Goal: Task Accomplishment & Management: Manage account settings

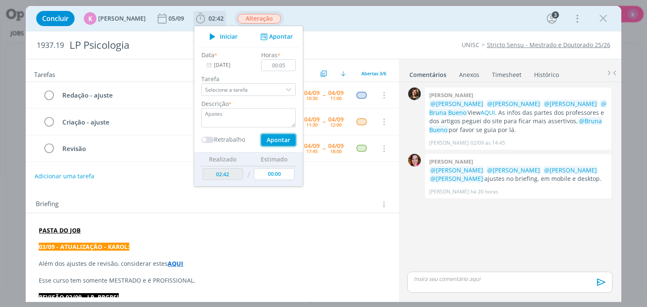
click at [261, 134] on button "Apontar" at bounding box center [278, 140] width 35 height 12
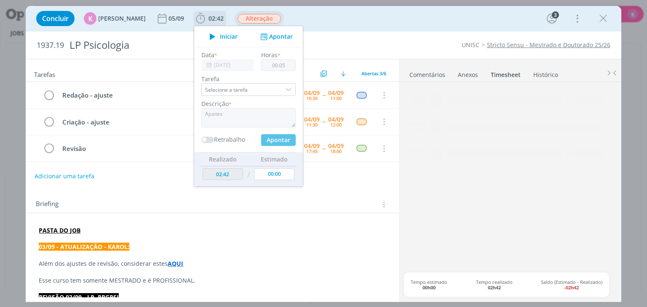
click at [266, 105] on div "Descrição * Ajustes" at bounding box center [248, 113] width 103 height 28
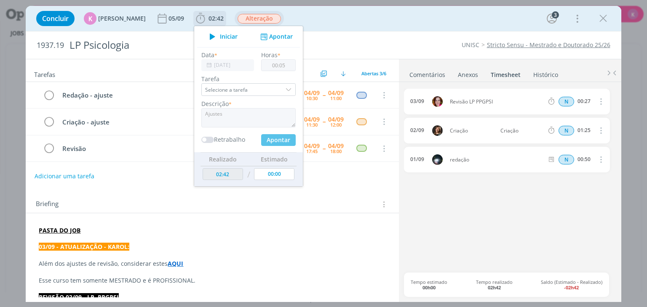
click at [277, 73] on div "Data * 04/09/2025 Horas * 00:05 Tarefa Selecione a tarefa Descrição * Ajustes R…" at bounding box center [248, 99] width 103 height 96
click at [364, 58] on h2 "1937.19 LP Psicologia" at bounding box center [202, 45] width 331 height 27
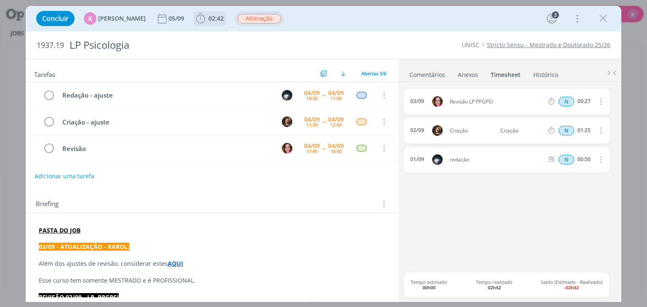
click at [209, 20] on span "02:42" at bounding box center [215, 18] width 15 height 8
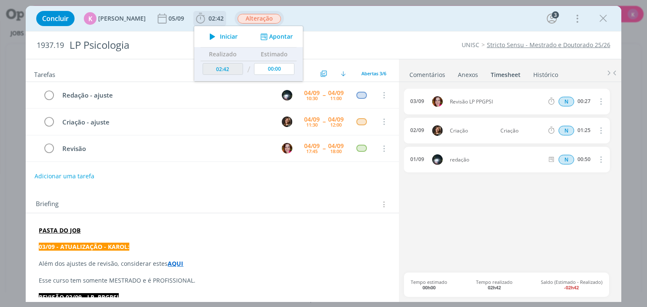
click at [272, 37] on button "Apontar" at bounding box center [275, 36] width 35 height 9
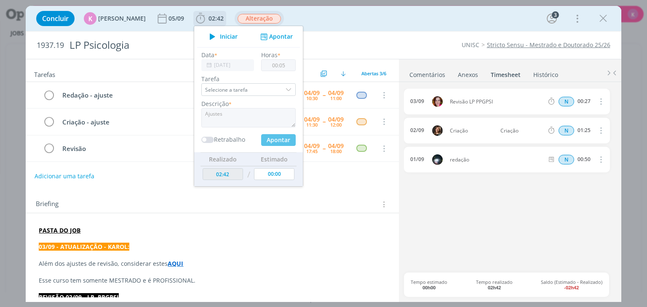
type input "02:47"
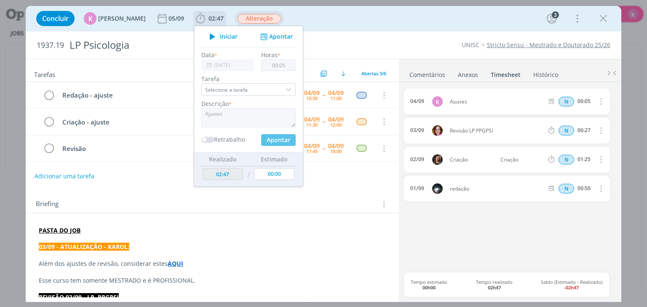
type input "00:00"
click at [247, 115] on textarea "dialog" at bounding box center [248, 117] width 94 height 19
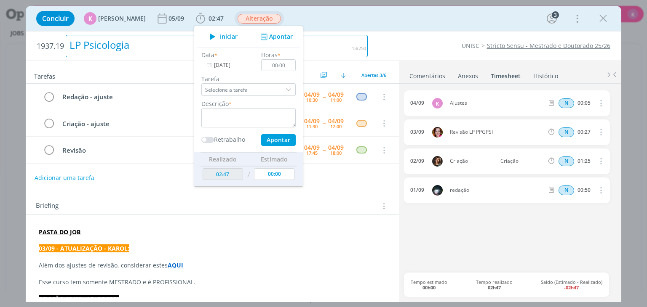
click at [352, 52] on div "LP Psicologia" at bounding box center [217, 46] width 302 height 22
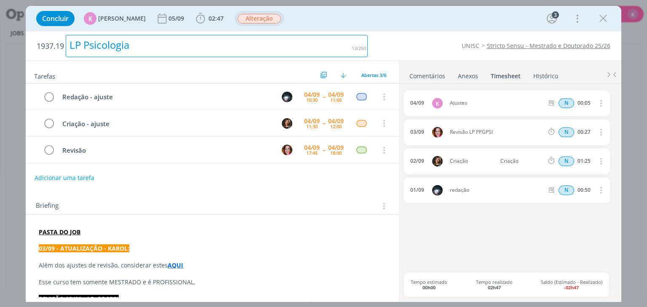
click at [602, 99] on icon "dialog" at bounding box center [599, 103] width 9 height 10
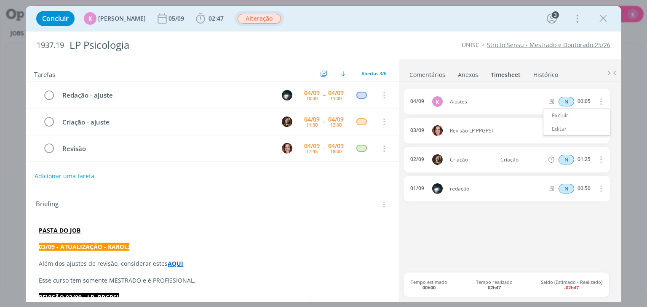
click at [432, 35] on div "1937.19 LP Psicologia UNISC Stricto Sensu - Mestrado e Doutorado 25/26" at bounding box center [323, 45] width 595 height 27
click at [602, 100] on icon "dialog" at bounding box center [599, 101] width 9 height 10
click at [575, 125] on link "Editar" at bounding box center [576, 128] width 67 height 13
click at [476, 103] on div "Ajustes" at bounding box center [472, 101] width 45 height 9
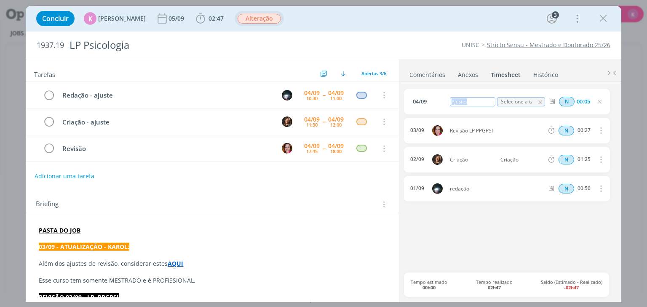
click at [476, 103] on div "Ajustes" at bounding box center [472, 101] width 45 height 9
click at [522, 227] on div "04/09 Pauta revisão Selecione a tarefa N 00:05 03/09 Revisão LP PPGPSI N 00:27 …" at bounding box center [509, 181] width 211 height 184
click at [604, 19] on icon "dialog" at bounding box center [603, 18] width 13 height 13
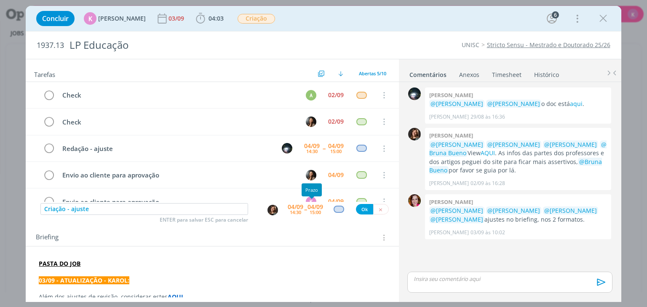
click at [303, 205] on div "04/09 14:30 -- 04/09 15:00" at bounding box center [305, 209] width 35 height 15
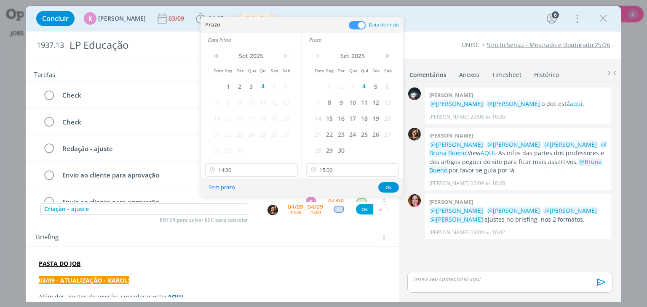
click at [341, 162] on div "< Set 2025 > Dom Seg Ter Qua Qui Sex Sab 1 2 3 4 5 6 7 8 9 10 11 12 13 14 15 16…" at bounding box center [352, 112] width 101 height 132
click at [351, 170] on input "15:00" at bounding box center [352, 169] width 93 height 13
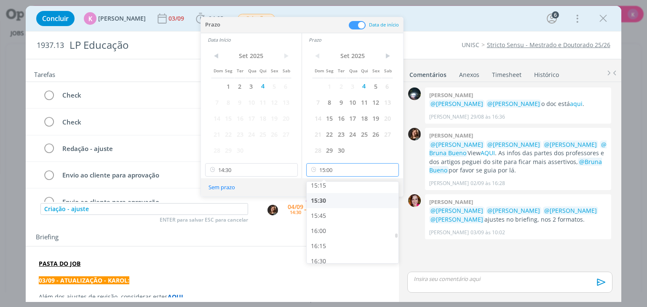
scroll to position [929, 0]
click at [333, 234] on div "16:00" at bounding box center [353, 229] width 94 height 15
type input "16:00"
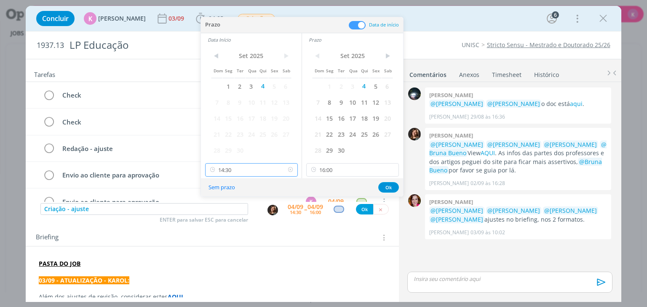
click at [254, 168] on input "14:30" at bounding box center [251, 169] width 93 height 13
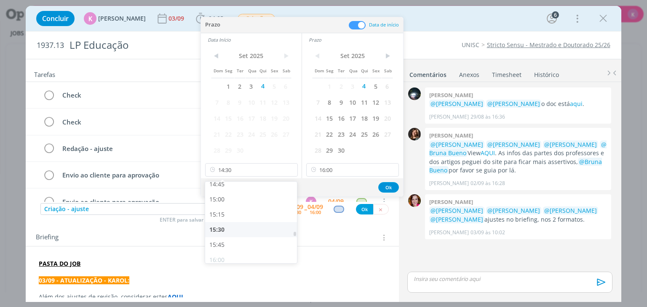
click at [249, 229] on div "15:30" at bounding box center [252, 229] width 94 height 15
type input "15:30"
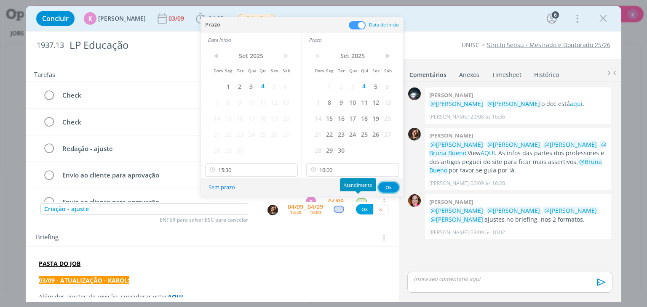
click at [384, 184] on button "Ok" at bounding box center [388, 187] width 21 height 11
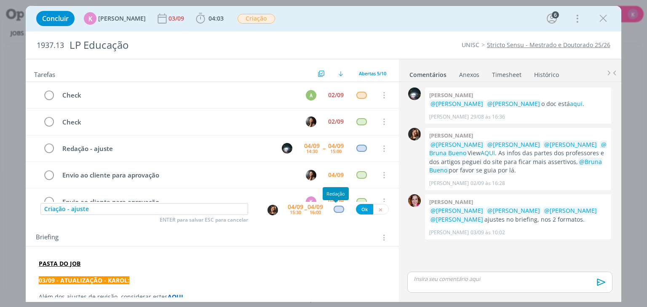
click at [335, 209] on div "dialog" at bounding box center [338, 209] width 11 height 7
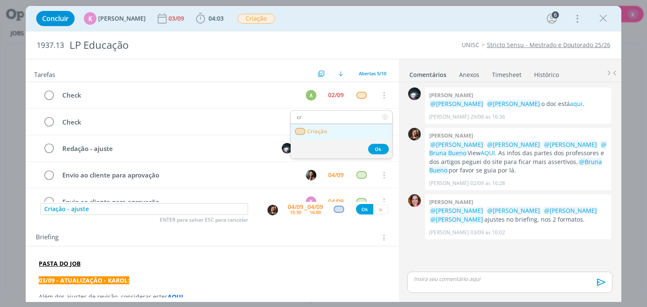
type input "cr"
click at [338, 127] on link "Criação" at bounding box center [340, 132] width 101 height 16
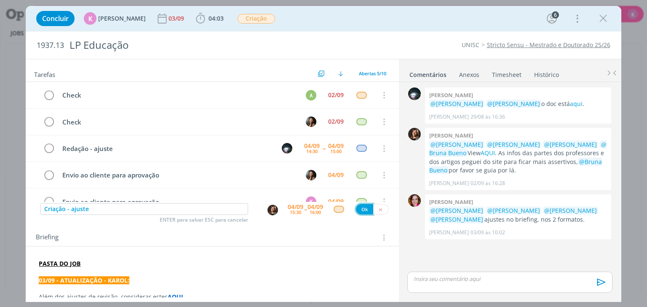
click at [362, 210] on button "Ok" at bounding box center [364, 209] width 17 height 11
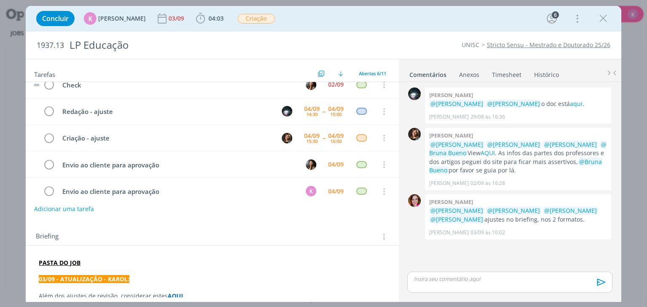
scroll to position [0, 0]
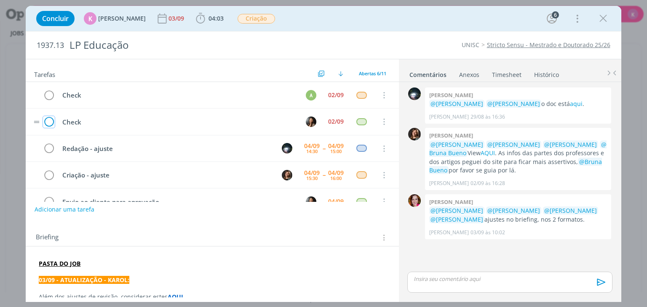
click at [52, 121] on icon "dialog" at bounding box center [49, 122] width 12 height 13
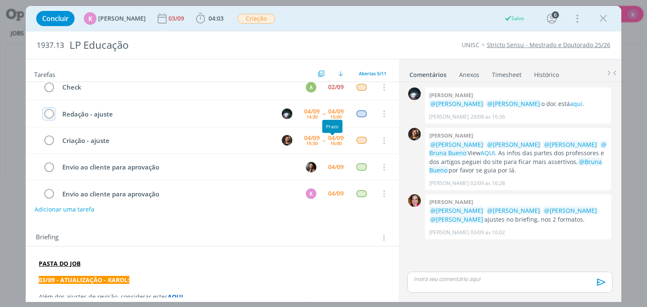
scroll to position [18, 0]
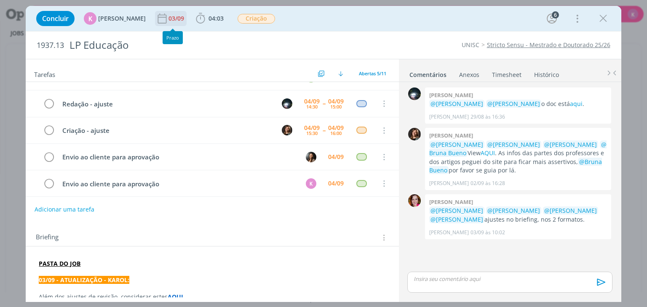
click at [170, 16] on div "03/09" at bounding box center [176, 19] width 17 height 6
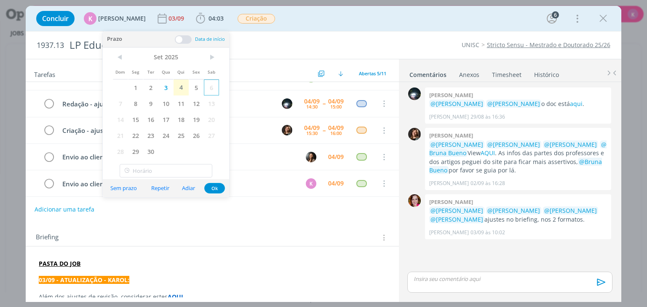
click at [205, 90] on span "6" at bounding box center [211, 88] width 15 height 16
click at [197, 88] on span "5" at bounding box center [196, 88] width 15 height 16
click at [191, 91] on span "5" at bounding box center [196, 88] width 15 height 16
click at [180, 88] on span "4" at bounding box center [180, 88] width 15 height 16
click at [195, 85] on span "5" at bounding box center [196, 88] width 15 height 16
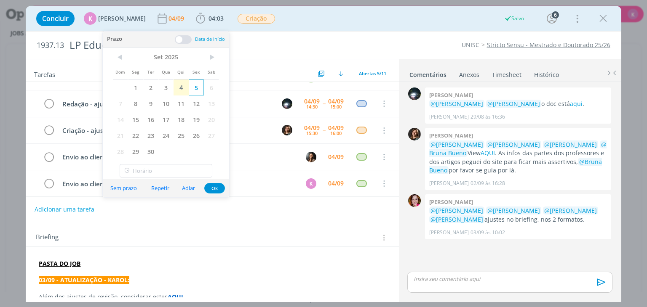
click at [195, 85] on span "5" at bounding box center [196, 88] width 15 height 16
click at [221, 188] on button "Ok" at bounding box center [214, 188] width 21 height 11
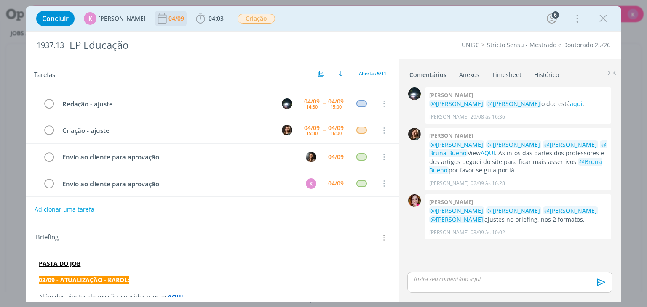
click at [160, 17] on icon "dialog" at bounding box center [162, 18] width 9 height 10
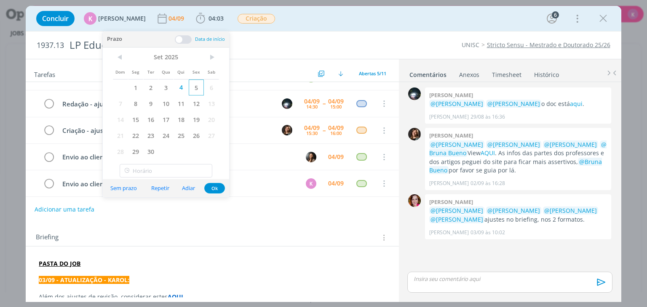
click at [192, 90] on span "5" at bounding box center [196, 88] width 15 height 16
click at [210, 189] on button "Ok" at bounding box center [214, 188] width 21 height 11
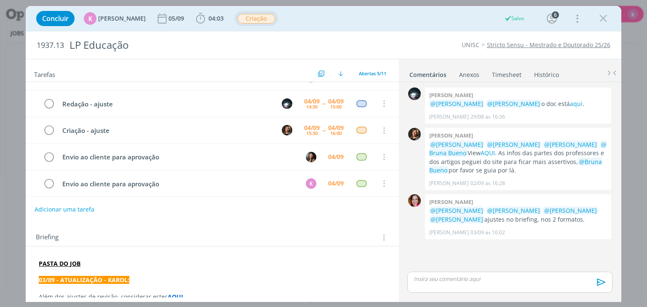
click at [243, 12] on span "Criação" at bounding box center [255, 18] width 43 height 15
click at [244, 17] on span "Criação" at bounding box center [255, 19] width 37 height 10
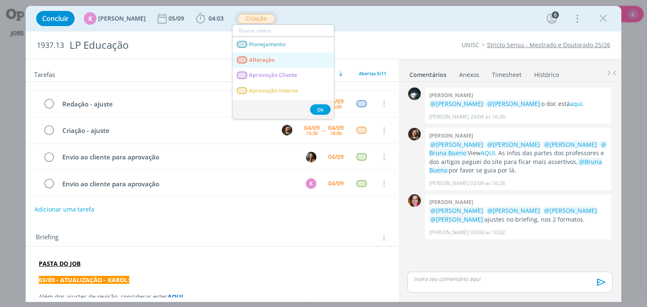
click at [261, 57] on span "Alteração" at bounding box center [262, 60] width 26 height 7
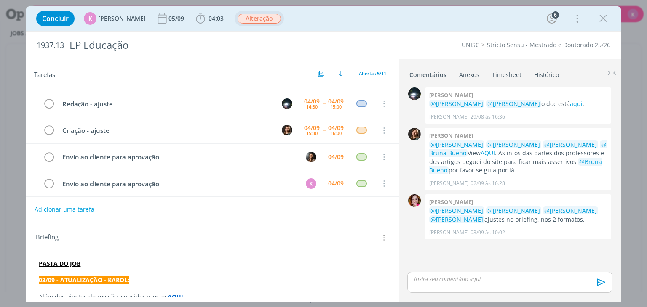
drag, startPoint x: 605, startPoint y: 242, endPoint x: 595, endPoint y: 245, distance: 10.0
click at [605, 242] on div "0 Giovanni zacchini @Karoline Arend @Letícia Frantz o doc está aqui . Giovanni …" at bounding box center [509, 177] width 211 height 185
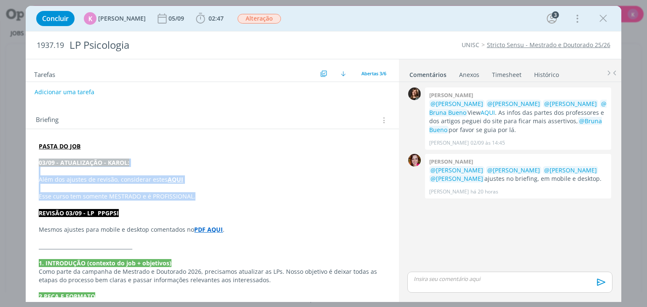
drag, startPoint x: 202, startPoint y: 195, endPoint x: 32, endPoint y: 160, distance: 174.0
click at [228, 176] on p "Além dos ajustes de revisão, considerar estes AQUI" at bounding box center [212, 180] width 346 height 8
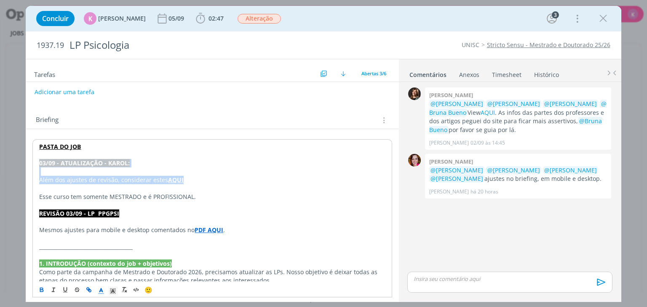
drag, startPoint x: 205, startPoint y: 181, endPoint x: 34, endPoint y: 160, distance: 172.2
copy div "03/09 - ATUALIZAÇÃO - KAROL: Além dos ajustes de revisão, considerar estes AQUI"
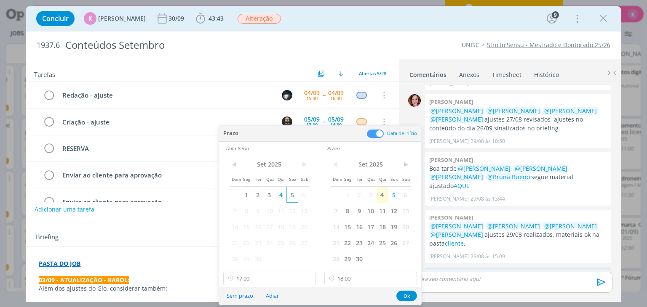
click at [294, 190] on span "5" at bounding box center [291, 195] width 11 height 16
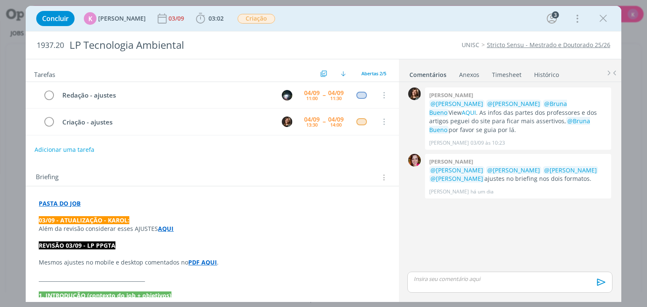
click at [370, 281] on p "__________________________________________" at bounding box center [212, 279] width 346 height 8
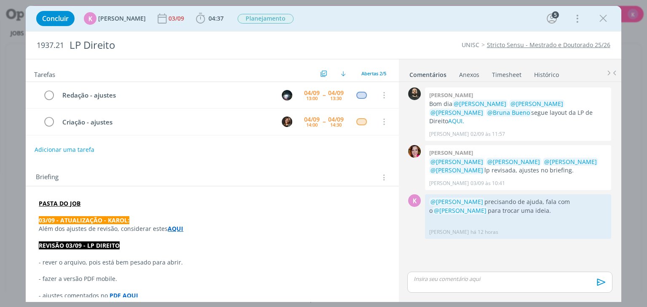
click at [344, 293] on p "- ajustes comentados no PDF AQUI" at bounding box center [212, 296] width 346 height 8
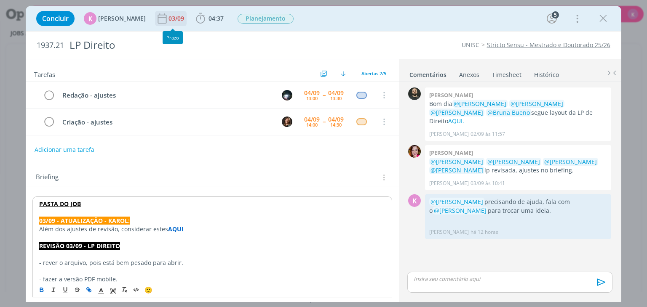
click at [168, 17] on div "03/09" at bounding box center [176, 19] width 17 height 6
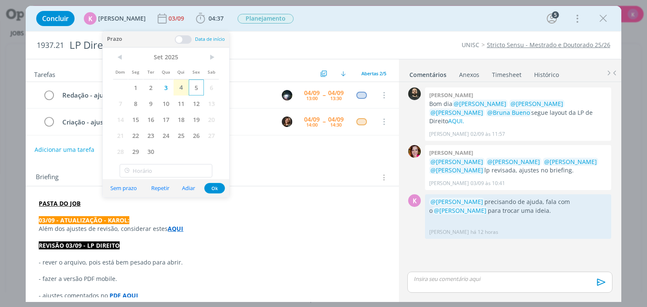
click at [196, 89] on span "5" at bounding box center [196, 88] width 15 height 16
click at [215, 185] on button "Ok" at bounding box center [214, 188] width 21 height 11
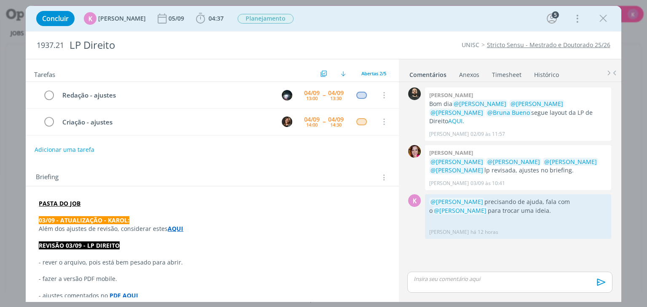
drag, startPoint x: 605, startPoint y: 15, endPoint x: 601, endPoint y: 22, distance: 8.3
click at [605, 15] on icon "dialog" at bounding box center [603, 18] width 13 height 13
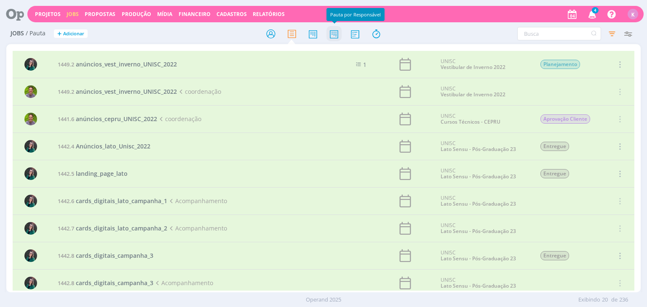
click at [335, 35] on icon at bounding box center [333, 34] width 15 height 16
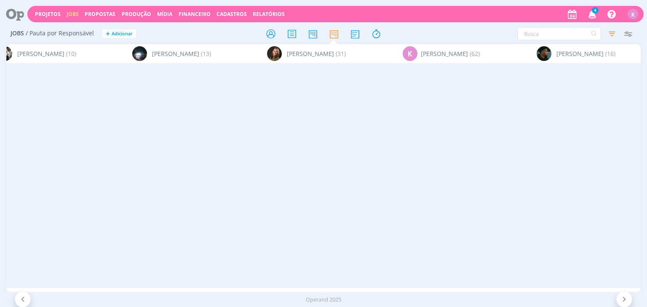
scroll to position [0, 2026]
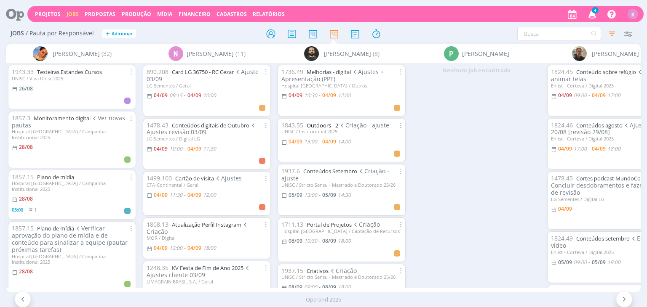
click at [333, 127] on link "Outdoors - 2" at bounding box center [322, 126] width 32 height 8
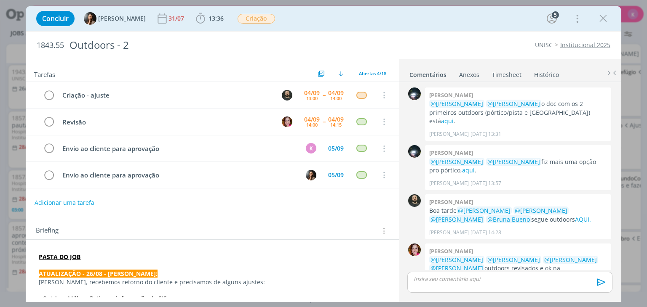
scroll to position [487, 0]
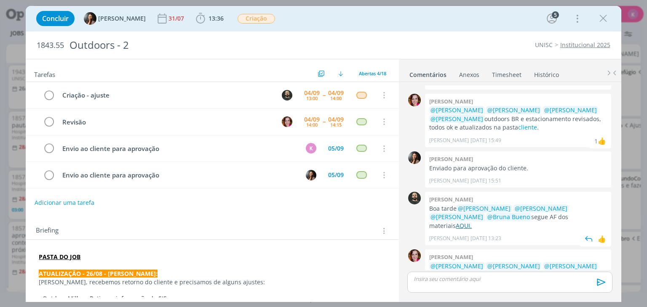
click at [471, 222] on link "AQUI." at bounding box center [463, 226] width 16 height 8
click at [597, 43] on link "Institucional 2025" at bounding box center [585, 45] width 50 height 8
click at [76, 272] on strong "ATUALIZAÇÃO - 26/08 - [PERSON_NAME]:" at bounding box center [98, 274] width 119 height 8
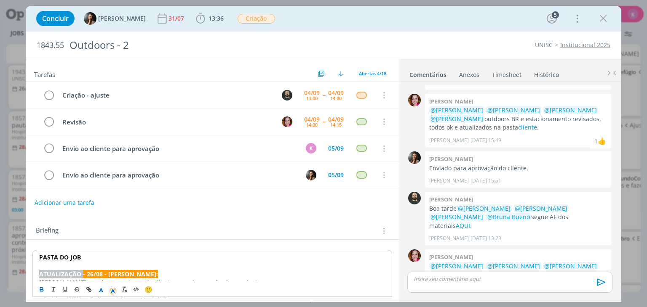
click at [76, 272] on strong "ATUALIZAÇÃO - 26/08 - [PERSON_NAME]:" at bounding box center [98, 274] width 119 height 8
copy strong "ATUALIZAÇÃO - 26/08 - [PERSON_NAME]:"
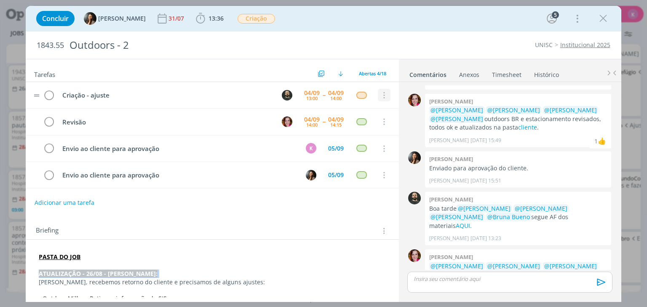
click at [381, 96] on icon "dialog" at bounding box center [383, 96] width 9 height 8
click at [373, 104] on link "Cancelar" at bounding box center [356, 109] width 67 height 13
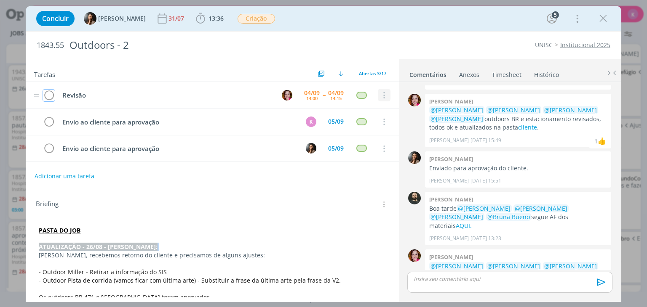
click at [381, 93] on icon "dialog" at bounding box center [383, 96] width 9 height 8
click at [362, 107] on link "Cancelar" at bounding box center [356, 109] width 67 height 13
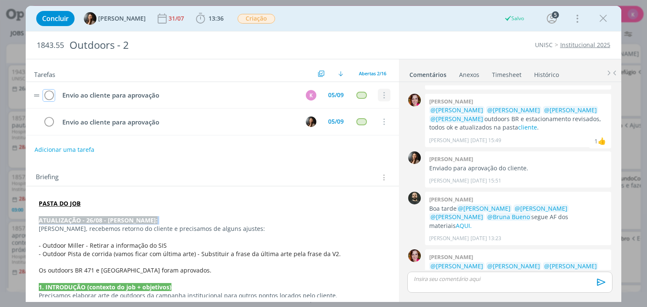
click at [382, 95] on icon "dialog" at bounding box center [383, 96] width 9 height 8
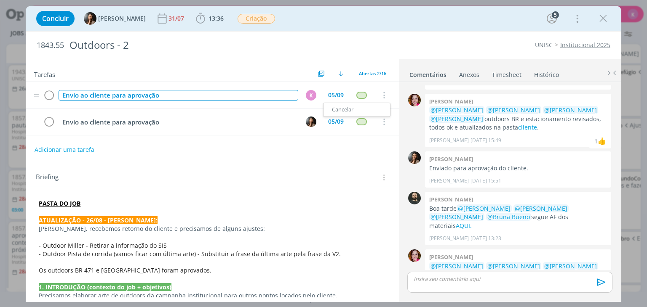
click at [138, 95] on div "Envio ao cliente para aprovação" at bounding box center [178, 95] width 239 height 11
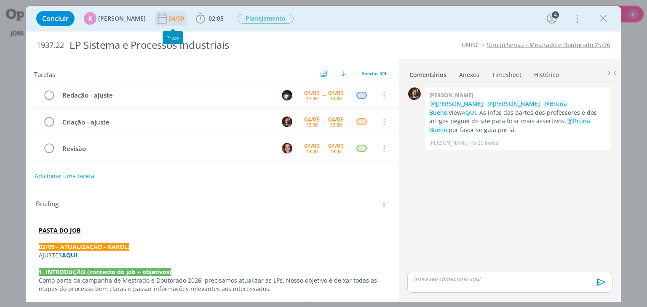
click at [168, 18] on div "04/09" at bounding box center [176, 19] width 17 height 6
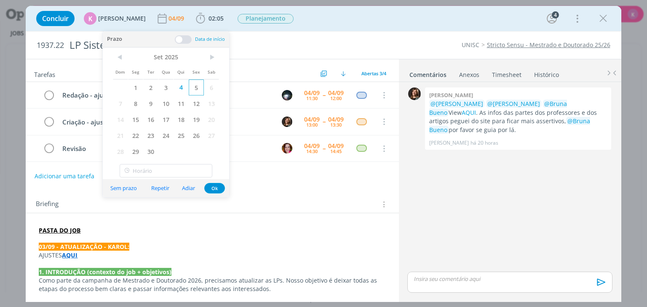
click at [192, 93] on span "5" at bounding box center [196, 88] width 15 height 16
click at [217, 188] on button "Ok" at bounding box center [214, 188] width 21 height 11
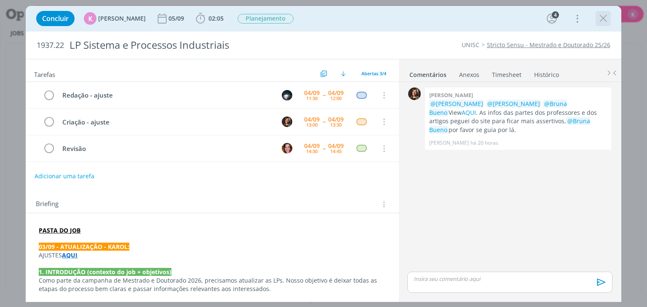
click at [602, 22] on icon "dialog" at bounding box center [603, 18] width 13 height 13
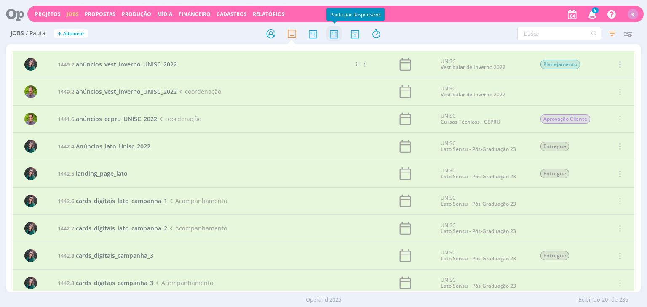
click at [329, 40] on icon at bounding box center [333, 34] width 15 height 16
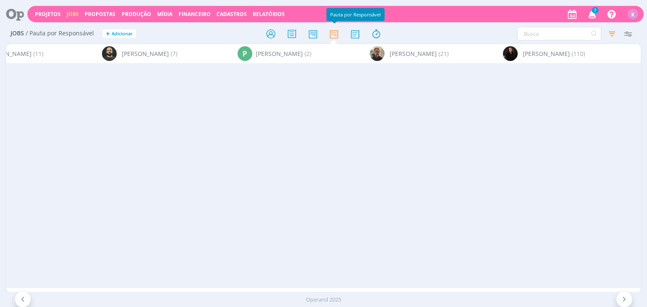
scroll to position [0, 1301]
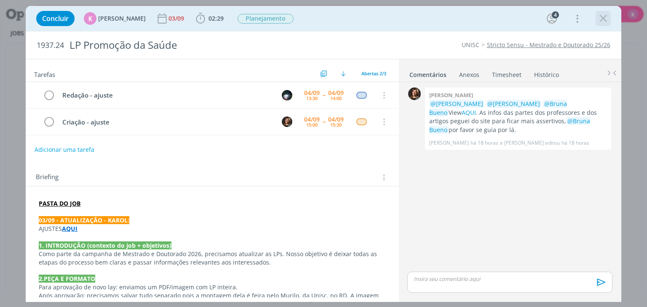
click at [605, 21] on icon "dialog" at bounding box center [603, 18] width 13 height 13
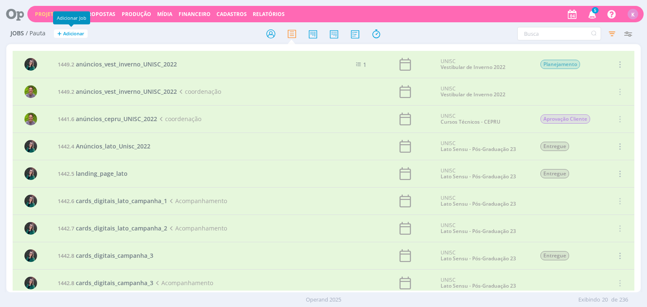
click at [46, 14] on link "Projetos" at bounding box center [48, 14] width 26 height 7
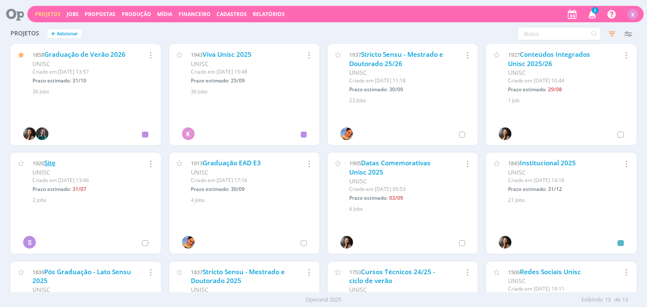
click at [54, 162] on link "Site" at bounding box center [49, 163] width 11 height 9
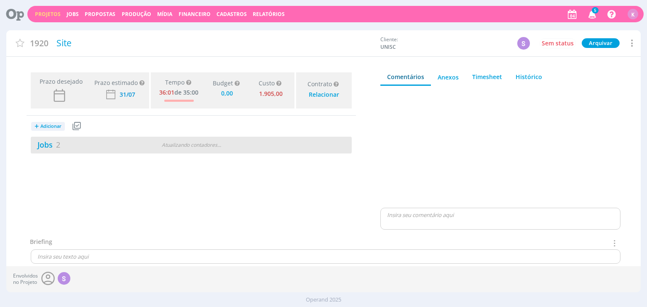
type input "0,00"
click at [48, 147] on link "Jobs 2" at bounding box center [45, 145] width 29 height 10
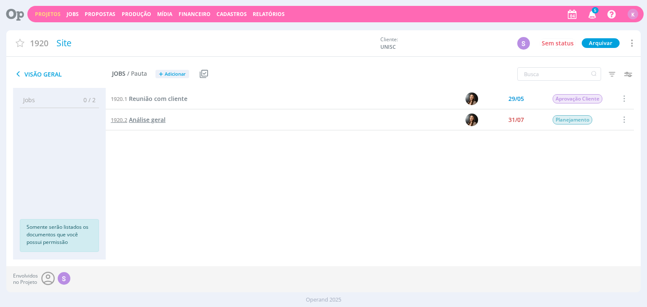
click at [144, 124] on span "Análise geral" at bounding box center [147, 120] width 37 height 8
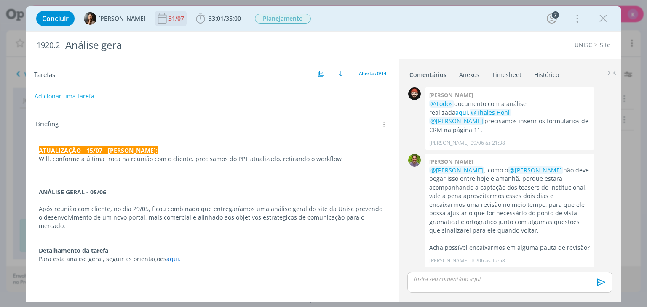
scroll to position [227, 0]
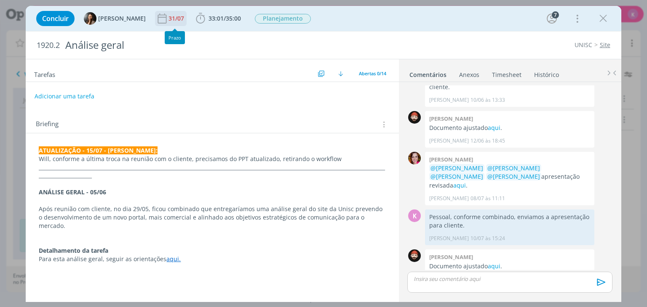
click at [173, 16] on div "31/07" at bounding box center [176, 19] width 17 height 6
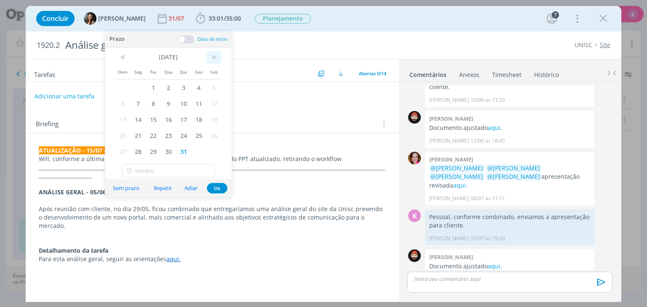
click at [211, 53] on span ">" at bounding box center [213, 57] width 15 height 13
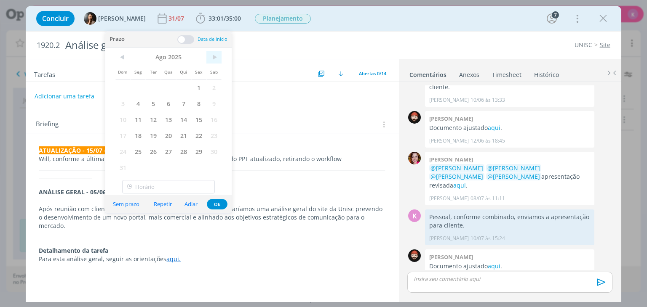
click at [211, 53] on span ">" at bounding box center [213, 57] width 15 height 13
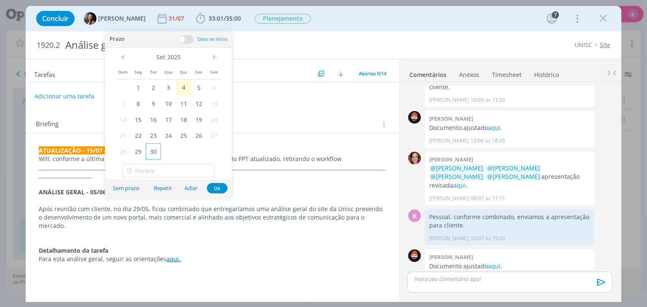
click at [155, 156] on span "30" at bounding box center [153, 152] width 15 height 16
click at [219, 187] on button "Ok" at bounding box center [217, 188] width 21 height 11
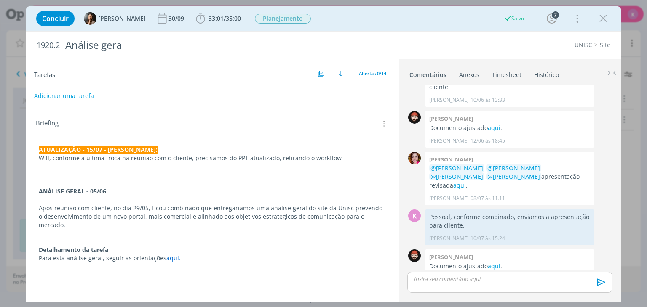
click at [85, 100] on button "Adicionar uma tarefa" at bounding box center [64, 96] width 60 height 14
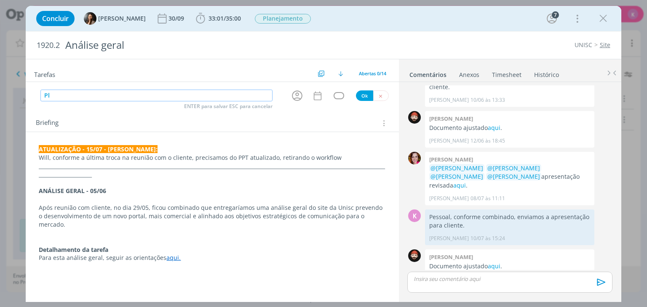
type input "P"
click at [299, 97] on icon "dialog" at bounding box center [296, 95] width 13 height 13
type input "Continuidade"
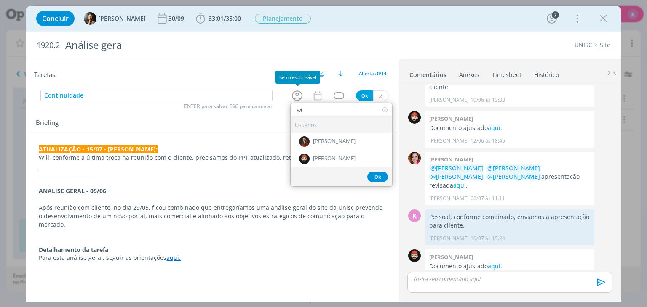
type input "wil"
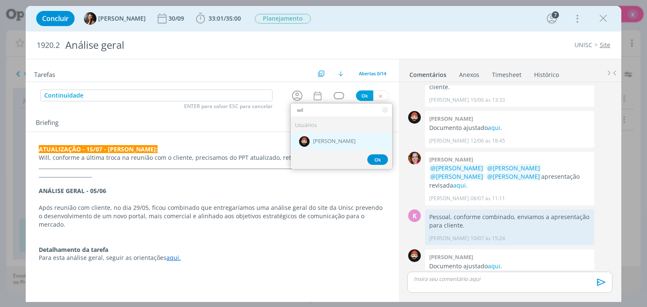
click at [317, 138] on span "[PERSON_NAME]" at bounding box center [334, 141] width 43 height 7
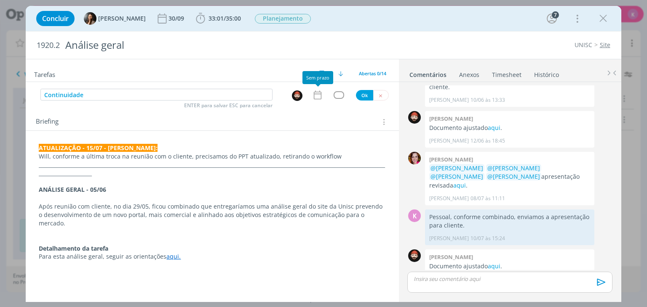
click at [317, 93] on icon "dialog" at bounding box center [317, 95] width 11 height 11
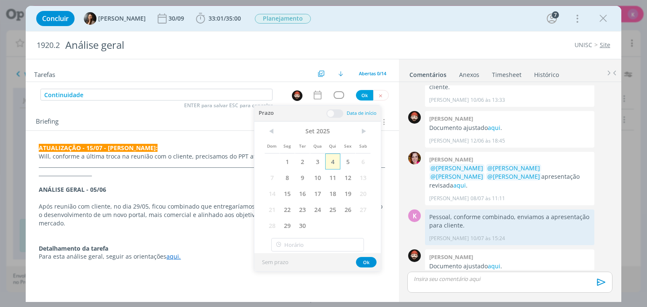
click at [332, 161] on span "4" at bounding box center [332, 162] width 15 height 16
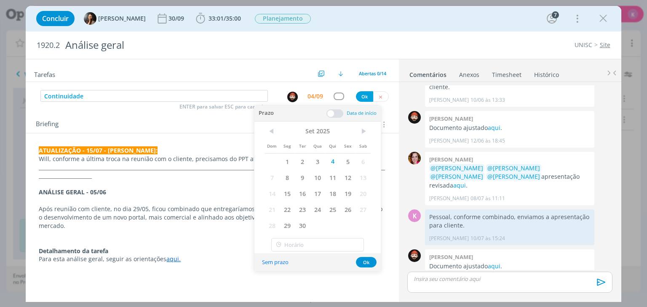
click at [335, 112] on span at bounding box center [334, 113] width 17 height 8
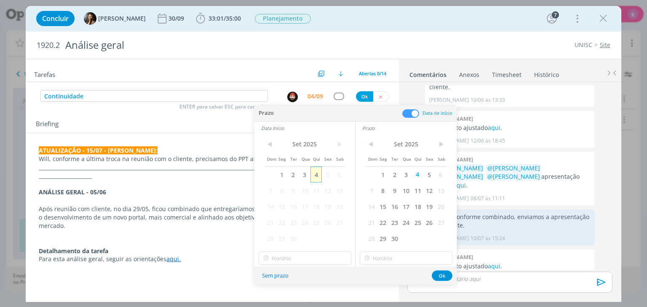
click at [314, 179] on span "4" at bounding box center [315, 175] width 11 height 16
type input "11:00"
click at [300, 260] on input "11:00" at bounding box center [304, 258] width 93 height 13
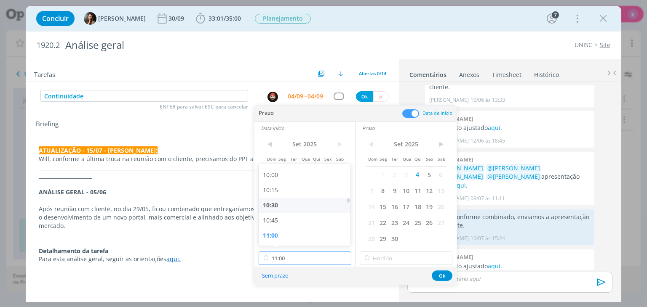
scroll to position [645, 0]
click at [292, 193] on div "11:00" at bounding box center [305, 193] width 94 height 15
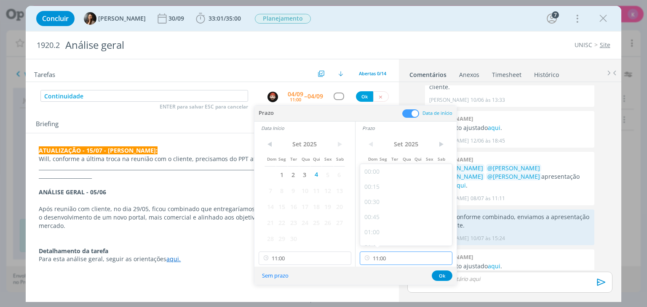
click at [405, 260] on input "11:00" at bounding box center [406, 258] width 93 height 13
click at [391, 196] on div "18:00" at bounding box center [407, 196] width 94 height 15
type input "18:00"
click at [441, 275] on button "Ok" at bounding box center [441, 276] width 21 height 11
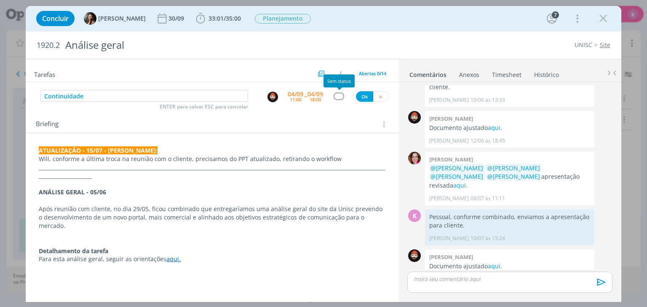
click at [337, 93] on div "dialog" at bounding box center [338, 96] width 11 height 7
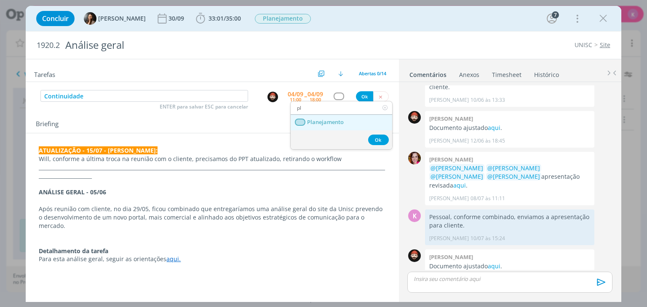
type input "pl"
click at [333, 115] on link "Planejamento" at bounding box center [340, 123] width 101 height 16
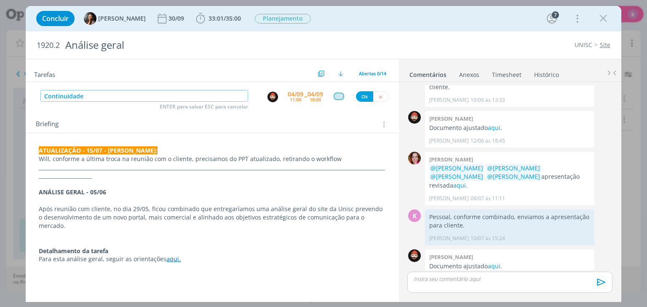
click at [167, 93] on input "Continuidade" at bounding box center [144, 96] width 208 height 12
drag, startPoint x: 361, startPoint y: 98, endPoint x: 316, endPoint y: 112, distance: 47.7
click at [355, 98] on div "Continuidade ENTER para salvar ESC para cancelar 04/09 11:00 -- 04/09 18:00 Ok" at bounding box center [212, 96] width 373 height 15
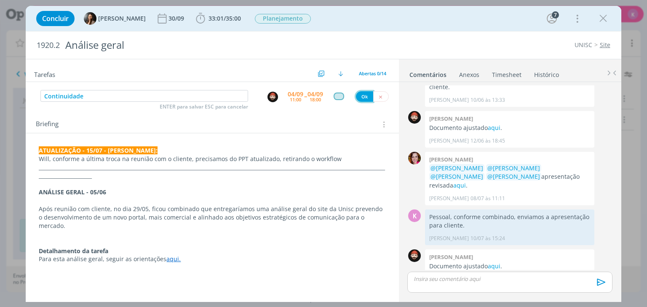
click at [365, 94] on button "Ok" at bounding box center [364, 96] width 17 height 11
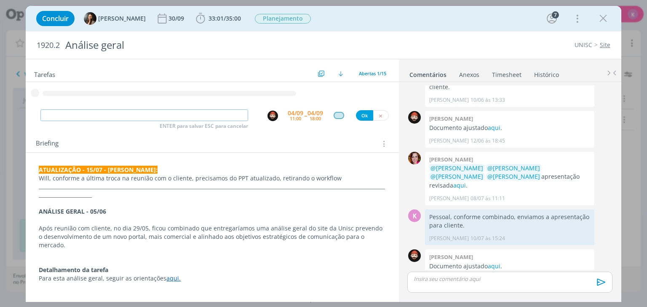
paste input "Continuidade"
type input "Continuidade"
click at [295, 114] on div "04/09" at bounding box center [296, 113] width 16 height 6
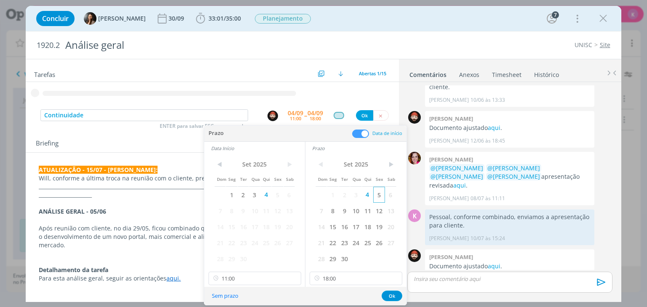
click at [377, 192] on span "5" at bounding box center [378, 195] width 11 height 16
click at [278, 196] on span "5" at bounding box center [277, 195] width 11 height 16
click at [240, 276] on input "11:00" at bounding box center [254, 278] width 93 height 13
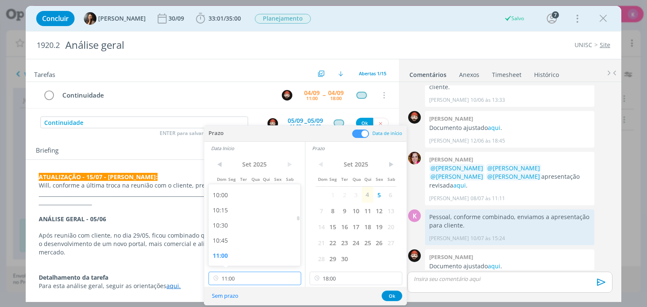
scroll to position [519, 0]
click at [232, 220] on div "09:00" at bounding box center [255, 218] width 94 height 15
type input "09:00"
click at [388, 295] on button "Ok" at bounding box center [391, 296] width 21 height 11
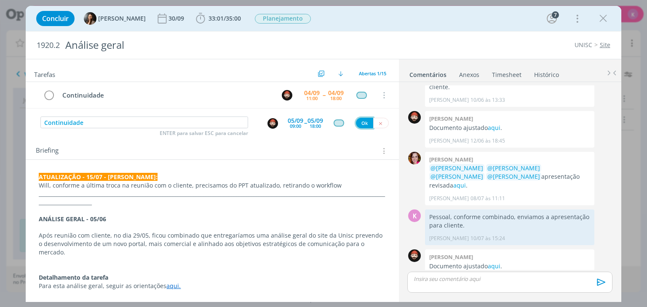
click at [359, 123] on button "Ok" at bounding box center [364, 123] width 17 height 11
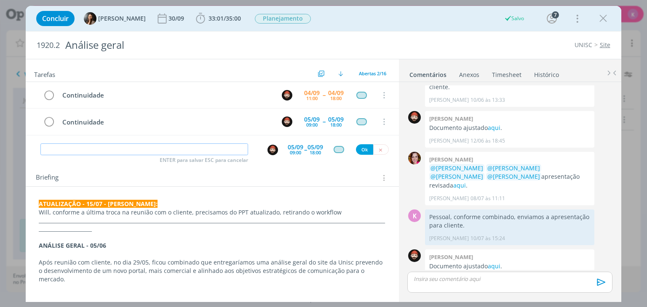
click at [205, 150] on input "dialog" at bounding box center [144, 150] width 208 height 12
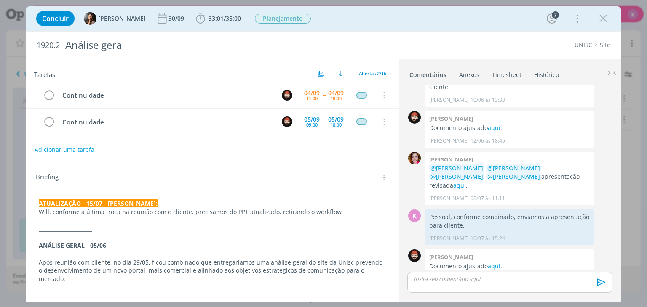
click at [468, 306] on div "Concluir Beatriz Luchese 30/09 33:01 / 35:00 Iniciar Apontar Data * 04/09/2025 …" at bounding box center [323, 153] width 647 height 307
click at [363, 292] on p "dialog" at bounding box center [212, 296] width 346 height 8
click at [214, 18] on span "33:01" at bounding box center [215, 18] width 15 height 8
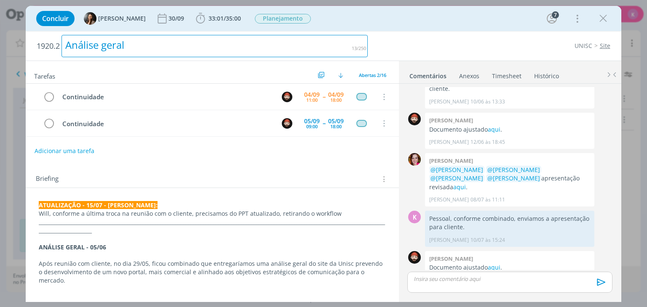
drag, startPoint x: 354, startPoint y: 45, endPoint x: 420, endPoint y: 11, distance: 75.1
click at [356, 44] on div "Análise geral" at bounding box center [214, 46] width 306 height 22
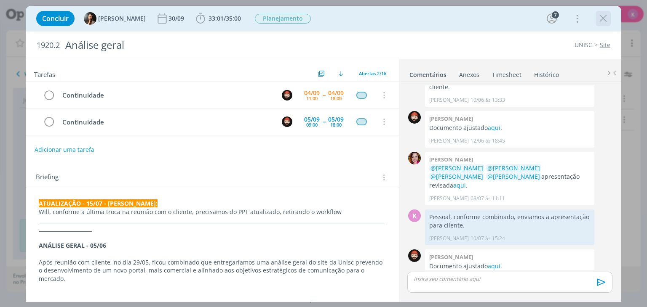
click at [604, 16] on icon "dialog" at bounding box center [603, 18] width 13 height 13
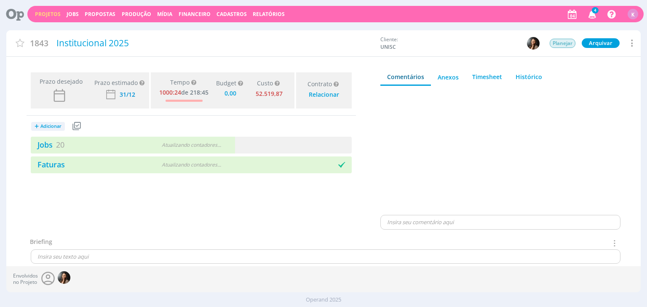
type input "0,00"
click at [57, 133] on button "+ Adicionar" at bounding box center [51, 126] width 40 height 15
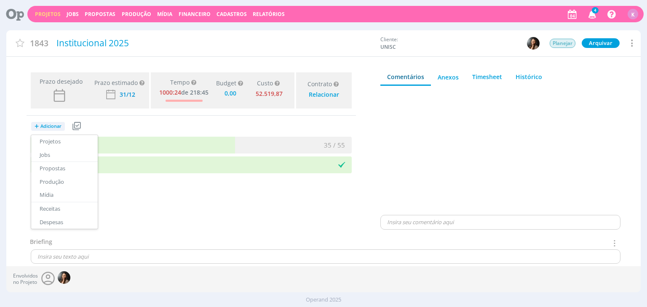
click at [158, 226] on div "Prazo desejado Prazo estimado Prazo estimado é a maior data dentre todos os job…" at bounding box center [191, 153] width 370 height 168
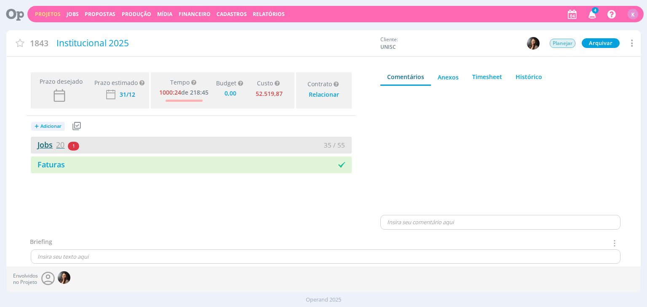
click at [53, 141] on link "Jobs 20" at bounding box center [48, 145] width 34 height 10
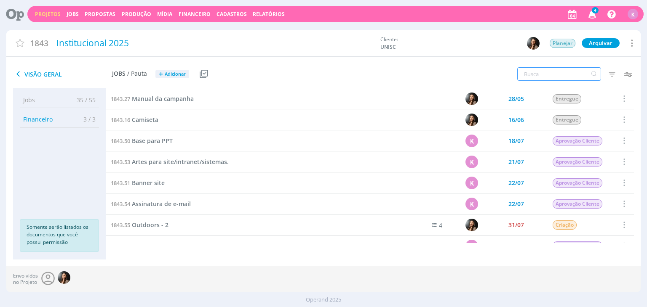
click at [556, 80] on input "text" at bounding box center [559, 73] width 84 height 13
type input "outdoor"
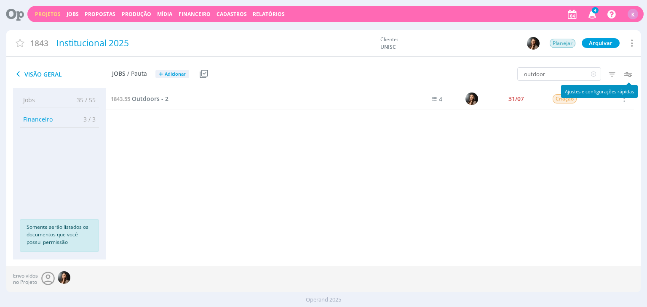
click at [628, 76] on icon "button" at bounding box center [627, 74] width 15 height 15
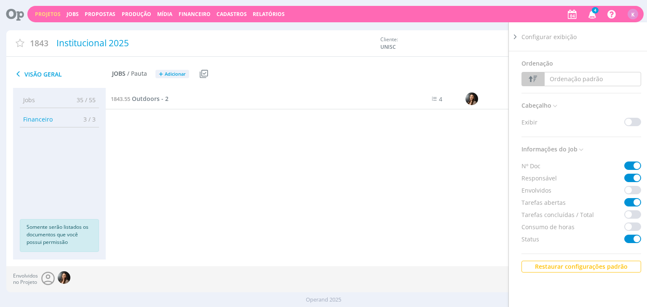
drag, startPoint x: 466, startPoint y: 177, endPoint x: 540, endPoint y: 123, distance: 92.2
click at [466, 176] on div "1843.27 Manual da campanha 28/05 Entregue Selecionar Concluir Cancelar Iniciar …" at bounding box center [370, 165] width 528 height 154
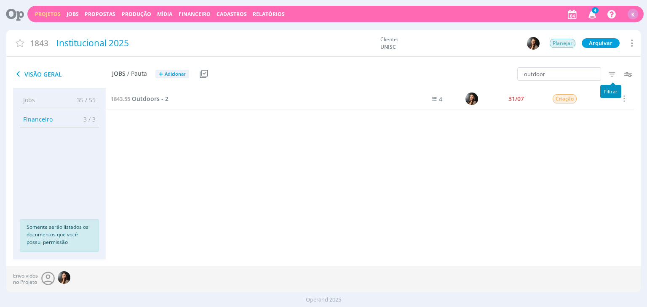
click at [610, 75] on icon "button" at bounding box center [611, 74] width 15 height 15
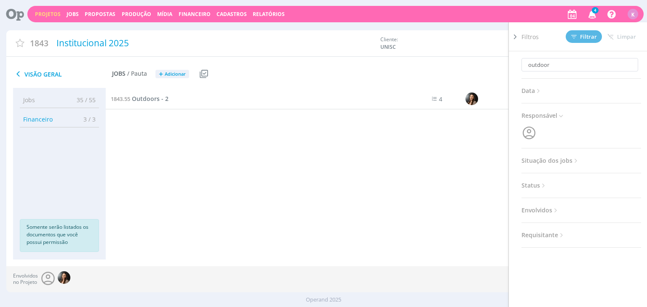
drag, startPoint x: 553, startPoint y: 162, endPoint x: 562, endPoint y: 162, distance: 8.8
click at [553, 161] on span "Situação dos jobs" at bounding box center [550, 160] width 58 height 11
click at [579, 181] on span at bounding box center [575, 183] width 17 height 8
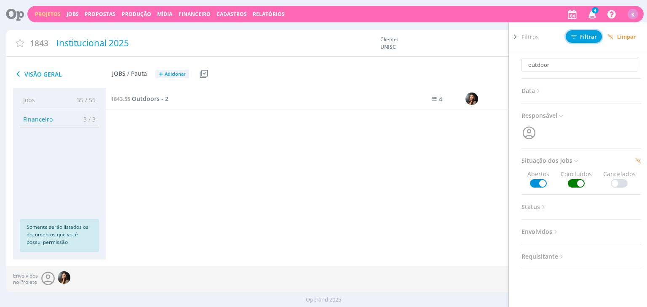
click at [583, 35] on span "Filtrar" at bounding box center [584, 36] width 26 height 5
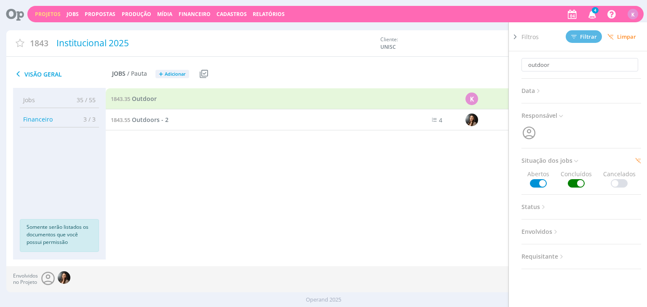
click at [423, 67] on div "Visão Geral Jobs / Pauta + Adicionar Usar Job de template Criar template a part…" at bounding box center [217, 74] width 423 height 21
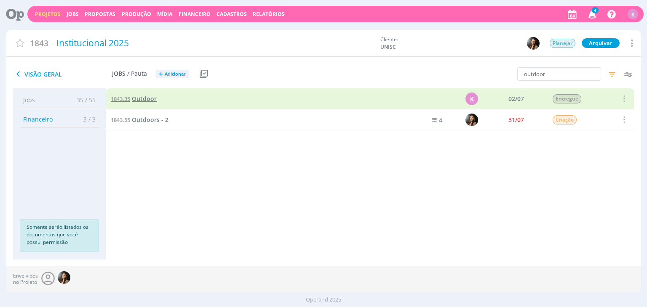
click at [142, 101] on span "Outdoor" at bounding box center [144, 99] width 25 height 8
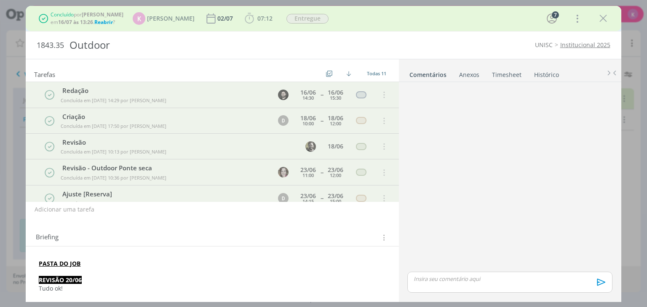
scroll to position [256, 0]
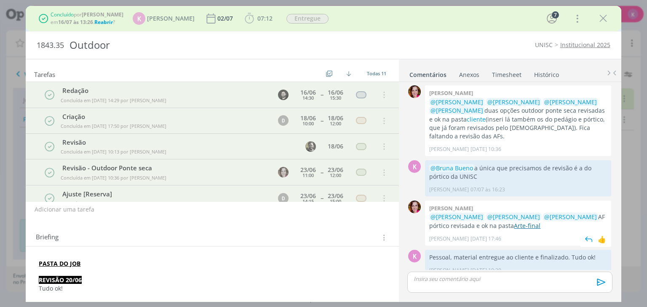
click at [514, 222] on link "Arte-final" at bounding box center [527, 226] width 27 height 8
click at [107, 21] on span "Reabrir" at bounding box center [103, 22] width 19 height 7
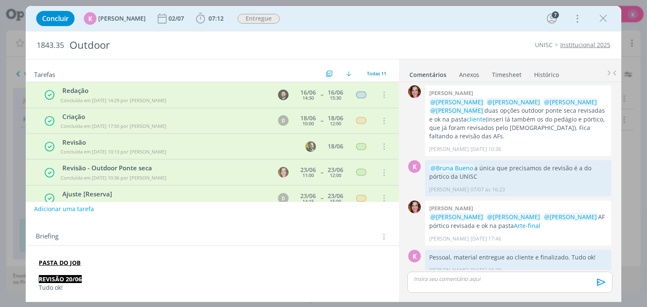
click at [49, 211] on button "Adicionar uma tarefa" at bounding box center [64, 209] width 60 height 14
click at [298, 211] on icon "dialog" at bounding box center [297, 209] width 11 height 11
type input "Criação - ajuste"
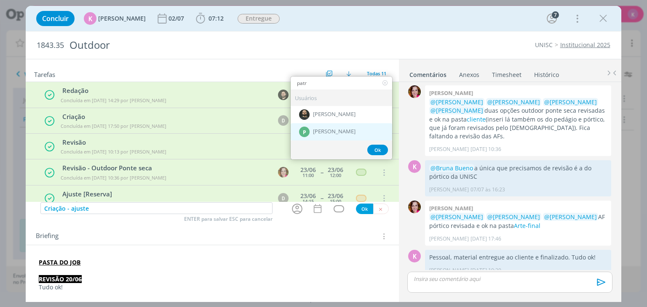
type input "patr"
click at [335, 134] on div "P Patrick Meireles" at bounding box center [340, 131] width 101 height 17
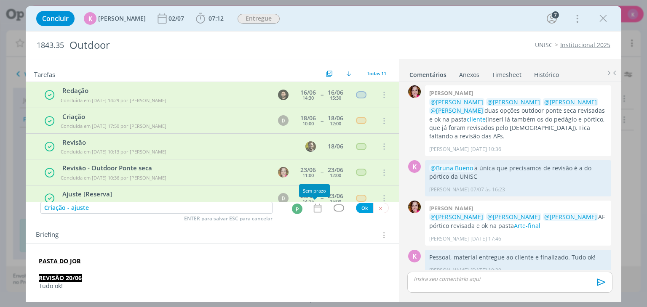
click at [314, 210] on icon "dialog" at bounding box center [317, 208] width 11 height 11
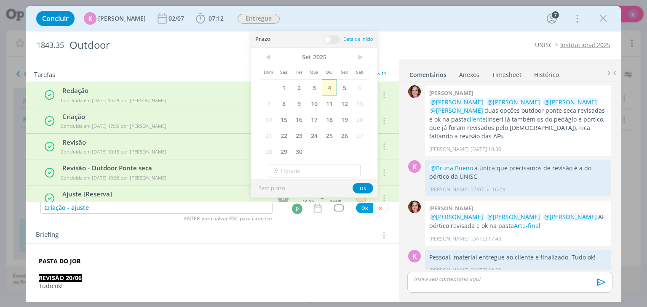
click at [329, 81] on span "4" at bounding box center [329, 88] width 15 height 16
click at [329, 43] on span at bounding box center [331, 39] width 17 height 8
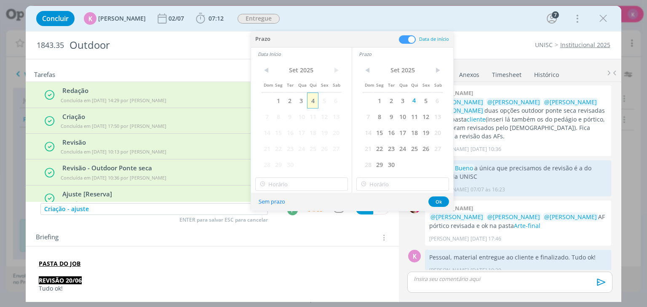
click at [309, 95] on span "4" at bounding box center [312, 101] width 11 height 16
click at [296, 183] on input "11:00" at bounding box center [301, 184] width 93 height 13
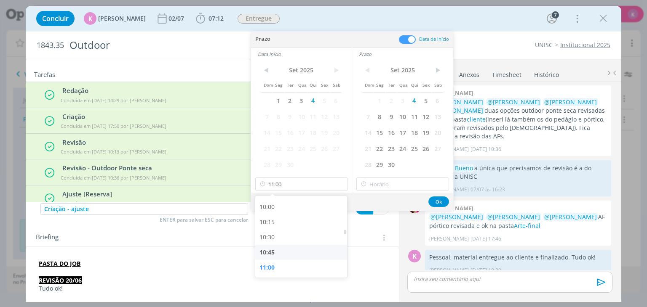
click at [300, 248] on div "10:45" at bounding box center [302, 252] width 94 height 15
type input "10:45"
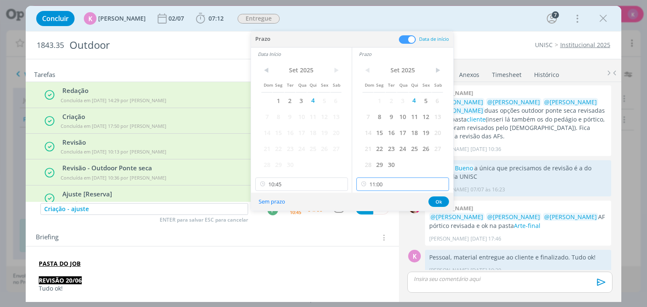
click at [387, 180] on input "11:00" at bounding box center [402, 184] width 93 height 13
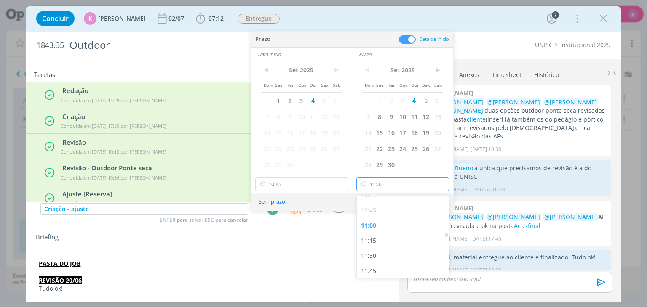
scroll to position [687, 0]
click at [381, 241] on div "12:00" at bounding box center [404, 244] width 94 height 15
type input "12:00"
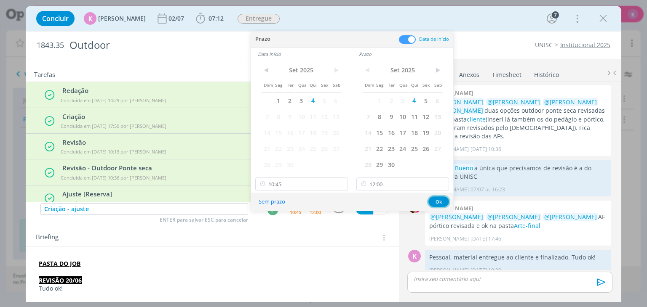
click at [438, 202] on button "Ok" at bounding box center [438, 202] width 21 height 11
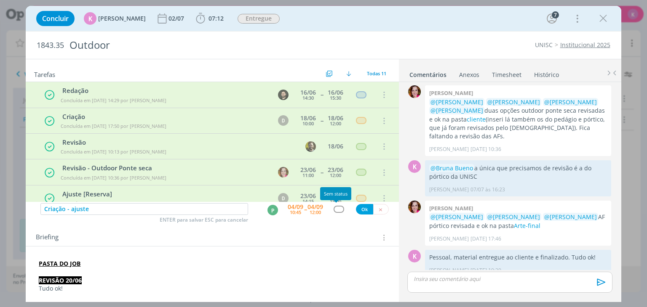
click at [336, 208] on div "dialog" at bounding box center [338, 209] width 11 height 7
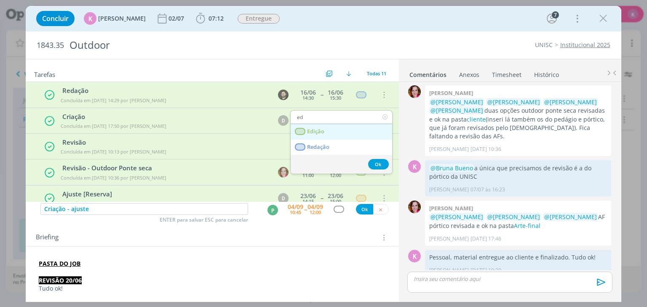
type input "ed"
click at [349, 132] on link "Edição" at bounding box center [340, 132] width 101 height 16
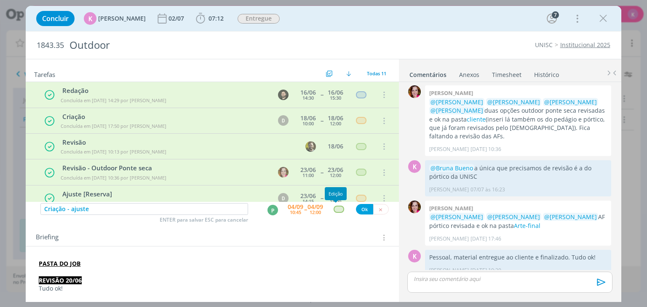
click at [338, 209] on div "dialog" at bounding box center [338, 209] width 11 height 7
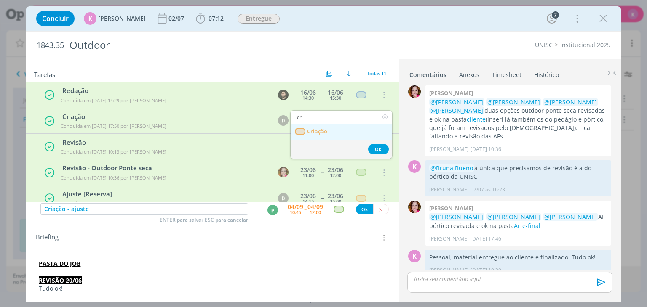
type input "cr"
click at [353, 130] on link "Criação" at bounding box center [340, 132] width 101 height 16
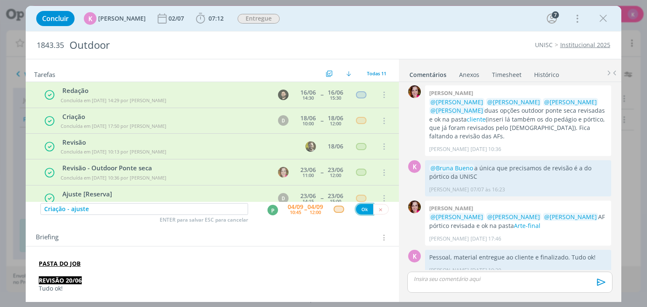
click at [356, 213] on button "Ok" at bounding box center [364, 209] width 17 height 11
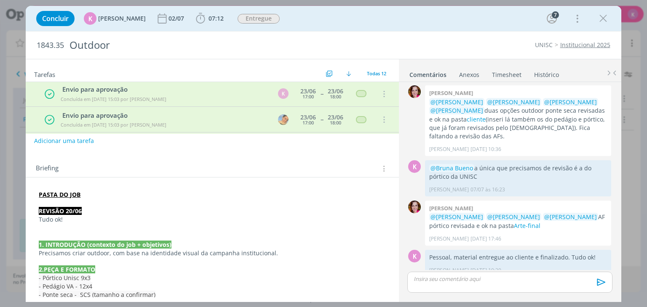
scroll to position [84, 0]
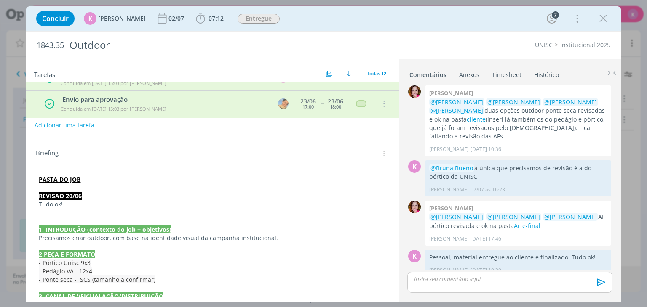
click at [91, 186] on p "dialog" at bounding box center [212, 188] width 346 height 8
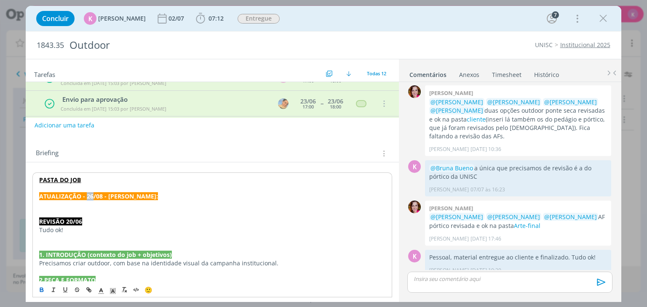
drag, startPoint x: 92, startPoint y: 196, endPoint x: 87, endPoint y: 194, distance: 5.9
click at [87, 194] on strong "ATUALIZAÇÃO - 26/08 - KAROL:" at bounding box center [98, 196] width 119 height 8
click at [103, 196] on strong "ATUALIZAÇÃO - 04/08 - KAROL:" at bounding box center [98, 196] width 119 height 8
click at [99, 201] on p "dialog" at bounding box center [212, 205] width 346 height 8
click at [100, 197] on strong "ATUALIZAÇÃO - 04/08 - KAROL:" at bounding box center [98, 196] width 119 height 8
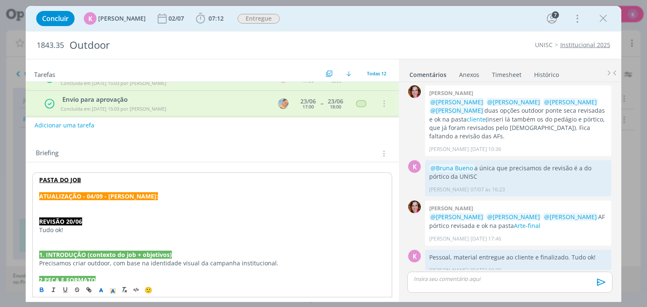
click at [101, 207] on p "dialog" at bounding box center [212, 205] width 346 height 8
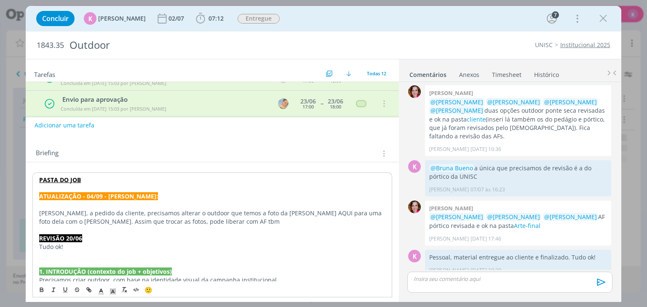
click at [154, 150] on div "Briefing Briefings Predefinidos Versões do Briefing Ver Briefing do Projeto" at bounding box center [213, 153] width 354 height 11
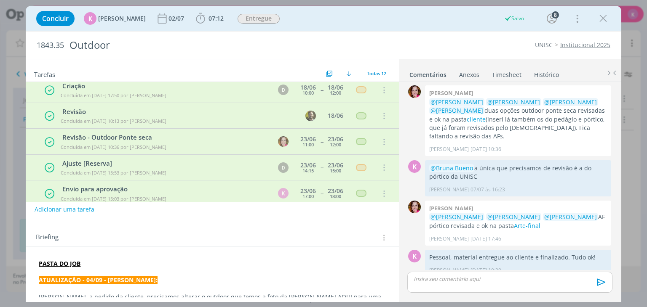
scroll to position [0, 0]
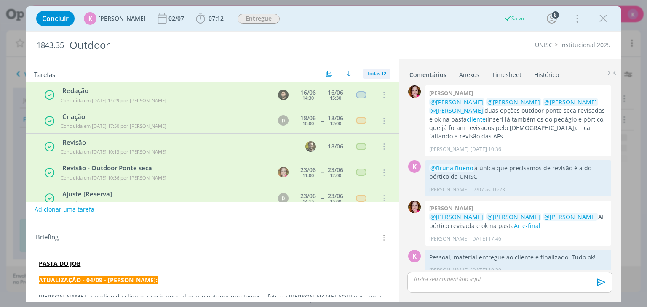
click at [378, 74] on span "Todas 12" at bounding box center [376, 73] width 19 height 6
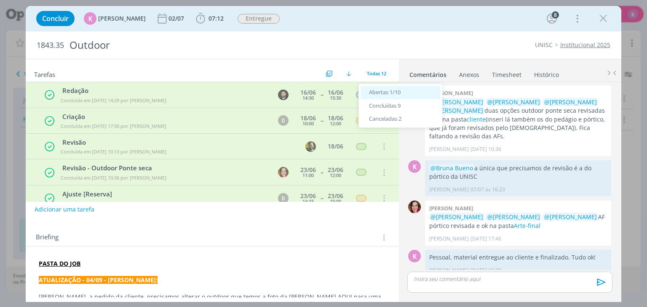
click at [381, 91] on span "Abertas 1/10" at bounding box center [385, 92] width 32 height 8
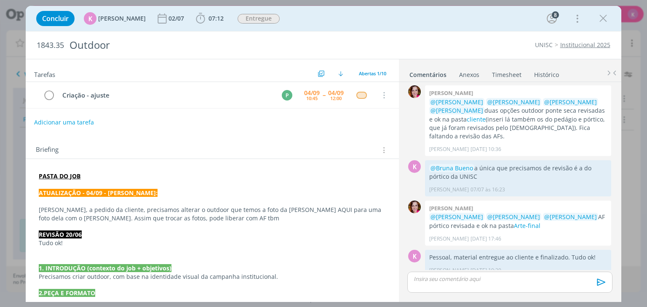
click at [84, 127] on button "Adicionar uma tarefa" at bounding box center [64, 122] width 60 height 14
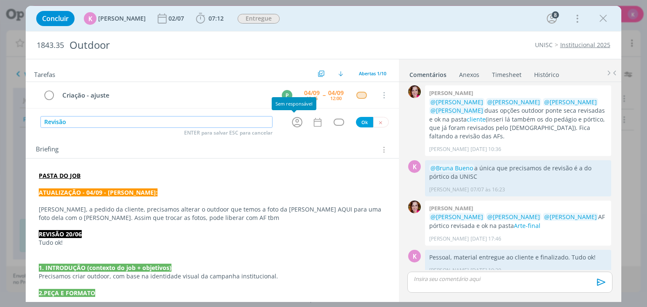
click at [292, 121] on icon "dialog" at bounding box center [297, 122] width 11 height 11
type input "Revisão"
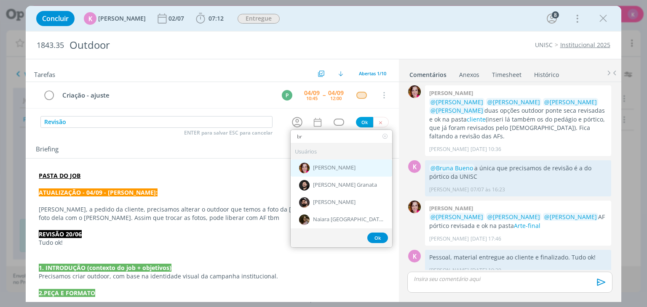
type input "br"
click at [322, 171] on div "[PERSON_NAME]" at bounding box center [340, 168] width 101 height 17
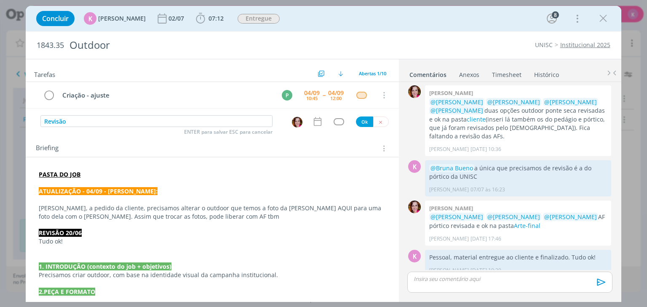
click at [314, 129] on div "Tarefas Usar Job de template Criar template a partir deste job Visualizar Templ…" at bounding box center [212, 178] width 373 height 238
click at [315, 124] on icon "dialog" at bounding box center [317, 121] width 11 height 11
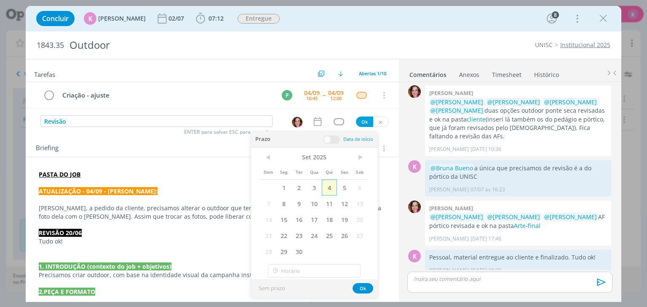
click at [333, 185] on span "4" at bounding box center [329, 188] width 15 height 16
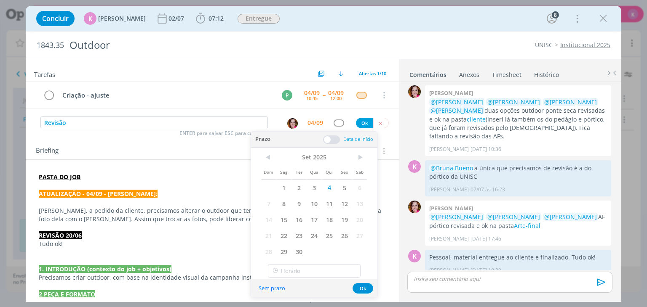
click at [326, 141] on span at bounding box center [331, 140] width 17 height 8
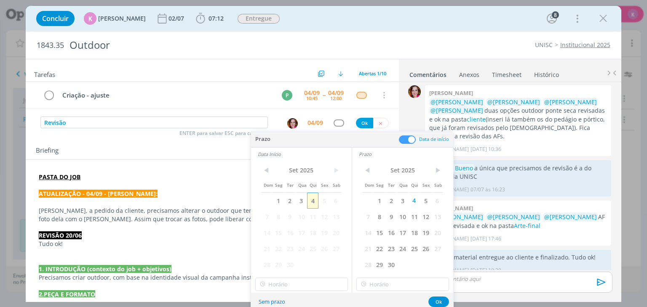
click at [313, 204] on span "4" at bounding box center [312, 201] width 11 height 16
drag, startPoint x: 291, startPoint y: 293, endPoint x: 292, endPoint y: 289, distance: 4.8
click at [292, 290] on div "Prazo Data de início Data Início < Set 2025 > Dom Seg Ter Qua Qui Sex Sab 1 2 3…" at bounding box center [352, 221] width 202 height 179
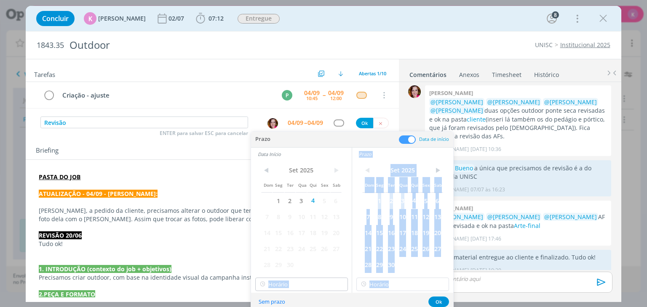
click at [293, 288] on input "text" at bounding box center [301, 284] width 93 height 13
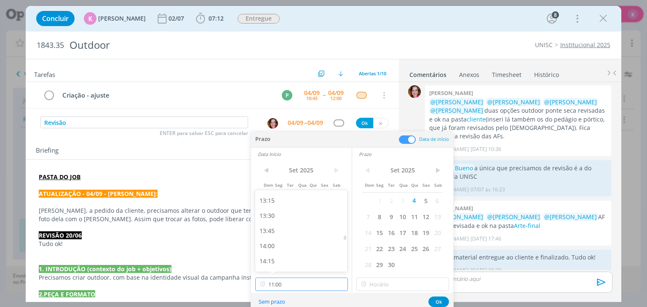
scroll to position [813, 0]
click at [282, 237] on div "14:00" at bounding box center [302, 233] width 94 height 15
type input "14:00"
click at [374, 280] on input "14:00" at bounding box center [402, 284] width 93 height 13
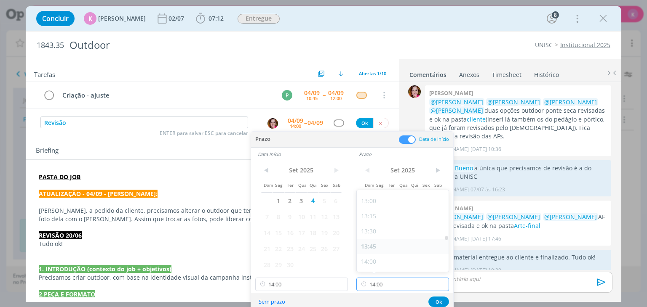
scroll to position [827, 0]
click at [378, 236] on div "14:15" at bounding box center [404, 234] width 94 height 15
type input "14:15"
click at [443, 298] on button "Ok" at bounding box center [438, 302] width 21 height 11
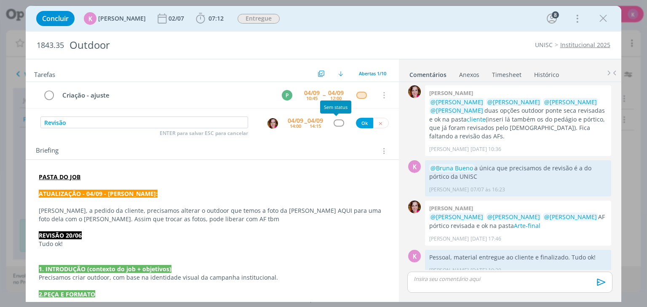
click at [333, 123] on div "dialog" at bounding box center [338, 123] width 11 height 7
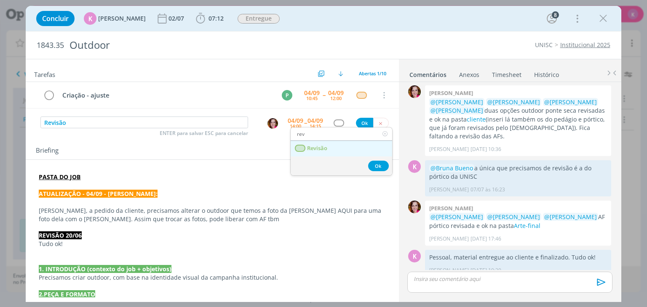
type input "rev"
click at [325, 145] on span "Revisão" at bounding box center [317, 148] width 20 height 7
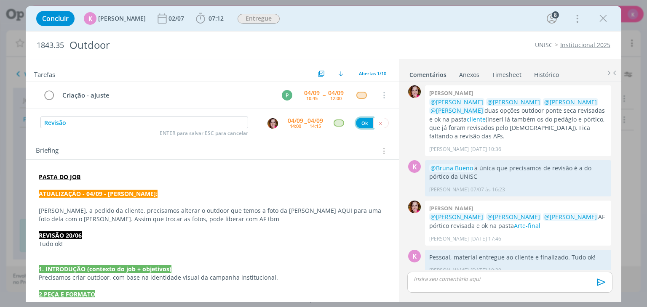
click at [359, 125] on button "Ok" at bounding box center [364, 123] width 17 height 11
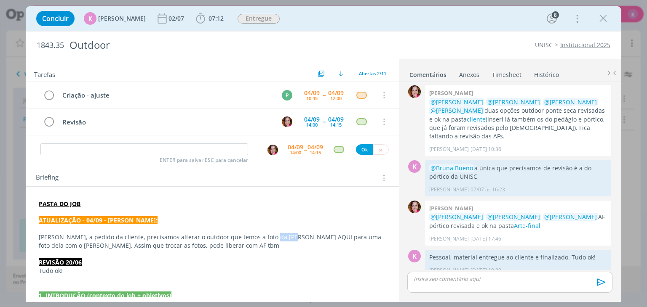
drag, startPoint x: 266, startPoint y: 234, endPoint x: 281, endPoint y: 237, distance: 15.4
click at [281, 237] on p "Patrick, a pedido da cliente, precisamos alterar o outdoor que temos a foto da …" at bounding box center [212, 241] width 346 height 17
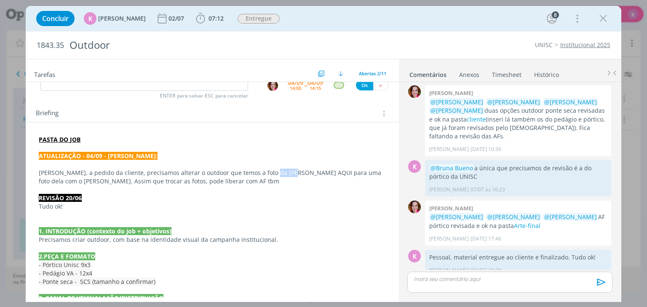
scroll to position [84, 0]
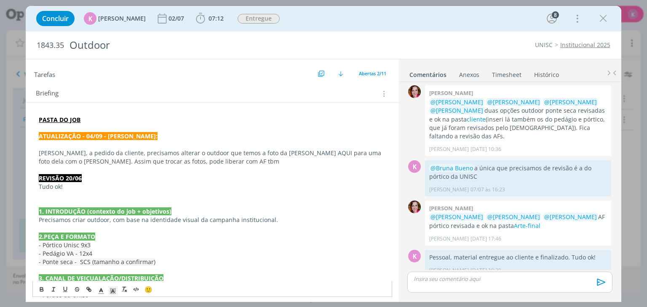
click at [285, 177] on p "REVISÃO 20/06" at bounding box center [212, 178] width 346 height 8
drag, startPoint x: 281, startPoint y: 154, endPoint x: 266, endPoint y: 154, distance: 15.2
click at [266, 154] on p "Patrick, a pedido da cliente, precisamos alterar o outdoor que temos a foto da …" at bounding box center [212, 157] width 346 height 17
click at [89, 290] on line "dialog" at bounding box center [89, 290] width 2 height 2
paste input "https://sobeae.sharepoint.com/:i:/s/SOBEAE/EXIt_6hW_ypGvegIOwP1S2oBBcp5eM0EIhnl…"
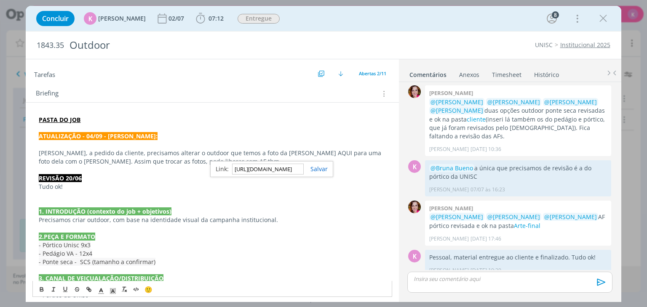
scroll to position [0, 213]
type input "https://sobeae.sharepoint.com/:i:/s/SOBEAE/EXIt_6hW_ypGvegIOwP1S2oBBcp5eM0EIhnl…"
click at [323, 168] on link "dialog" at bounding box center [316, 169] width 24 height 8
click at [314, 120] on p "PASTA DO JOB" at bounding box center [212, 120] width 346 height 8
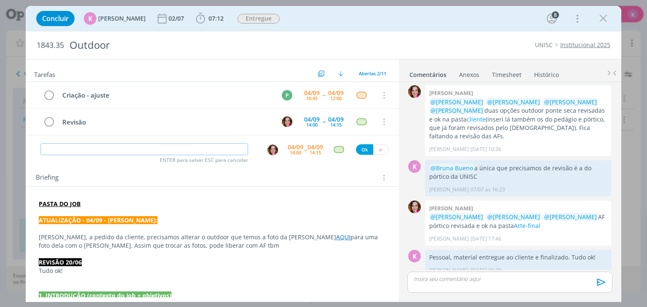
click at [88, 146] on input "dialog" at bounding box center [144, 150] width 208 height 12
paste input "Envio ao cliente para aprovação"
type input "Envio ao cliente para aprovação"
click at [304, 146] on span "--" at bounding box center [305, 150] width 3 height 8
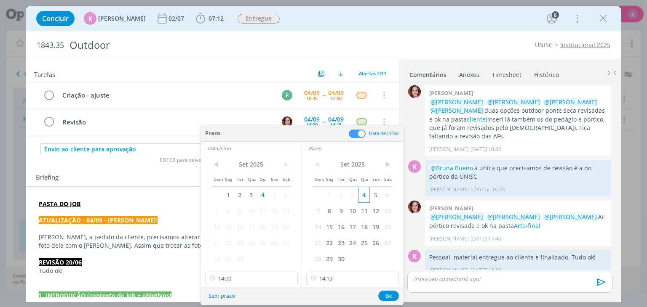
click at [365, 193] on span "4" at bounding box center [363, 195] width 11 height 16
drag, startPoint x: 261, startPoint y: 193, endPoint x: 266, endPoint y: 190, distance: 4.9
click at [262, 193] on span "4" at bounding box center [262, 195] width 11 height 16
click at [356, 136] on span at bounding box center [357, 134] width 17 height 8
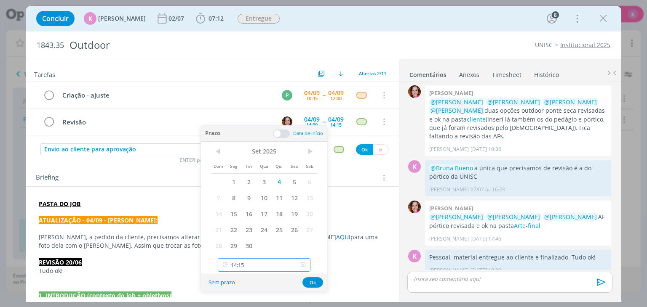
click at [270, 270] on input "14:15" at bounding box center [264, 264] width 93 height 13
click at [269, 270] on input "14:15" at bounding box center [264, 264] width 93 height 13
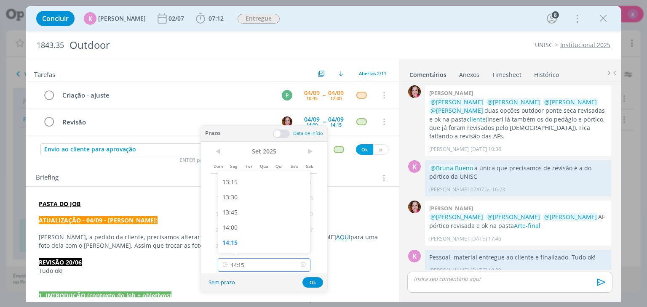
click at [269, 270] on input "14:15" at bounding box center [264, 264] width 93 height 13
click at [281, 287] on div "Sem prazo Ok" at bounding box center [264, 283] width 126 height 18
click at [306, 283] on button "Ok" at bounding box center [312, 282] width 21 height 11
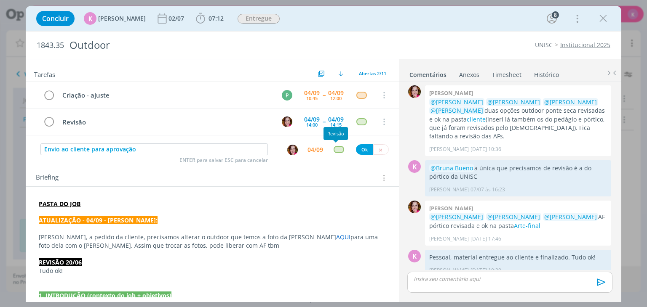
click at [336, 146] on div "dialog" at bounding box center [338, 149] width 11 height 7
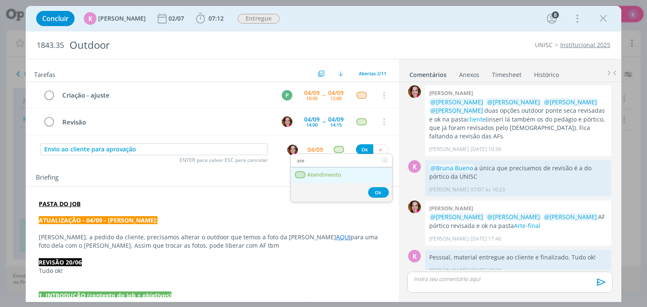
type input "ate"
drag, startPoint x: 362, startPoint y: 174, endPoint x: 367, endPoint y: 162, distance: 13.0
click at [362, 174] on link "Atendimento" at bounding box center [340, 176] width 101 height 16
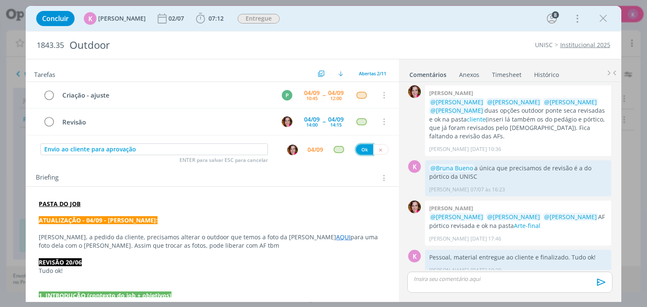
click at [360, 144] on button "Ok" at bounding box center [364, 149] width 17 height 11
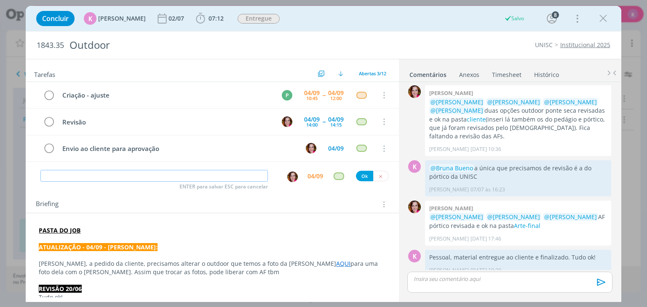
paste input "Envio ao cliente para aprovação"
click at [288, 173] on img "dialog" at bounding box center [292, 177] width 11 height 11
type input "Envio ao cliente para aprovação"
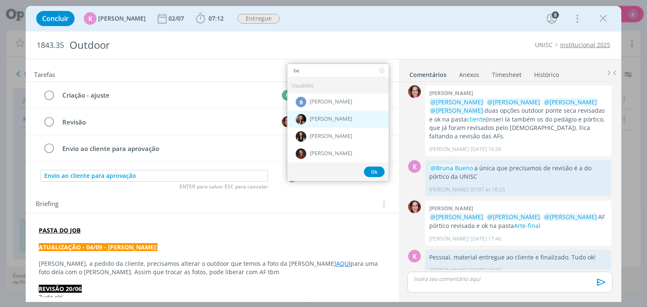
type input "be"
click at [325, 120] on div "[PERSON_NAME]" at bounding box center [337, 118] width 101 height 17
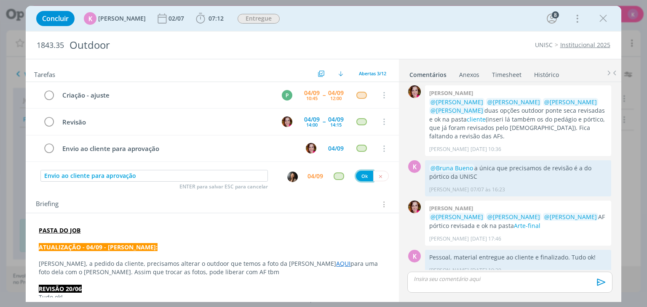
click at [358, 177] on button "Ok" at bounding box center [364, 176] width 17 height 11
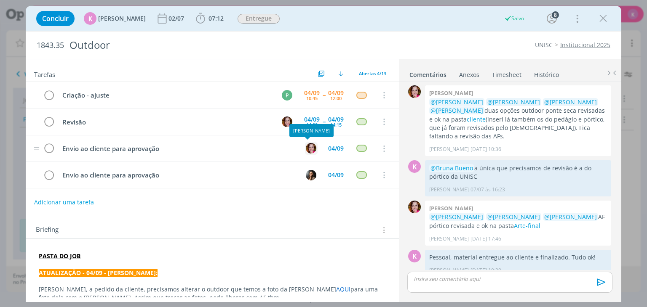
click at [306, 145] on img "dialog" at bounding box center [311, 148] width 11 height 11
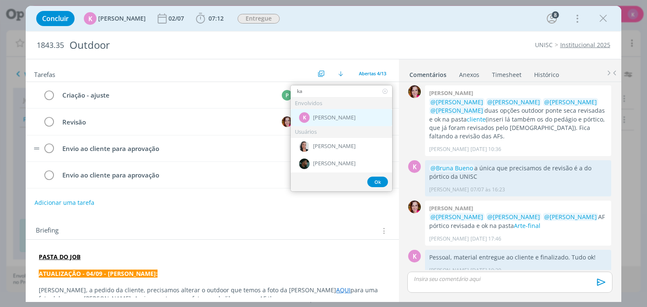
type input "ka"
drag, startPoint x: 323, startPoint y: 116, endPoint x: 326, endPoint y: 128, distance: 12.1
click at [324, 116] on span "[PERSON_NAME]" at bounding box center [334, 118] width 43 height 7
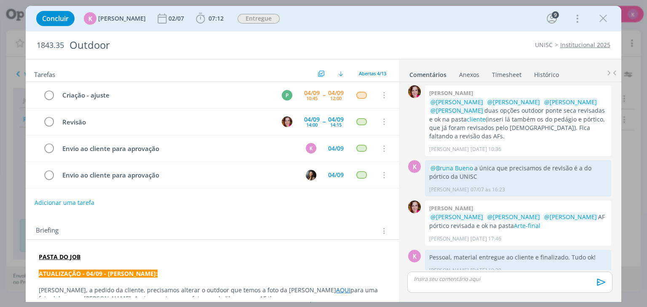
click at [205, 9] on div "Concluir K Karoline Arend 02/07 07:12 Iniciar Apontar Data * 04/09/2025 Horas *…" at bounding box center [323, 18] width 582 height 20
click at [208, 12] on span "07:12" at bounding box center [209, 18] width 31 height 13
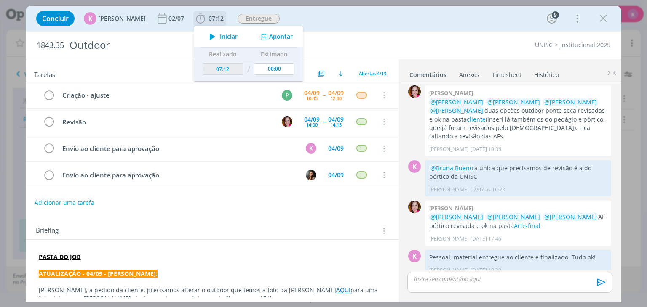
click at [276, 29] on div "Iniciar Apontar" at bounding box center [248, 36] width 109 height 21
click at [276, 35] on button "Apontar" at bounding box center [275, 36] width 35 height 9
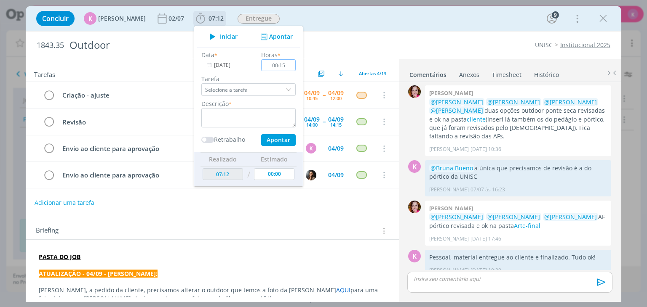
type input "00:15"
click at [273, 115] on textarea "dialog" at bounding box center [248, 117] width 94 height 19
type textarea "Ajuste de pauta"
click at [265, 141] on button "Apontar" at bounding box center [278, 140] width 35 height 12
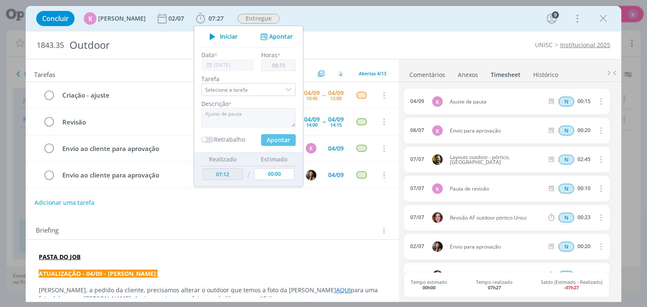
type input "07:27"
type input "00:00"
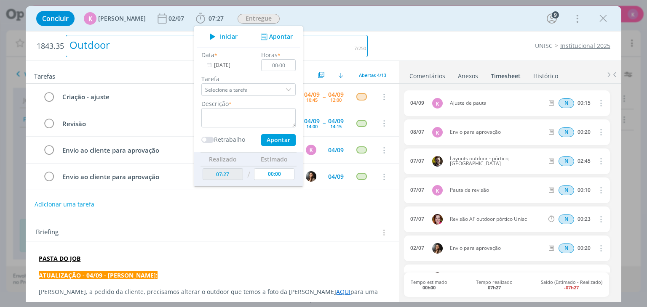
click at [338, 41] on div "Outdoor" at bounding box center [217, 46] width 302 height 22
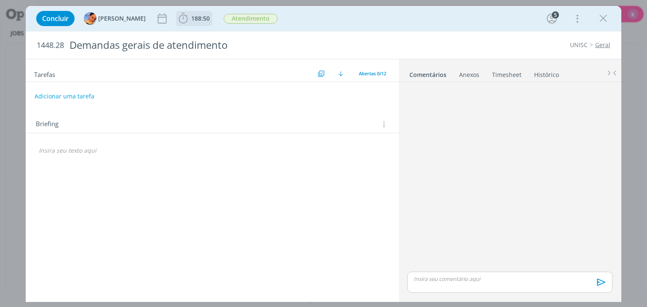
click at [191, 21] on span "188:50" at bounding box center [200, 18] width 19 height 8
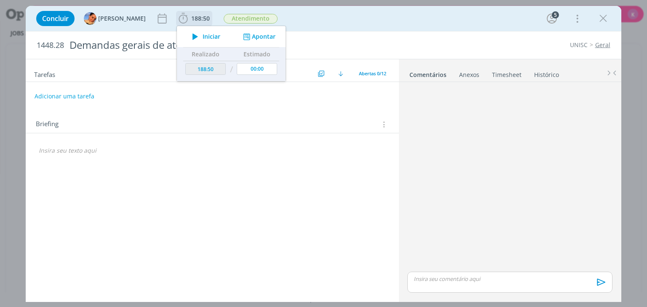
click at [255, 36] on button "Apontar" at bounding box center [258, 36] width 35 height 9
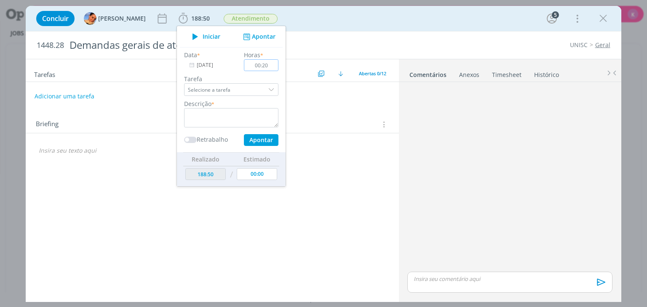
type input "00:20"
click at [520, 76] on li "Timesheet" at bounding box center [512, 73] width 42 height 12
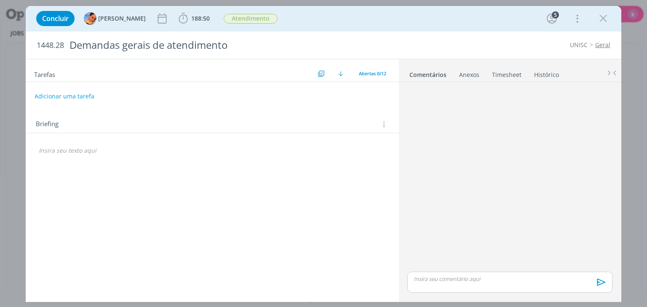
click at [514, 76] on link "Timesheet" at bounding box center [506, 73] width 30 height 12
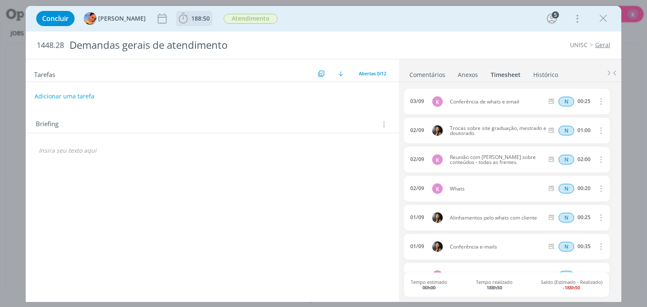
click at [197, 13] on span "188:50" at bounding box center [194, 18] width 35 height 13
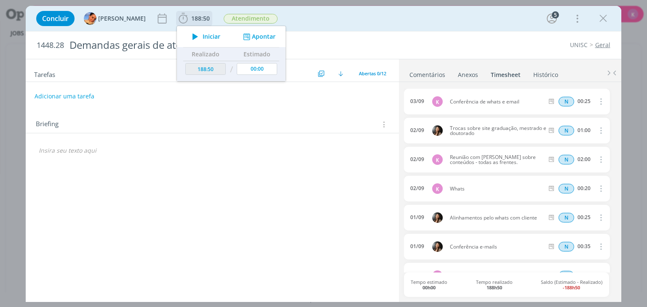
click at [253, 38] on button "Apontar" at bounding box center [258, 36] width 35 height 9
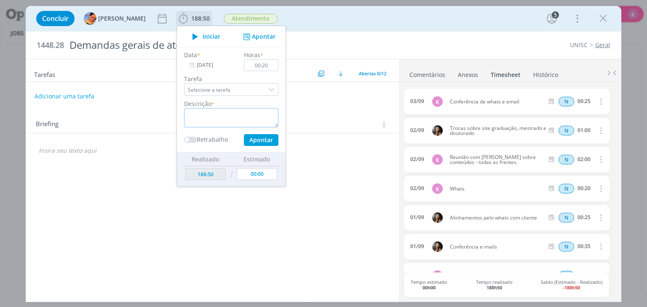
click at [229, 112] on textarea "dialog" at bounding box center [231, 117] width 94 height 19
type textarea "Conferência de emails"
click at [253, 142] on button "Apontar" at bounding box center [261, 140] width 35 height 12
type input "189:10"
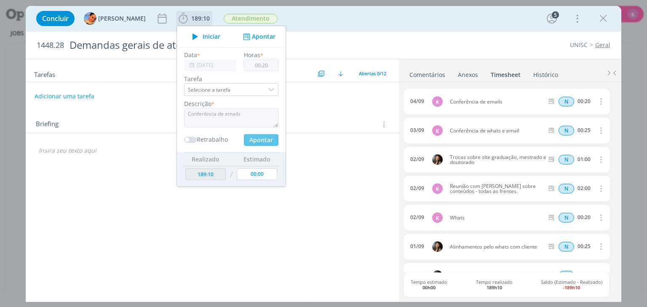
type input "00:00"
click at [241, 42] on div "Iniciar Apontar" at bounding box center [231, 36] width 109 height 21
click at [243, 36] on icon "dialog" at bounding box center [246, 37] width 11 height 8
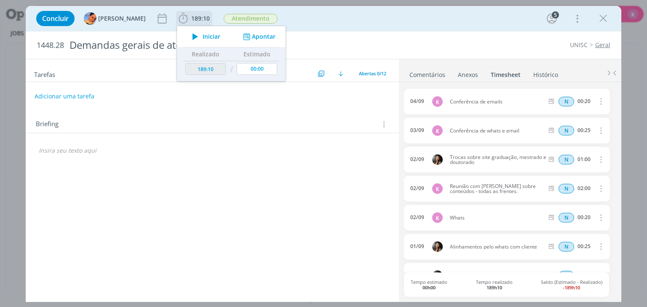
click at [253, 37] on button "Apontar" at bounding box center [258, 36] width 35 height 9
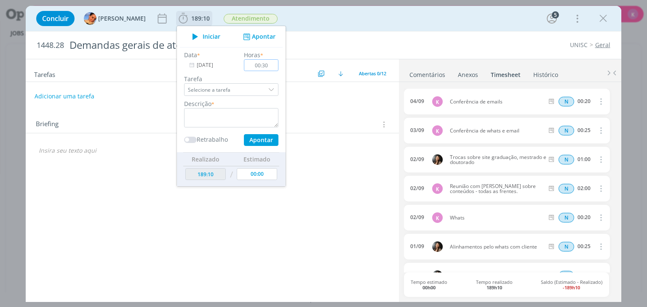
type input "00:30"
click at [243, 122] on textarea "dialog" at bounding box center [231, 117] width 94 height 19
type textarea "Check de ajustes de LPs M&D"
click at [248, 137] on button "Apontar" at bounding box center [261, 140] width 35 height 12
type input "189:40"
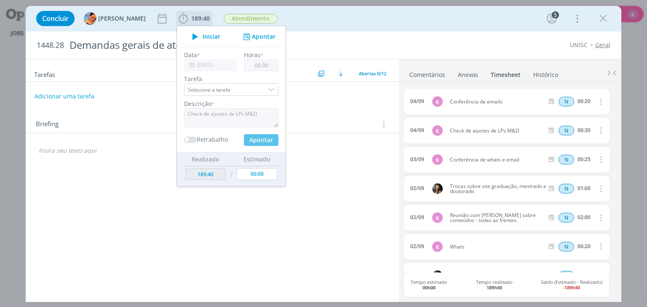
type input "00:00"
type input "00:30"
click at [227, 122] on textarea "dialog" at bounding box center [231, 117] width 94 height 19
type textarea "Organização macro de jobs"
click at [258, 134] on button "Apontar" at bounding box center [261, 140] width 35 height 12
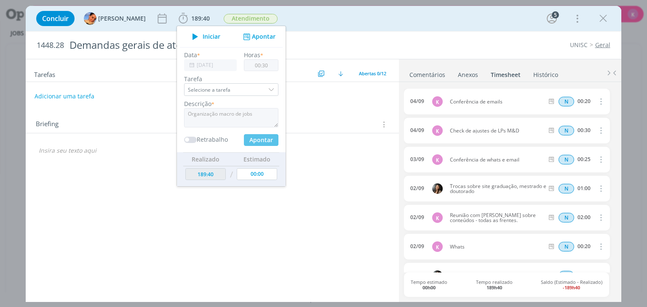
type input "190:10"
type input "00:00"
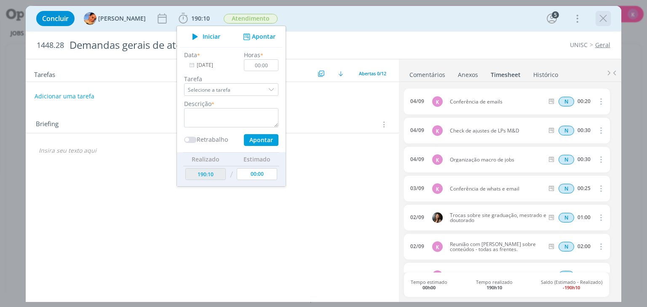
click at [597, 25] on div "dialog" at bounding box center [602, 18] width 15 height 15
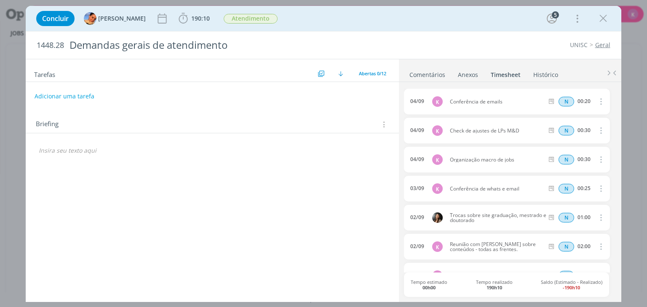
click at [9, 9] on div "Concluir Luíza Santana 190:10 Iniciar Apontar Data * 04/09/2025 Horas * 00:00 T…" at bounding box center [323, 153] width 647 height 307
click at [601, 14] on icon "dialog" at bounding box center [603, 18] width 13 height 13
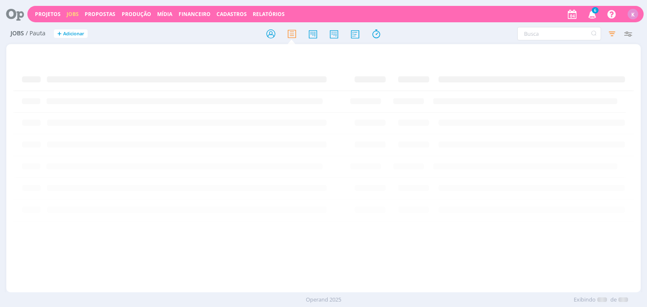
click at [19, 14] on icon at bounding box center [11, 14] width 17 height 16
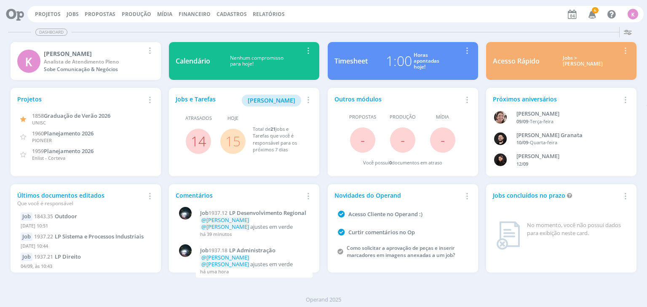
click at [403, 59] on div "1:00" at bounding box center [399, 61] width 26 height 20
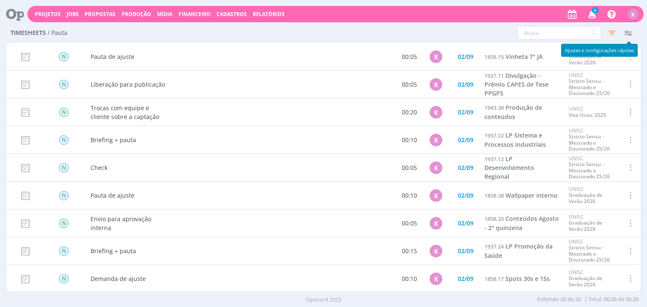
click at [629, 33] on icon "button" at bounding box center [627, 32] width 15 height 15
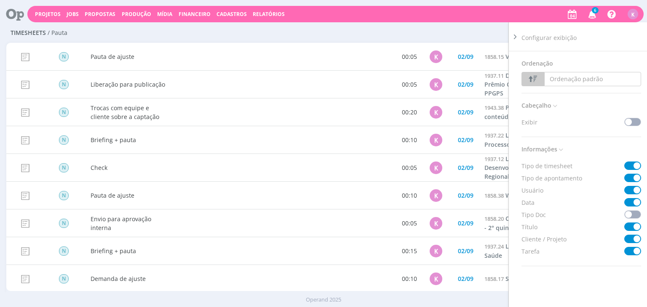
click at [515, 36] on icon at bounding box center [515, 36] width 8 height 9
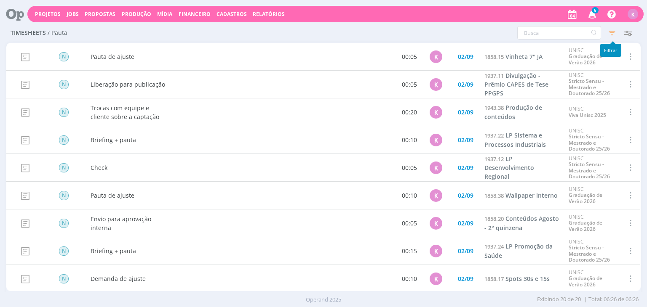
click at [608, 34] on icon "button" at bounding box center [611, 32] width 15 height 15
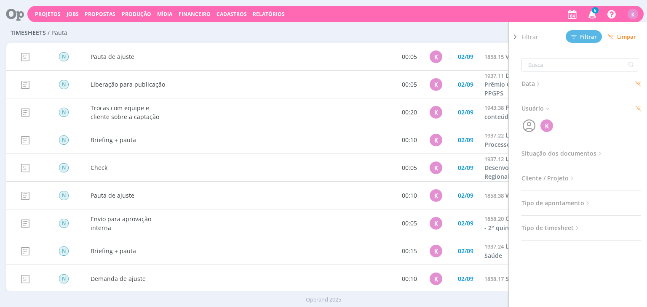
click at [533, 83] on span "Data" at bounding box center [531, 83] width 21 height 11
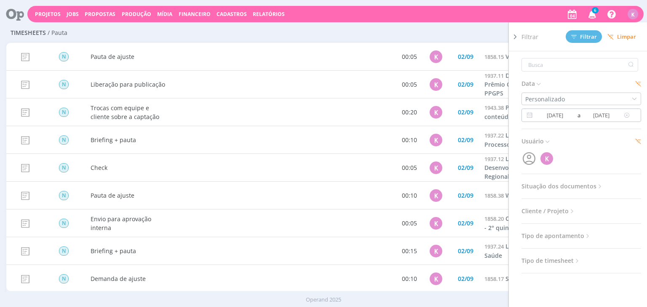
click at [577, 112] on span "a" at bounding box center [577, 115] width 5 height 10
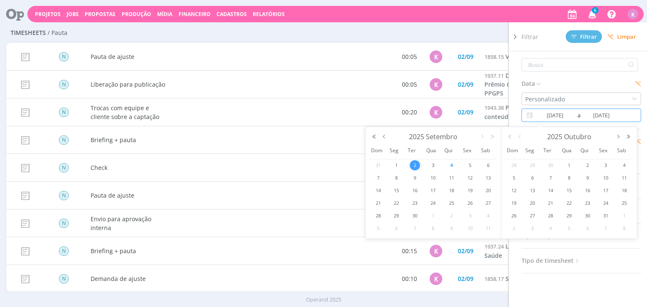
click at [455, 163] on span "4" at bounding box center [451, 165] width 10 height 10
type input "04/09/2025"
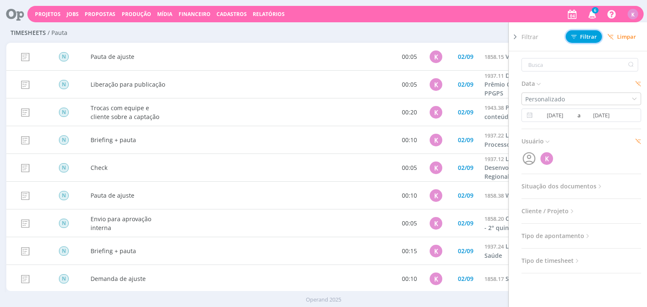
click at [586, 36] on span "Filtrar" at bounding box center [584, 36] width 26 height 5
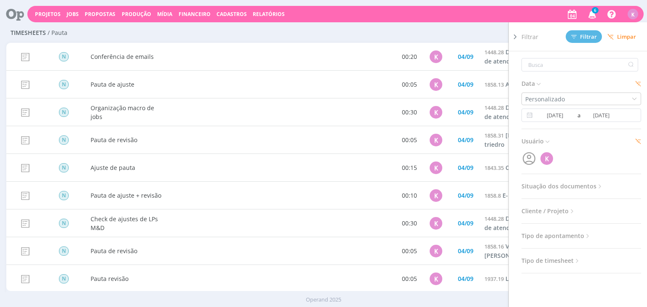
click at [440, 41] on div "Timesheets / Pauta Configurar exibição Ordenação Ordenação padrão Tipo de times…" at bounding box center [323, 33] width 634 height 19
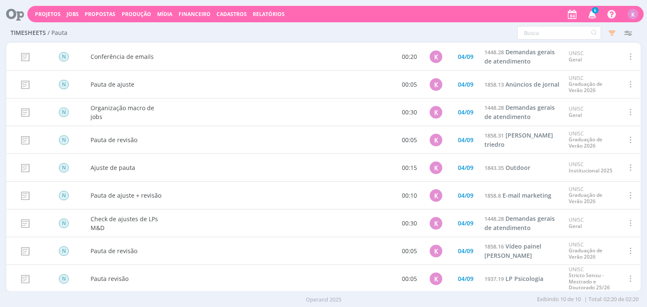
click at [16, 11] on icon at bounding box center [11, 14] width 17 height 16
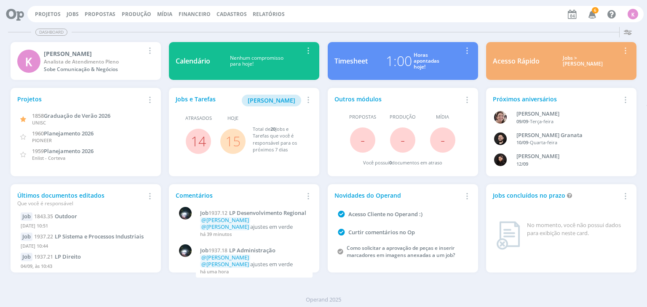
click at [407, 56] on div "1:00" at bounding box center [399, 61] width 26 height 20
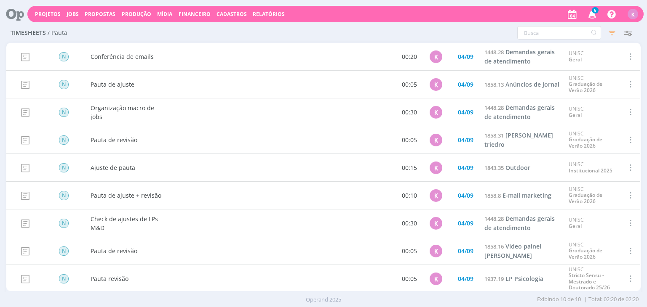
click at [20, 19] on icon at bounding box center [11, 14] width 17 height 16
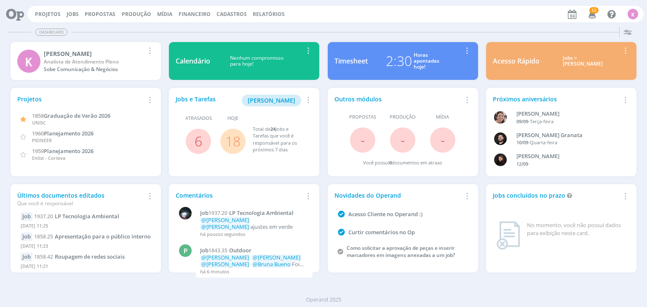
click at [562, 280] on div "Dashboard Salvar Selecione abaixo os cards desejados: Meus Meu Perfil Agenda Ti…" at bounding box center [323, 166] width 647 height 284
click at [202, 135] on link "6" at bounding box center [198, 141] width 8 height 18
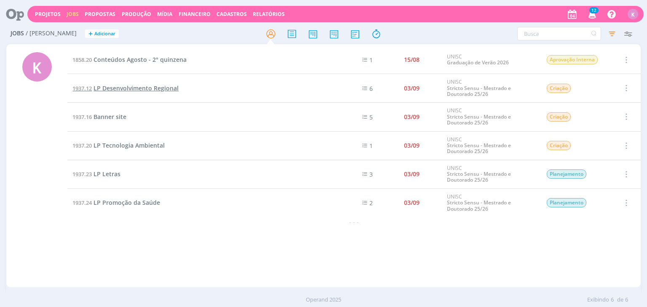
click at [148, 87] on span "LP Desenvolvimento Regional" at bounding box center [135, 88] width 85 height 8
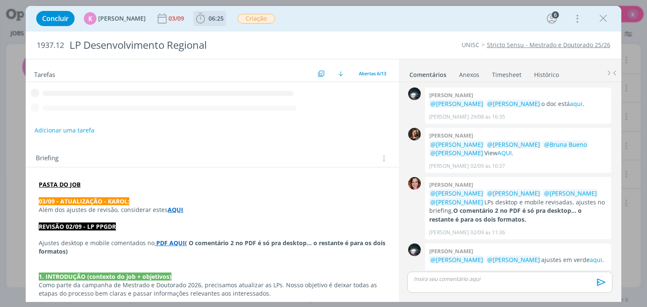
scroll to position [11, 0]
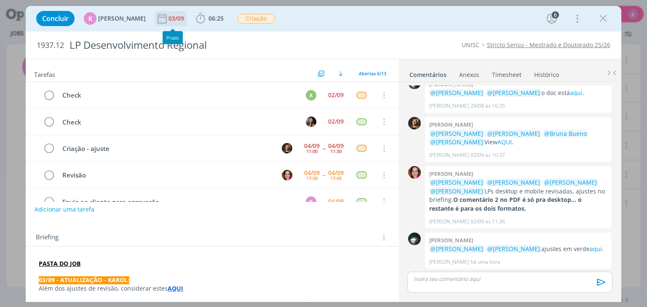
click at [168, 18] on div "03/09" at bounding box center [176, 19] width 17 height 6
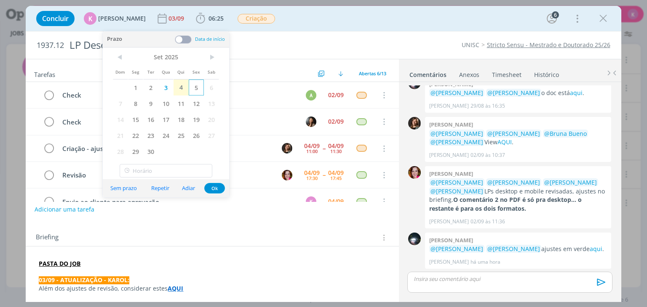
click at [197, 86] on span "5" at bounding box center [196, 88] width 15 height 16
click at [220, 191] on button "Ok" at bounding box center [214, 188] width 21 height 11
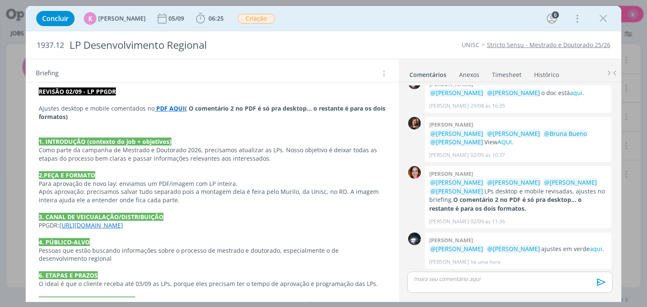
scroll to position [394, 0]
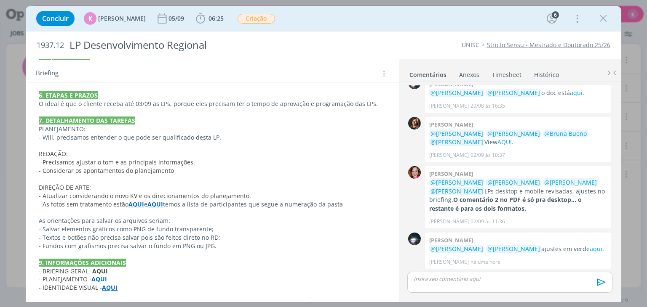
click at [611, 24] on div "Concluir K Karoline Arend 05/09 06:25 Iniciar Apontar Data * 04/09/2025 Horas *…" at bounding box center [323, 18] width 582 height 20
drag, startPoint x: 606, startPoint y: 17, endPoint x: 428, endPoint y: 253, distance: 296.0
click at [606, 17] on icon "dialog" at bounding box center [603, 18] width 13 height 13
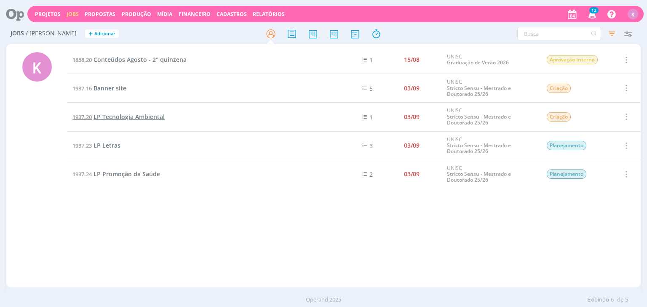
click at [139, 118] on span "LP Tecnologia Ambiental" at bounding box center [128, 117] width 71 height 8
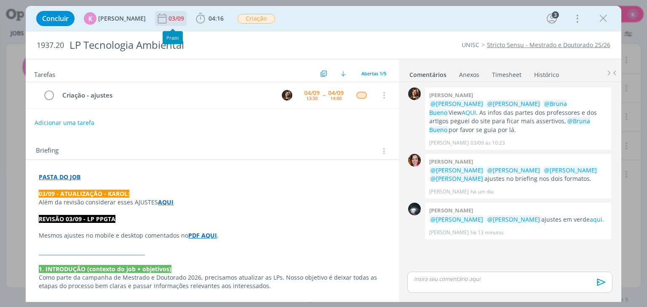
click at [175, 16] on div "03/09" at bounding box center [176, 19] width 17 height 6
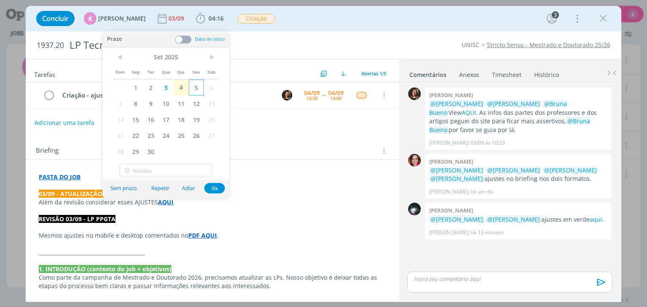
click at [192, 88] on span "5" at bounding box center [196, 88] width 15 height 16
click at [212, 191] on button "Ok" at bounding box center [214, 188] width 21 height 11
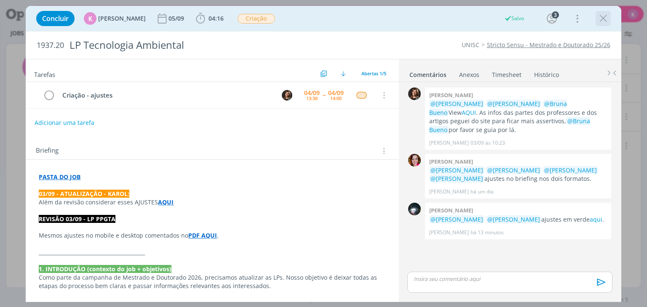
click at [605, 14] on icon "dialog" at bounding box center [603, 18] width 13 height 13
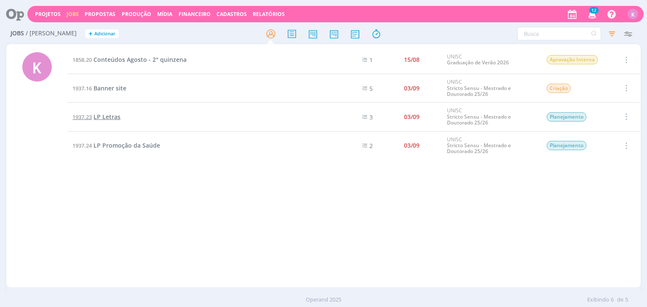
click at [100, 117] on span "LP Letras" at bounding box center [106, 117] width 27 height 8
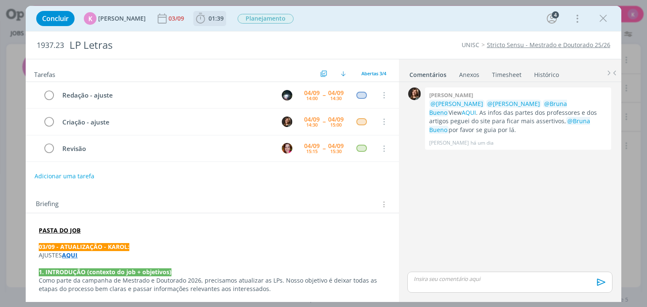
click at [210, 25] on span "01:39 Iniciar Apontar Data * 04/09/2025 Horas * 00:00 Tarefa Selecione a tarefa…" at bounding box center [209, 18] width 33 height 15
drag, startPoint x: 160, startPoint y: 18, endPoint x: 179, endPoint y: 21, distance: 19.1
click at [160, 18] on icon "dialog" at bounding box center [162, 18] width 13 height 13
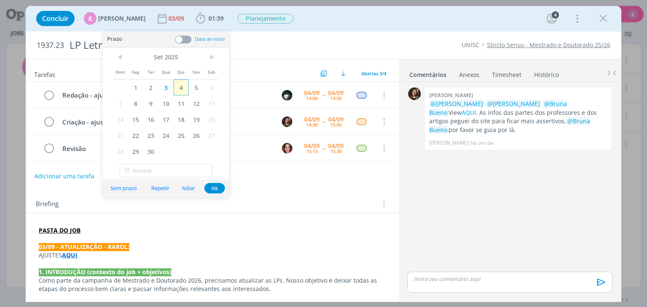
click at [184, 90] on span "4" at bounding box center [180, 88] width 15 height 16
click at [213, 186] on button "Ok" at bounding box center [214, 188] width 21 height 11
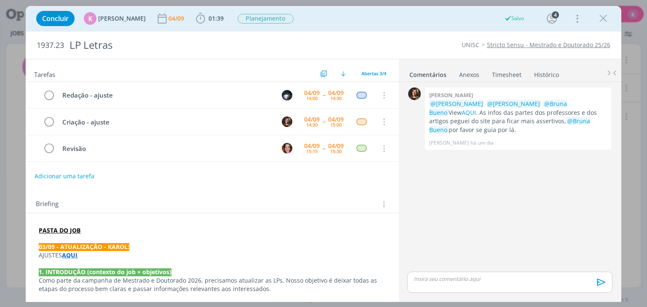
drag, startPoint x: 603, startPoint y: 15, endPoint x: 53, endPoint y: 204, distance: 581.4
click at [603, 16] on icon "dialog" at bounding box center [603, 18] width 13 height 13
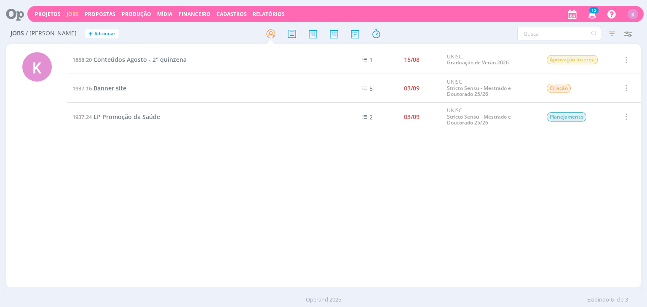
click at [104, 113] on span "LP Promoção da Saúde" at bounding box center [126, 117] width 67 height 8
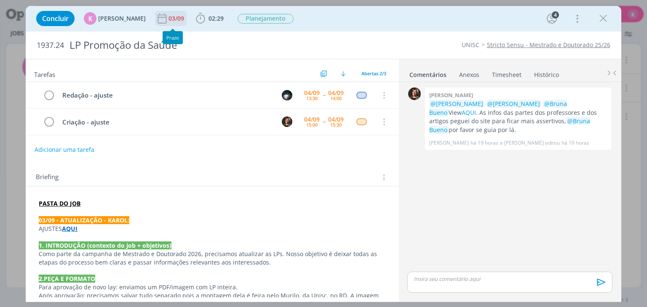
click at [170, 16] on div "03/09" at bounding box center [176, 19] width 17 height 6
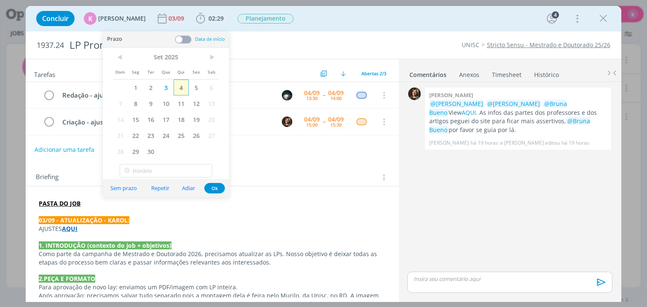
click at [178, 90] on span "4" at bounding box center [180, 88] width 15 height 16
click at [603, 18] on icon "dialog" at bounding box center [603, 18] width 13 height 13
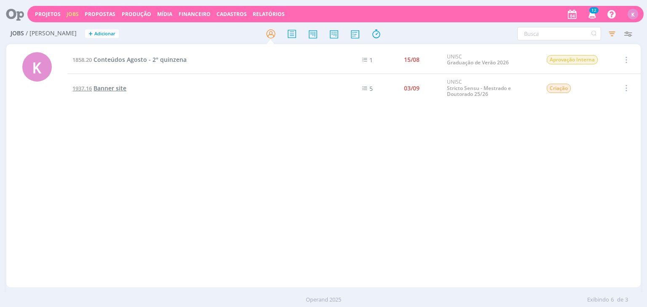
click at [105, 90] on span "Banner site" at bounding box center [109, 88] width 33 height 8
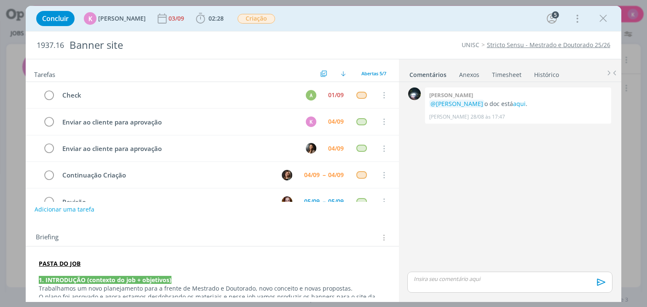
click at [573, 181] on div "0 Giovanni zacchini @Karoline Arend o doc está aqui . Giovanni Zacchini 28/08 à…" at bounding box center [509, 177] width 211 height 185
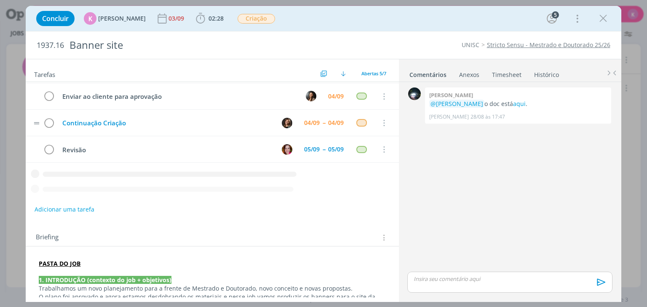
scroll to position [19, 0]
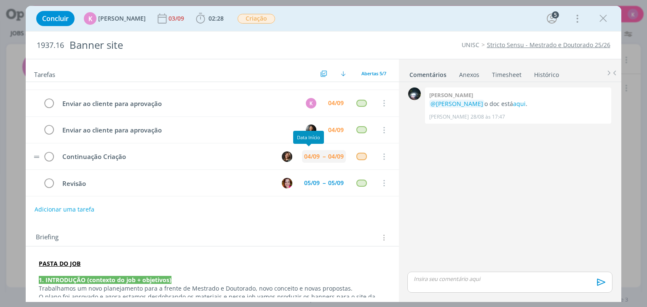
click at [312, 154] on div "04/09" at bounding box center [312, 157] width 16 height 6
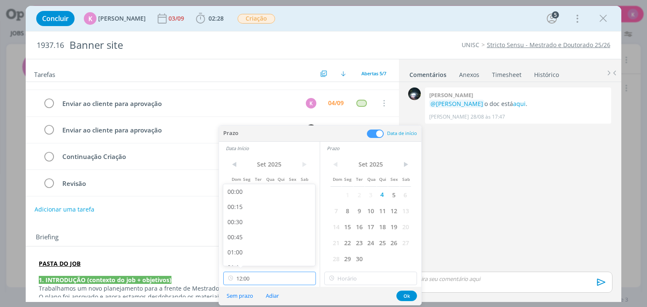
click at [289, 280] on input "12:00" at bounding box center [269, 278] width 93 height 13
click at [258, 208] on div "16:00" at bounding box center [270, 203] width 94 height 15
type input "16:00"
click at [362, 280] on input "16:00" at bounding box center [370, 278] width 93 height 13
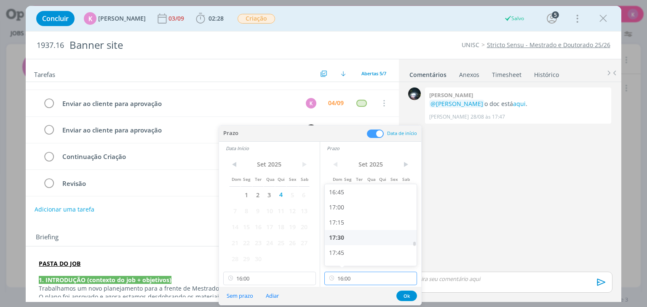
scroll to position [1032, 0]
click at [356, 251] on div "18:00" at bounding box center [372, 250] width 94 height 15
type input "18:00"
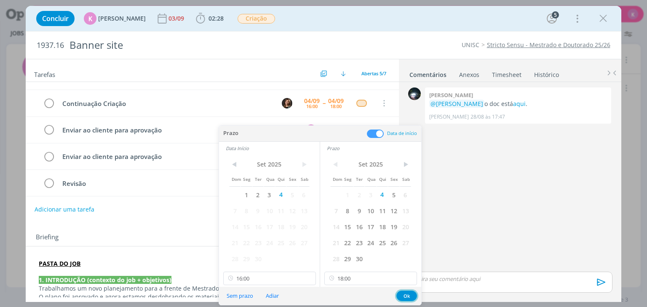
click at [402, 296] on button "Ok" at bounding box center [406, 296] width 21 height 11
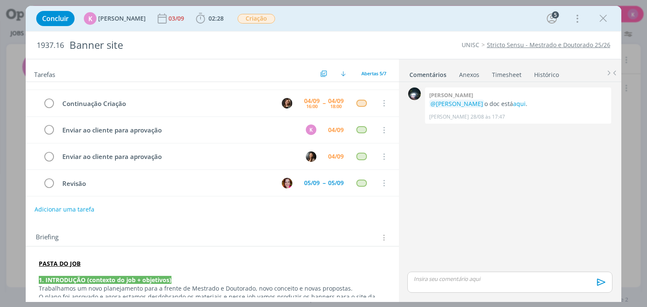
click at [0, 180] on div "Concluir K Karoline Arend 03/09 02:28 Iniciar Apontar Data * 04/09/2025 Horas *…" at bounding box center [323, 153] width 647 height 307
click at [603, 22] on icon "dialog" at bounding box center [603, 18] width 13 height 13
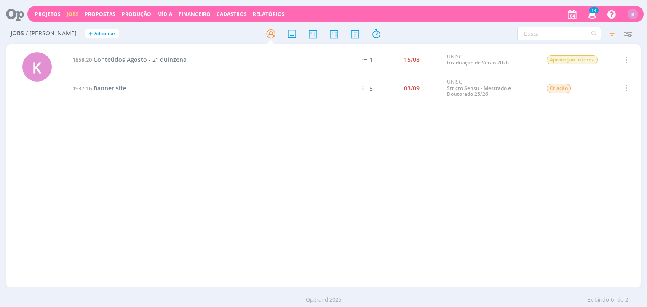
click at [112, 95] on td "1937.16 Banner site" at bounding box center [198, 88] width 263 height 29
click at [115, 91] on span "Banner site" at bounding box center [109, 88] width 33 height 8
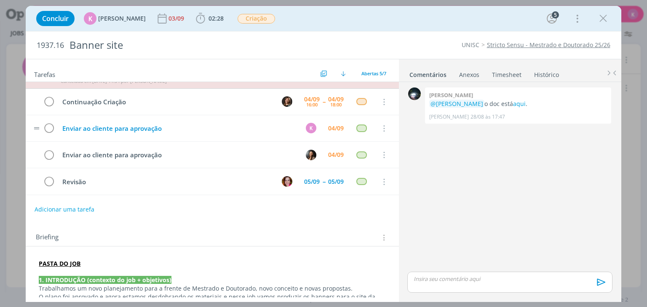
scroll to position [18, 0]
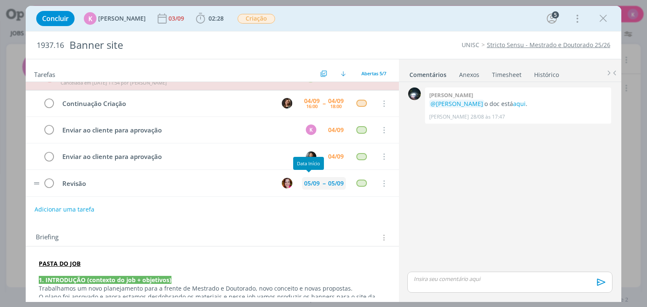
click at [317, 181] on div "05/09" at bounding box center [312, 183] width 20 height 13
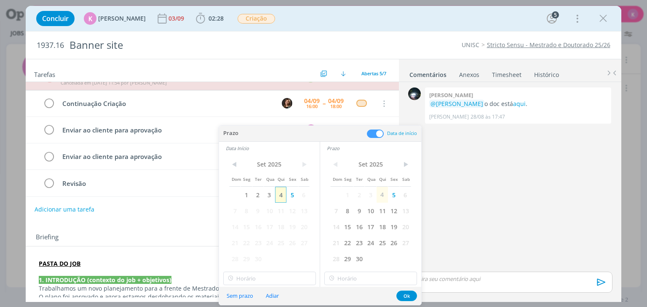
click at [285, 197] on span "4" at bounding box center [280, 195] width 11 height 16
click at [376, 192] on span "4" at bounding box center [381, 195] width 11 height 16
drag, startPoint x: 405, startPoint y: 297, endPoint x: 338, endPoint y: 9, distance: 295.6
click at [406, 297] on button "Ok" at bounding box center [406, 296] width 21 height 11
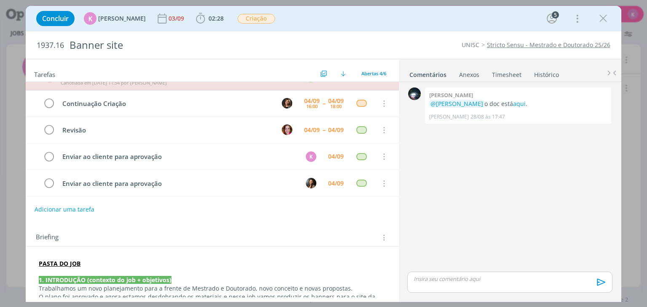
drag, startPoint x: 598, startPoint y: 17, endPoint x: 396, endPoint y: 75, distance: 209.6
click at [598, 17] on icon "dialog" at bounding box center [603, 18] width 13 height 13
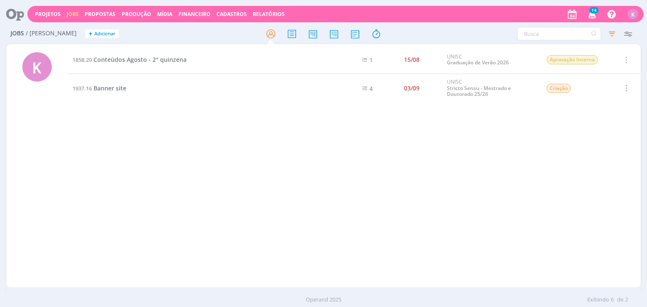
click at [20, 11] on icon at bounding box center [11, 14] width 17 height 16
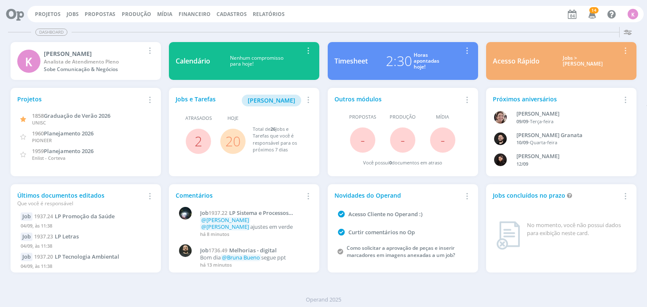
click at [240, 138] on link "20" at bounding box center [232, 141] width 15 height 18
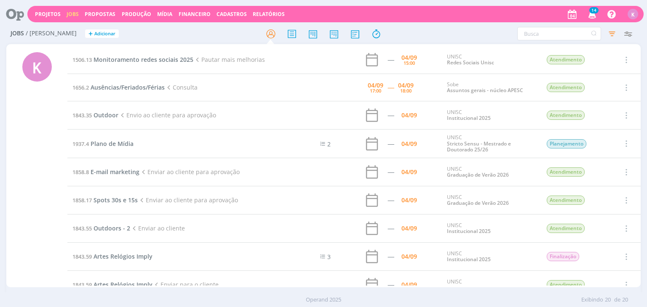
click at [8, 19] on icon at bounding box center [11, 14] width 17 height 16
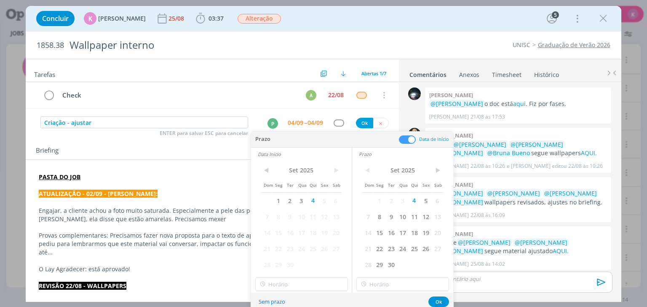
scroll to position [34, 0]
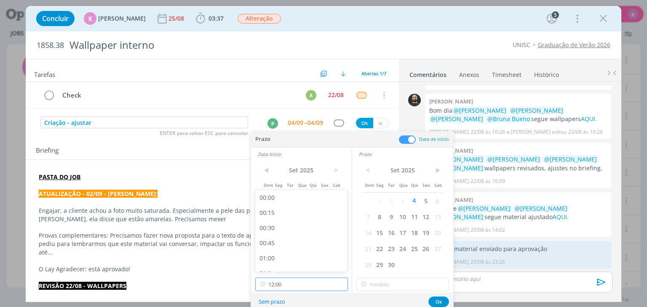
click at [293, 289] on input "12:00" at bounding box center [301, 284] width 93 height 13
click at [279, 236] on div "13:00" at bounding box center [302, 238] width 94 height 15
type input "13:00"
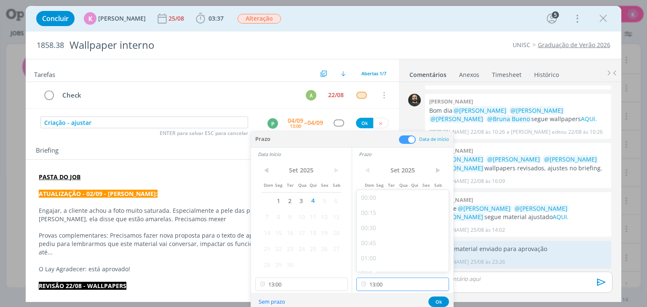
click at [391, 288] on input "13:00" at bounding box center [402, 284] width 93 height 13
drag, startPoint x: 386, startPoint y: 236, endPoint x: 404, endPoint y: 263, distance: 32.5
click at [386, 236] on div "14:00" at bounding box center [404, 238] width 94 height 15
type input "14:00"
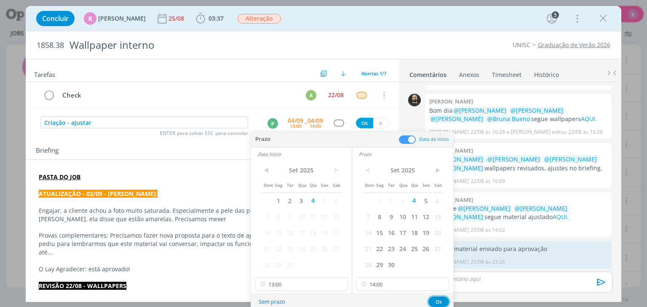
click at [439, 302] on button "Ok" at bounding box center [438, 302] width 21 height 11
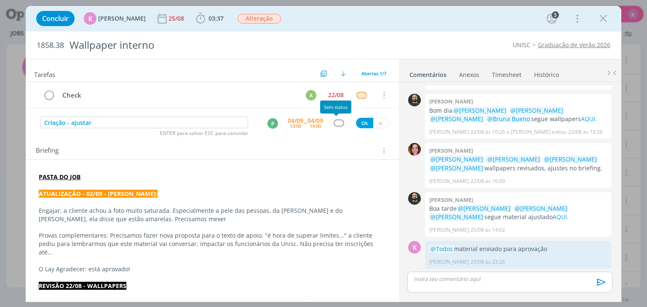
click at [333, 120] on div "dialog" at bounding box center [338, 123] width 11 height 7
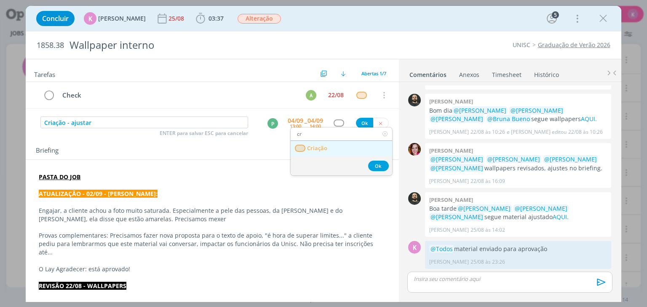
type input "cr"
click at [328, 150] on link "Criação" at bounding box center [340, 149] width 101 height 16
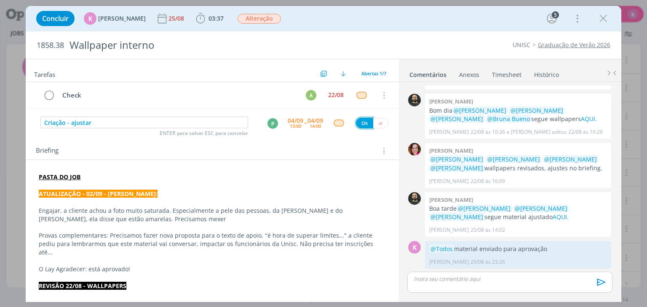
click at [360, 120] on button "Ok" at bounding box center [364, 123] width 17 height 11
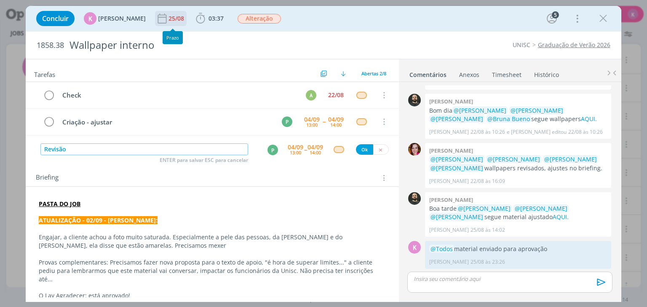
type input "Revisão"
click at [168, 20] on div "25/08" at bounding box center [176, 19] width 17 height 6
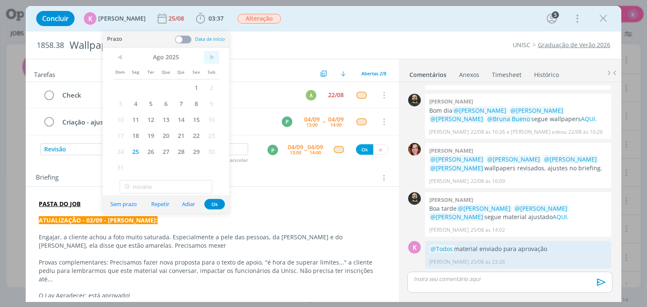
click at [208, 60] on span ">" at bounding box center [211, 57] width 15 height 13
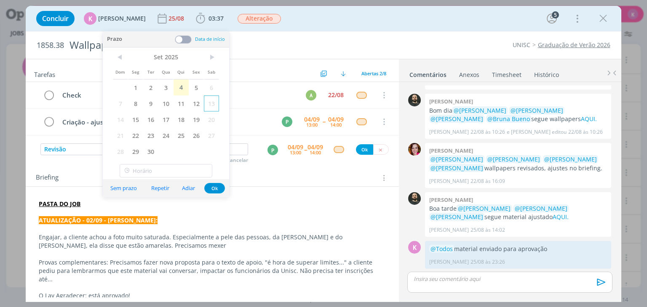
drag, startPoint x: 199, startPoint y: 83, endPoint x: 207, endPoint y: 96, distance: 15.2
click at [198, 83] on span "5" at bounding box center [196, 88] width 15 height 16
click at [214, 192] on button "Ok" at bounding box center [214, 188] width 21 height 11
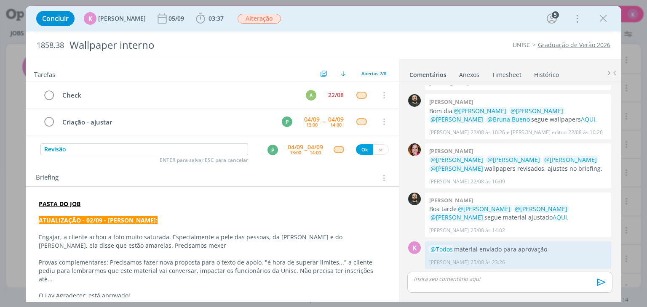
click at [267, 145] on div "P" at bounding box center [272, 150] width 11 height 11
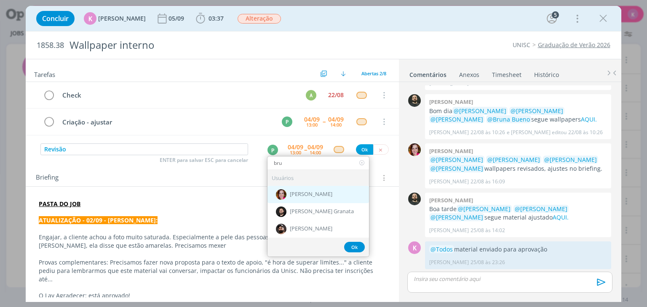
type input "bru"
click at [303, 192] on span "[PERSON_NAME]" at bounding box center [311, 195] width 43 height 7
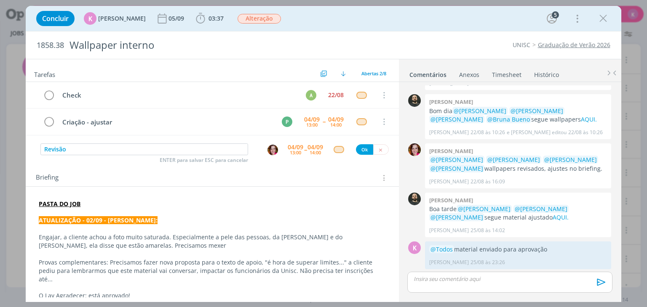
click at [298, 150] on div "04/09" at bounding box center [296, 147] width 16 height 6
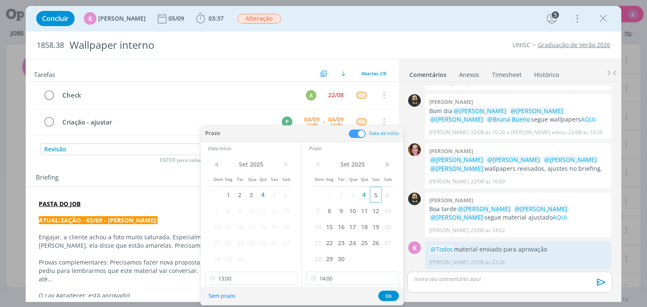
click at [372, 195] on span "5" at bounding box center [375, 195] width 11 height 16
click at [274, 193] on span "5" at bounding box center [273, 195] width 11 height 16
click at [226, 282] on input "13:00" at bounding box center [251, 278] width 93 height 13
click at [230, 225] on div "09:00" at bounding box center [252, 223] width 94 height 15
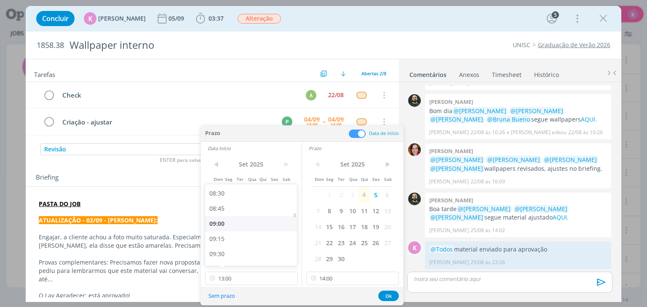
type input "09:00"
click at [345, 276] on input "14:00" at bounding box center [352, 278] width 93 height 13
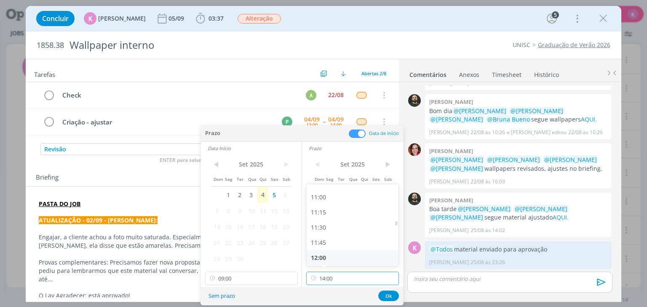
scroll to position [658, 0]
click at [335, 207] on div "11:00" at bounding box center [353, 200] width 94 height 15
type input "11:00"
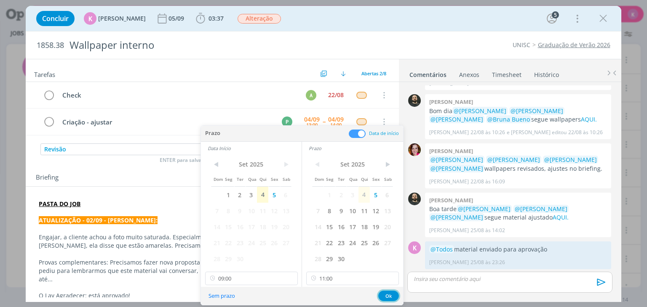
drag, startPoint x: 389, startPoint y: 294, endPoint x: 374, endPoint y: 251, distance: 45.4
click at [388, 293] on button "Ok" at bounding box center [388, 296] width 21 height 11
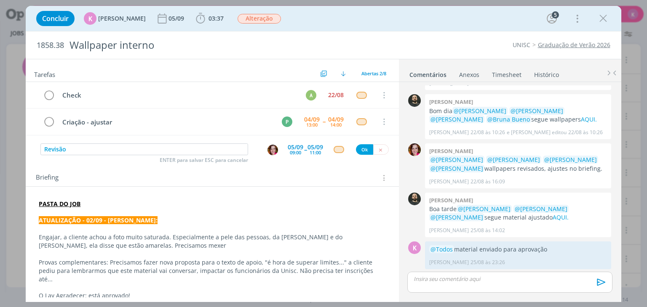
click at [335, 152] on div "dialog" at bounding box center [338, 149] width 11 height 7
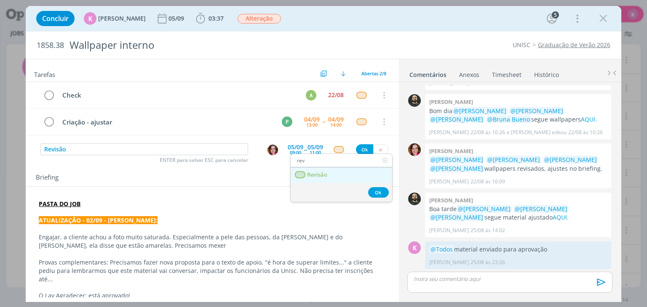
type input "rev"
click at [350, 176] on link "Revisão" at bounding box center [340, 176] width 101 height 16
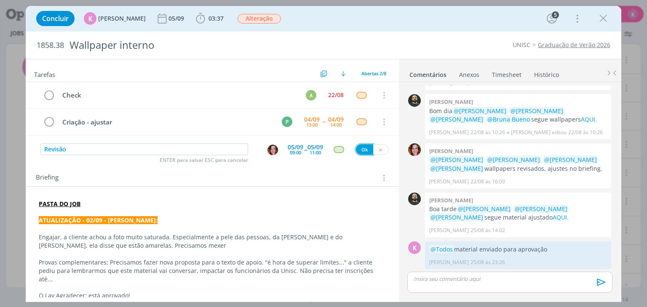
click at [356, 148] on button "Ok" at bounding box center [364, 149] width 17 height 11
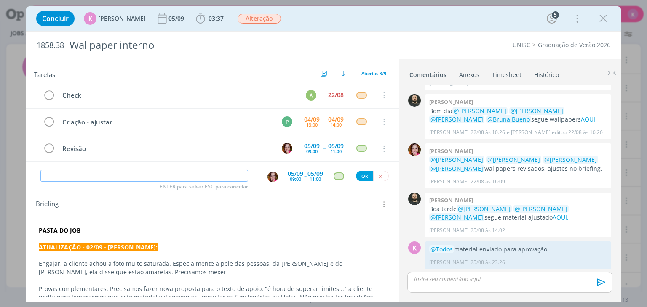
click at [133, 174] on input "dialog" at bounding box center [144, 176] width 208 height 12
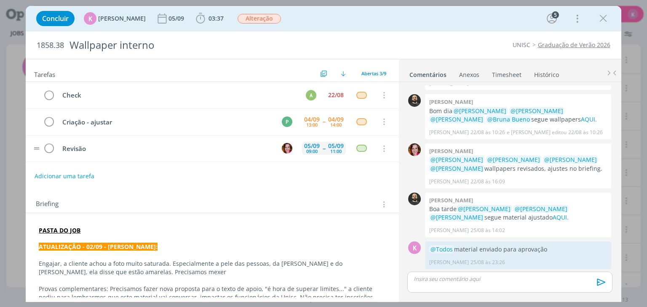
click at [319, 152] on div "[DATE] 09:00 -- [DATE] 11:00" at bounding box center [324, 148] width 44 height 18
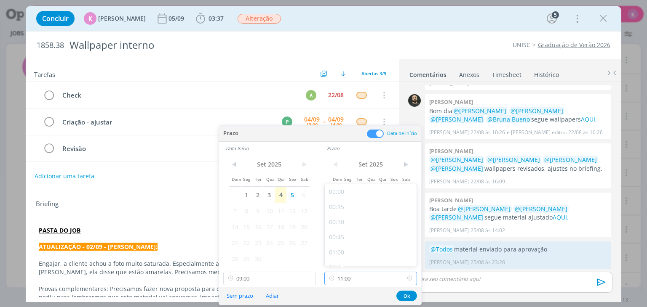
click at [350, 277] on input "11:00" at bounding box center [370, 278] width 93 height 13
click at [412, 36] on div "1858.38 Wallpaper interno UNISC Graduação de Verão 2026" at bounding box center [323, 45] width 595 height 27
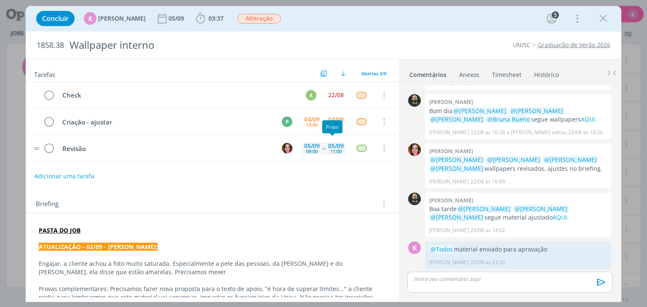
click at [329, 145] on div "05/09" at bounding box center [336, 146] width 16 height 6
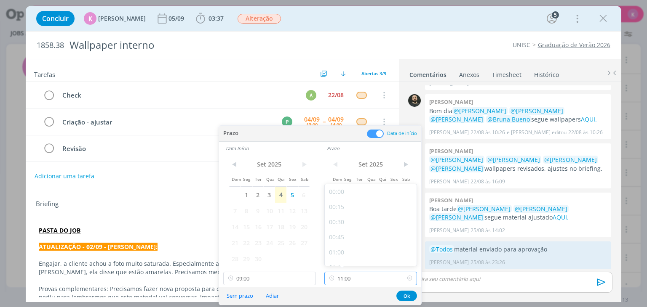
click at [355, 277] on input "11:00" at bounding box center [370, 278] width 93 height 13
click at [349, 250] on div "09:30" at bounding box center [372, 249] width 94 height 15
type input "09:30"
click at [399, 293] on button "Ok" at bounding box center [406, 296] width 21 height 11
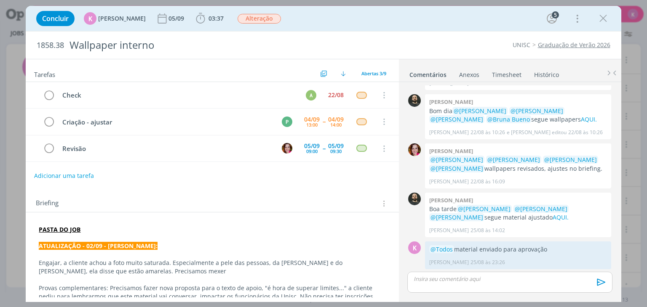
click at [75, 174] on button "Adicionar uma tarefa" at bounding box center [64, 176] width 60 height 14
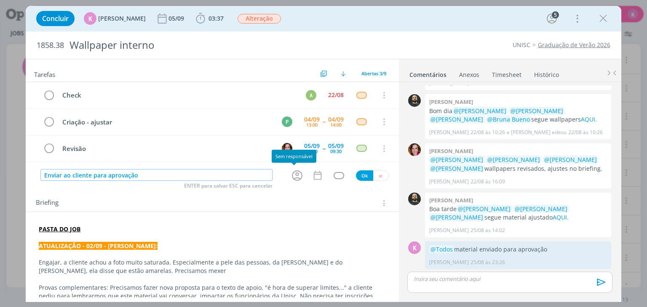
click at [295, 176] on icon "dialog" at bounding box center [296, 175] width 13 height 13
type input "Enviar ao cliente para aprovação"
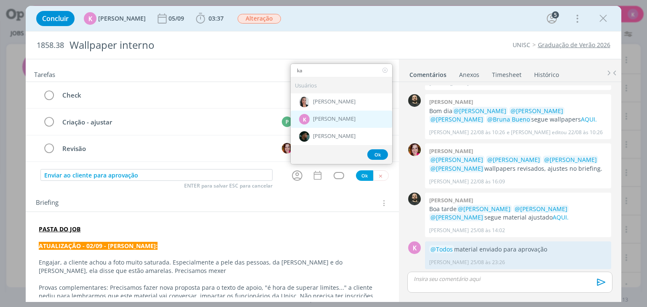
type input "ka"
click at [330, 113] on div "K [PERSON_NAME]" at bounding box center [340, 119] width 101 height 17
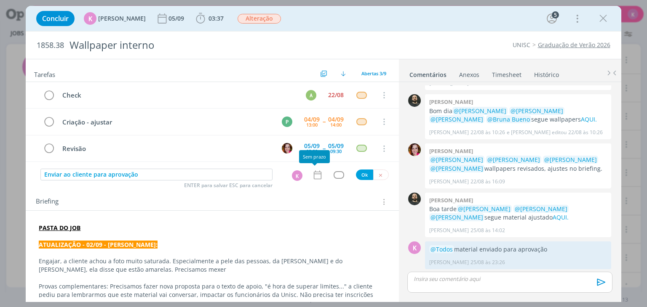
click at [316, 170] on icon "dialog" at bounding box center [317, 174] width 8 height 9
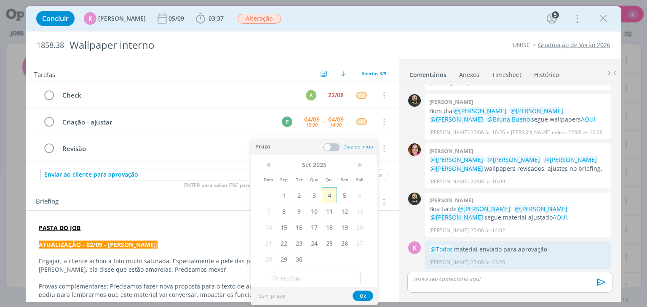
click at [327, 196] on span "4" at bounding box center [329, 195] width 15 height 16
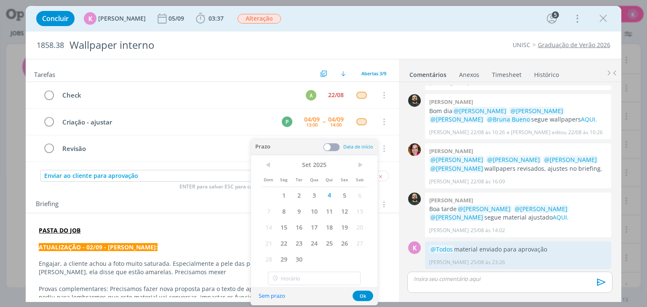
click at [334, 148] on span at bounding box center [331, 147] width 17 height 8
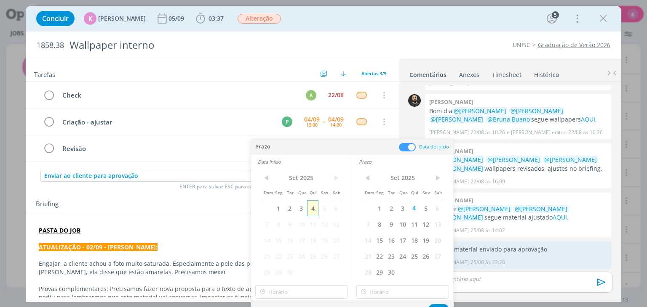
click at [315, 209] on span "4" at bounding box center [312, 208] width 11 height 16
drag, startPoint x: 424, startPoint y: 213, endPoint x: 402, endPoint y: 218, distance: 22.5
click at [424, 213] on span "5" at bounding box center [425, 208] width 11 height 16
click at [321, 213] on span "5" at bounding box center [323, 208] width 11 height 16
drag, startPoint x: 437, startPoint y: 305, endPoint x: 423, endPoint y: 300, distance: 14.4
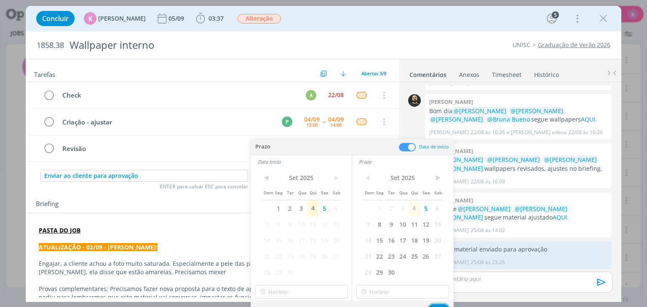
click at [437, 305] on button "Ok" at bounding box center [438, 309] width 21 height 11
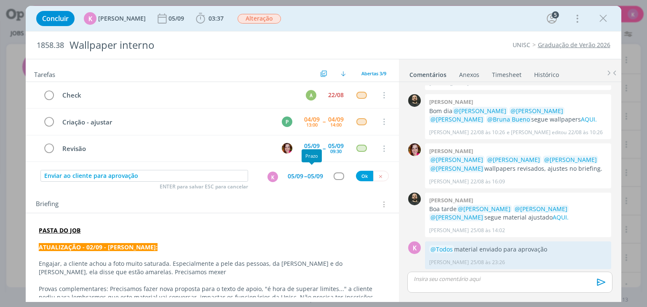
click at [313, 179] on div "05/09" at bounding box center [315, 176] width 16 height 15
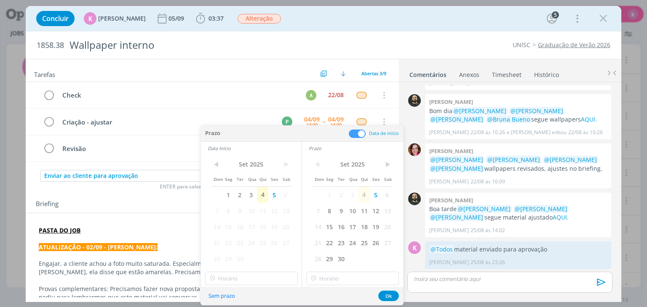
click at [357, 135] on span at bounding box center [357, 134] width 17 height 8
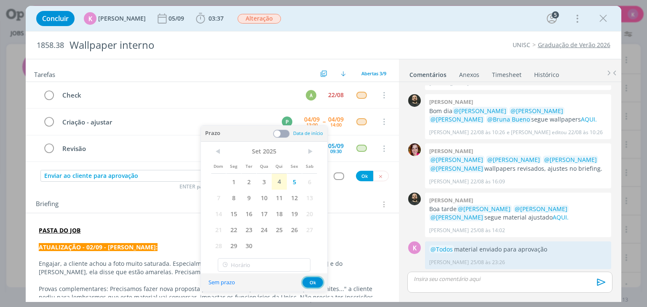
drag, startPoint x: 311, startPoint y: 280, endPoint x: 338, endPoint y: 234, distance: 52.8
click at [311, 280] on button "Ok" at bounding box center [312, 282] width 21 height 11
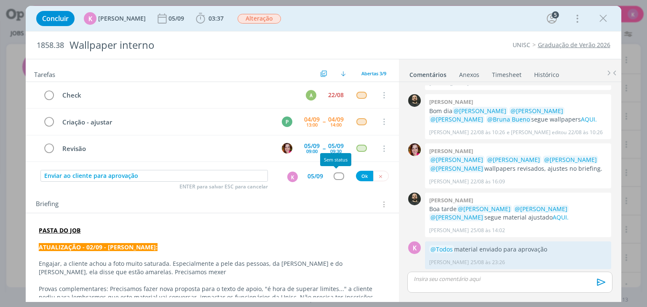
click at [336, 176] on div "dialog" at bounding box center [338, 176] width 11 height 7
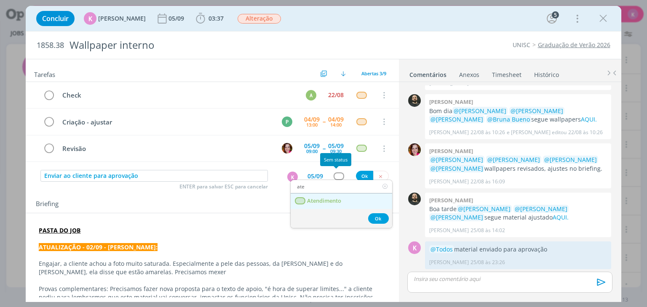
type input "ate"
click at [326, 205] on link "Atendimento" at bounding box center [340, 202] width 101 height 16
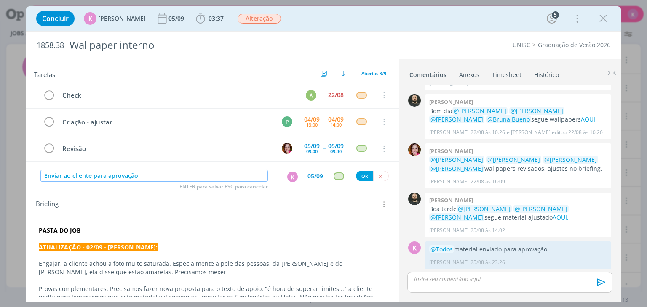
click at [210, 171] on input "Enviar ao cliente para aprovação" at bounding box center [153, 176] width 227 height 12
click at [356, 177] on div "Ok" at bounding box center [372, 176] width 33 height 11
click at [356, 176] on button "Ok" at bounding box center [364, 176] width 17 height 11
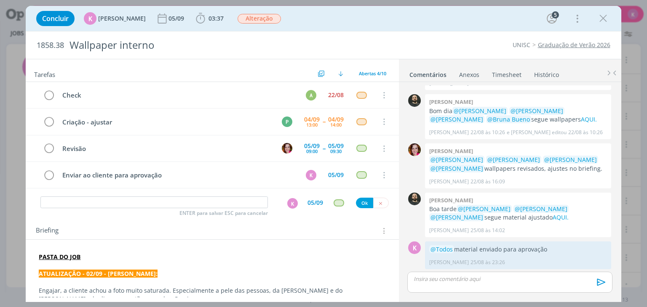
click at [226, 289] on p "Engajar, a cliente achou a foto muito saturada. Especialmente a pele das pessoa…" at bounding box center [212, 295] width 346 height 17
click at [161, 200] on input "dialog" at bounding box center [153, 203] width 227 height 12
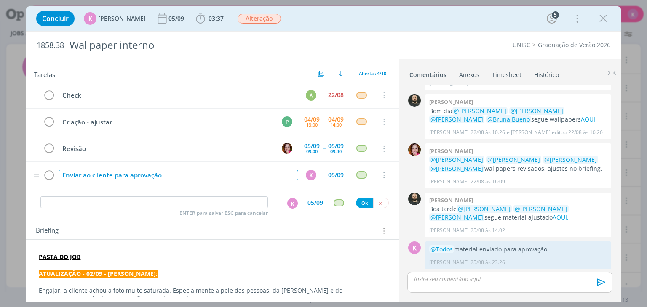
click at [149, 177] on div "Enviar ao cliente para aprovação" at bounding box center [178, 175] width 239 height 11
copy div "Enviar ao cliente para aprovação"
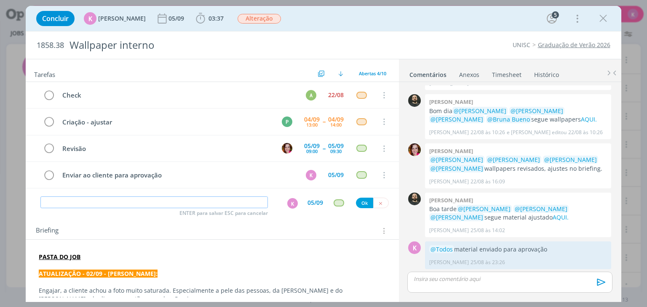
click at [139, 200] on input "dialog" at bounding box center [153, 203] width 227 height 12
paste input "Enviar ao cliente para aprovação"
click at [291, 200] on div "K" at bounding box center [292, 203] width 11 height 11
type input "Enviar ao cliente para aprovação"
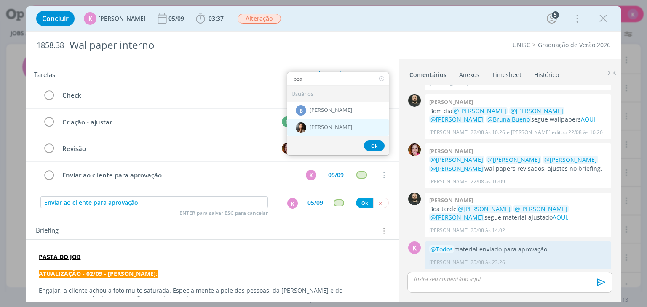
type input "bea"
click at [327, 130] on div "[PERSON_NAME]" at bounding box center [337, 127] width 101 height 17
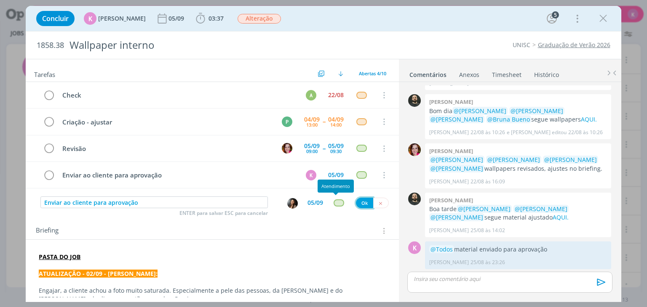
click at [365, 200] on button "Ok" at bounding box center [364, 203] width 17 height 11
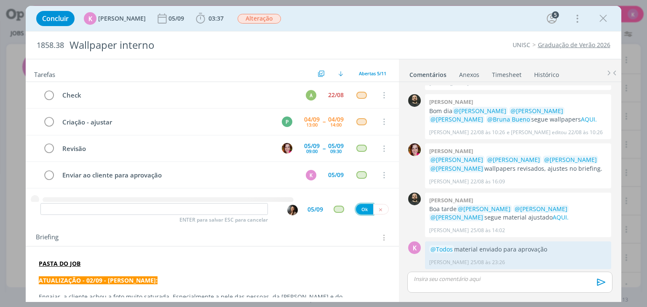
scroll to position [11, 0]
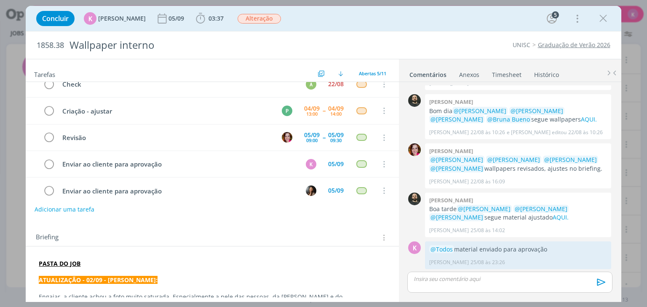
click at [320, 221] on div "Tarefas Usar Job de template Criar template a partir deste job Visualizar Templ…" at bounding box center [212, 178] width 373 height 238
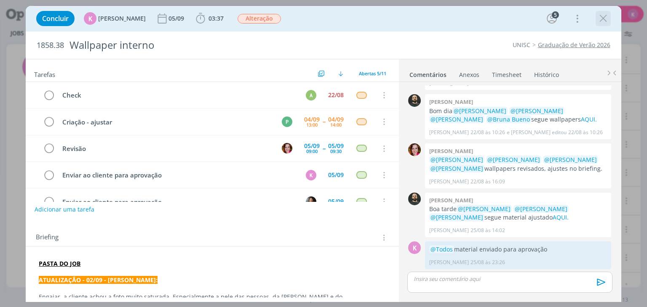
click at [606, 24] on icon "dialog" at bounding box center [603, 18] width 13 height 13
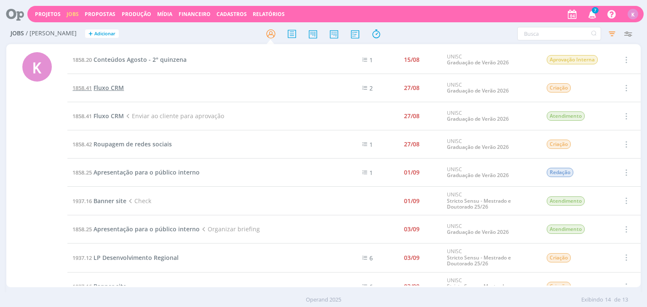
click at [104, 91] on span "Fluxo CRM" at bounding box center [108, 88] width 30 height 8
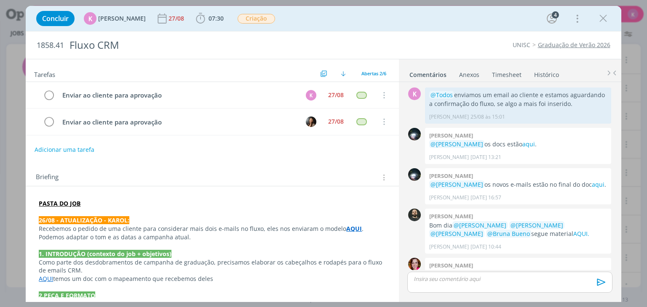
scroll to position [34, 0]
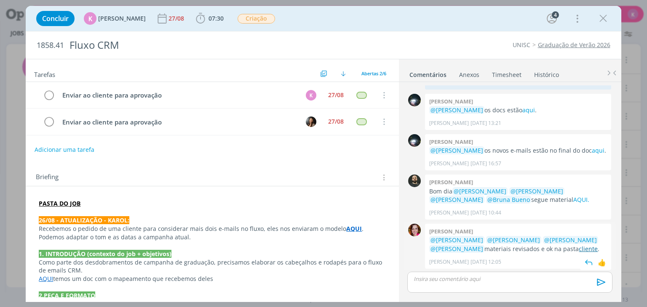
click at [578, 246] on link "cliente" at bounding box center [587, 249] width 19 height 8
click at [330, 89] on div "27/08" at bounding box center [336, 95] width 20 height 13
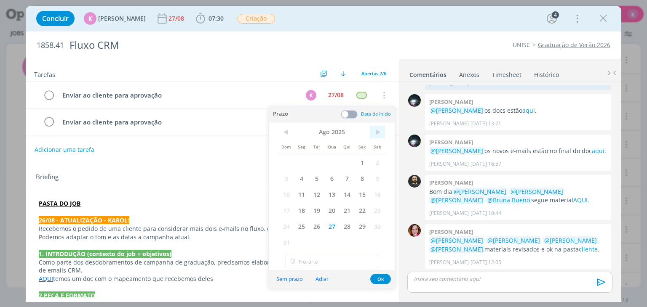
click at [381, 130] on span ">" at bounding box center [377, 132] width 15 height 13
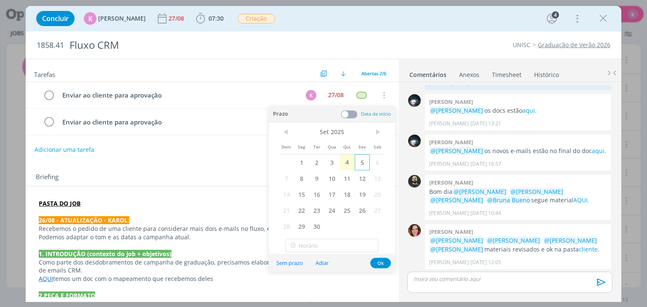
click at [364, 162] on span "5" at bounding box center [361, 162] width 15 height 16
click at [346, 163] on span "4" at bounding box center [346, 162] width 15 height 16
click at [382, 266] on button "Ok" at bounding box center [380, 263] width 21 height 11
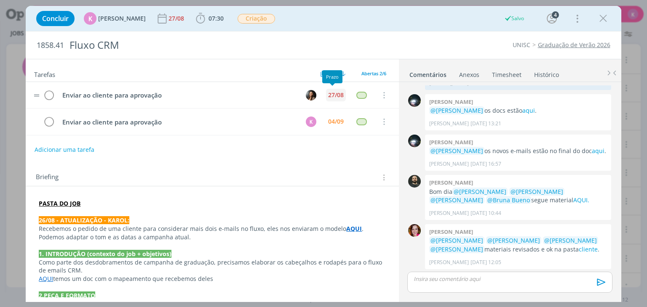
click at [338, 95] on div "27/08" at bounding box center [336, 95] width 16 height 6
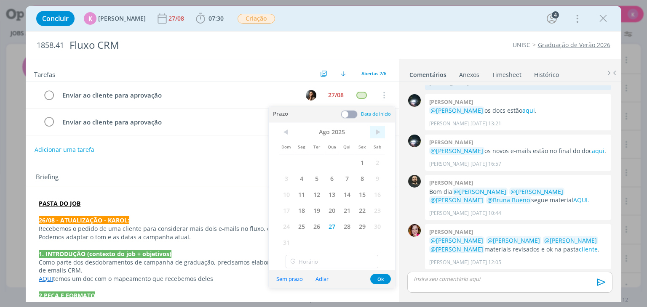
click at [383, 126] on span ">" at bounding box center [377, 132] width 15 height 13
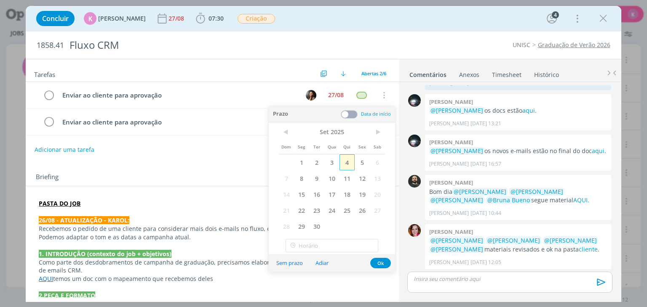
click at [350, 164] on span "4" at bounding box center [346, 162] width 15 height 16
drag, startPoint x: 380, startPoint y: 263, endPoint x: 459, endPoint y: 305, distance: 90.2
click at [381, 262] on button "Ok" at bounding box center [380, 263] width 21 height 11
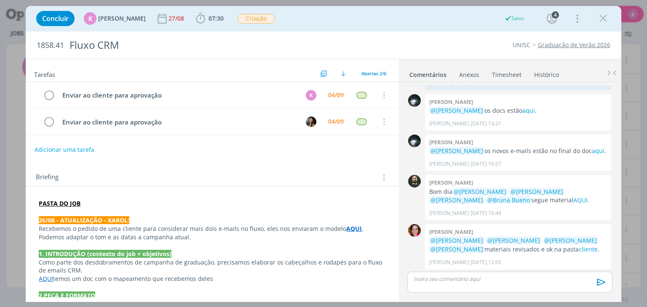
click at [455, 302] on div "Comentários Anexos 0 Timesheet Histórico K 0 @Todos enviamos um email ao client…" at bounding box center [510, 180] width 222 height 243
click at [253, 15] on span "Criação" at bounding box center [255, 19] width 37 height 10
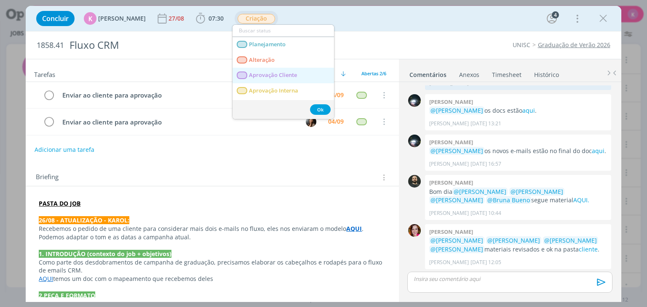
click at [280, 70] on Cliente "Aprovação Cliente" at bounding box center [282, 76] width 101 height 16
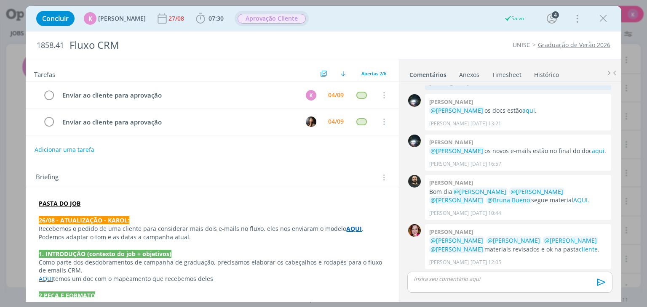
click at [510, 275] on p "dialog" at bounding box center [509, 279] width 191 height 8
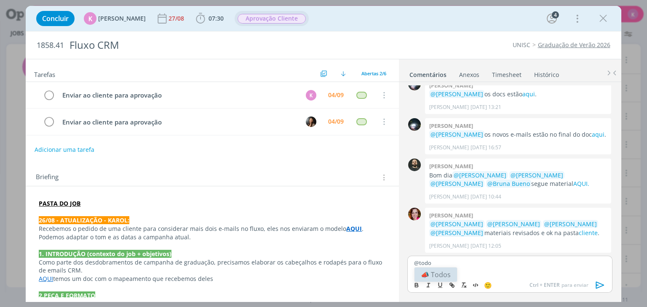
click at [449, 278] on li "📣 Todos" at bounding box center [435, 275] width 43 height 14
click at [599, 285] on icon "dialog" at bounding box center [600, 285] width 13 height 13
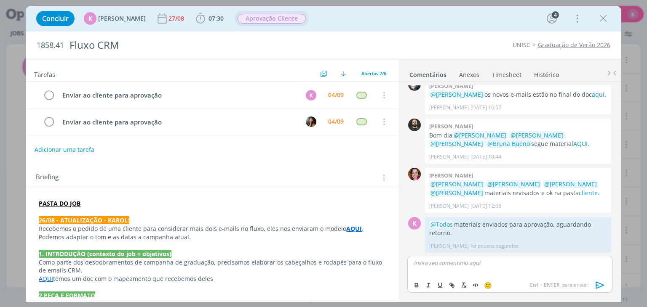
scroll to position [74, 0]
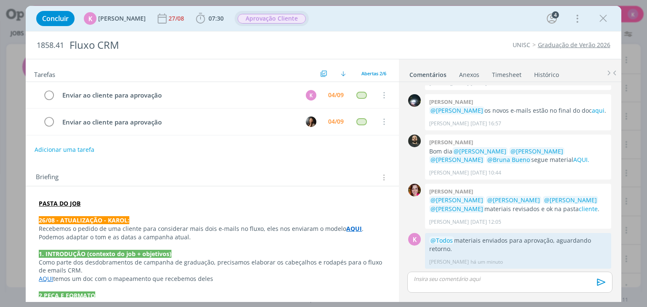
click at [515, 72] on link "Timesheet" at bounding box center [506, 73] width 30 height 12
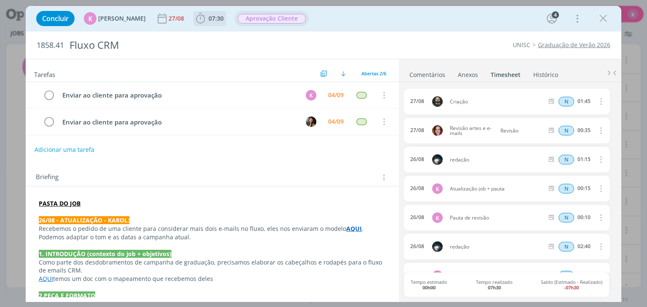
click at [210, 16] on span "07:30" at bounding box center [215, 18] width 15 height 8
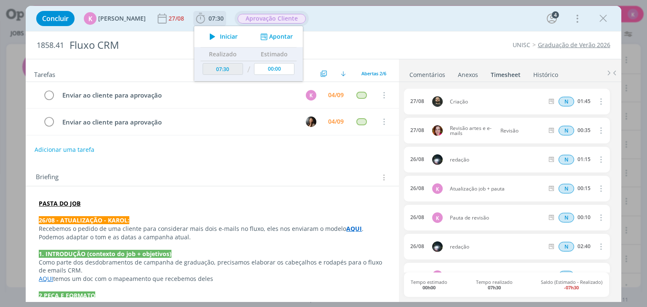
click at [269, 34] on button "Apontar" at bounding box center [275, 36] width 35 height 9
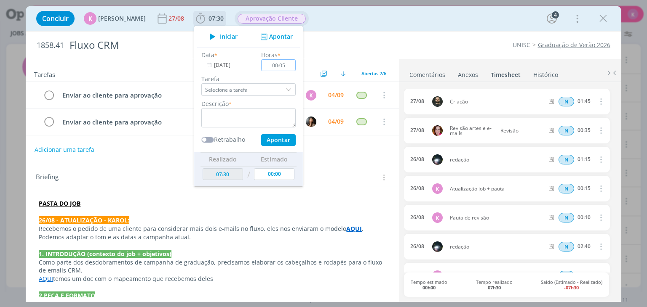
type input "00:05"
click at [273, 109] on textarea "dialog" at bounding box center [248, 117] width 94 height 19
type textarea "Envio ao cliente para aprovação"
click at [273, 139] on button "Apontar" at bounding box center [278, 140] width 35 height 12
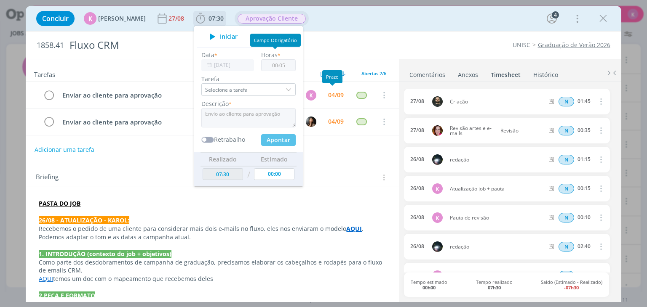
type input "07:35"
type input "00:00"
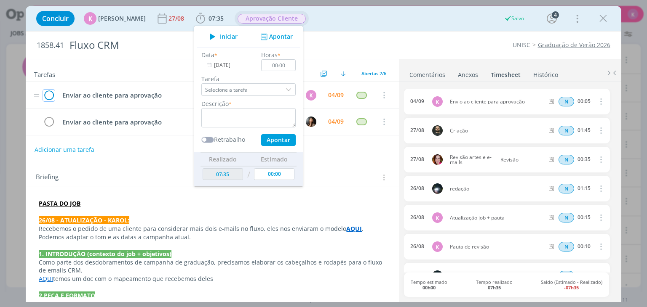
click at [48, 96] on icon "dialog" at bounding box center [49, 95] width 12 height 13
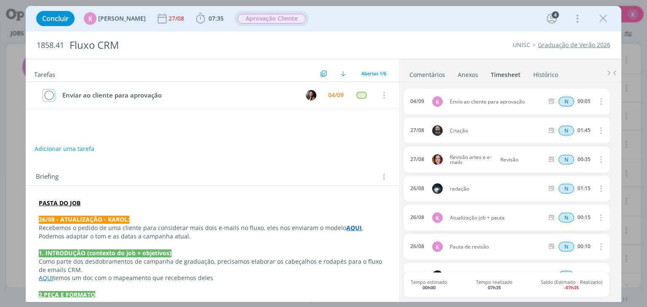
click at [48, 96] on icon "dialog" at bounding box center [49, 95] width 12 height 13
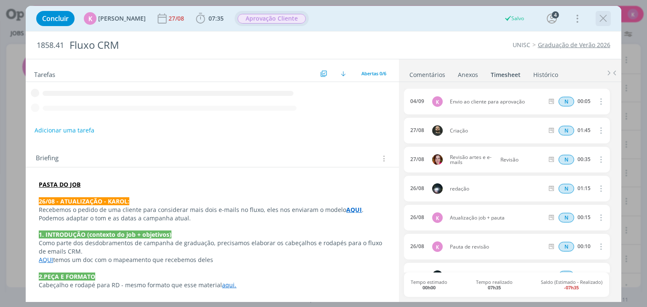
click at [597, 21] on div "dialog" at bounding box center [602, 18] width 15 height 15
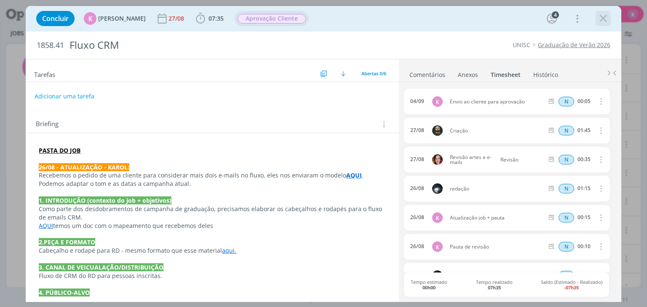
click at [601, 24] on icon "dialog" at bounding box center [603, 18] width 13 height 13
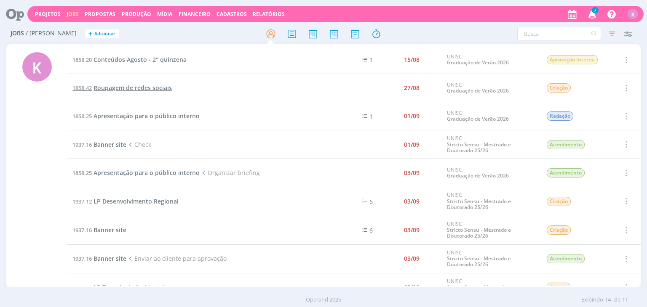
click at [130, 89] on span "Roupagem de redes sociais" at bounding box center [132, 88] width 78 height 8
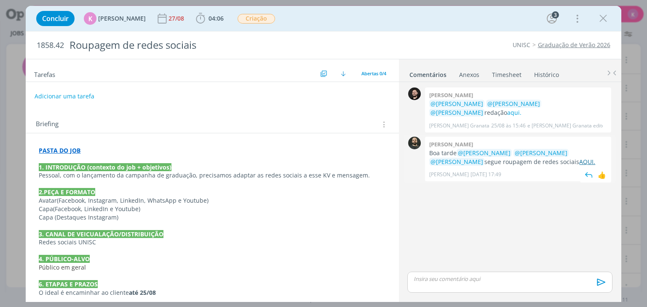
click at [579, 160] on link "AQUI." at bounding box center [587, 162] width 16 height 8
click at [258, 14] on span "Criação" at bounding box center [255, 19] width 37 height 10
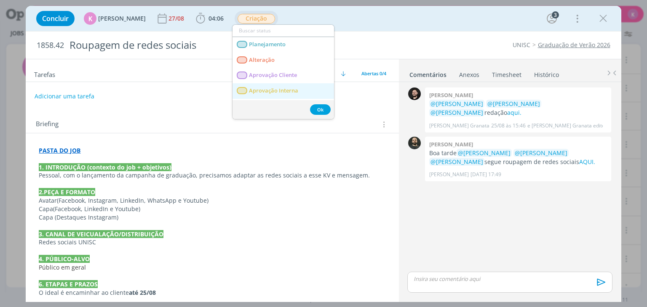
click at [268, 97] on Interna "Aprovação Interna" at bounding box center [282, 91] width 101 height 16
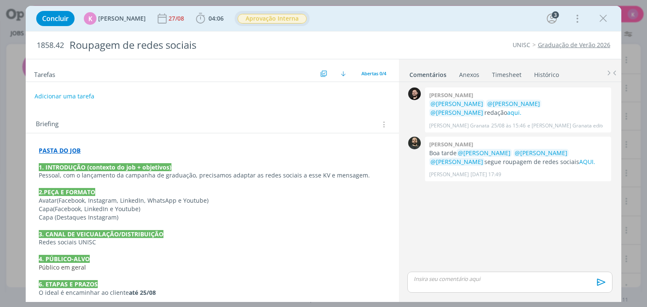
click at [263, 283] on p "6. ETAPAS E PRAZOS" at bounding box center [212, 284] width 346 height 8
drag, startPoint x: 597, startPoint y: 15, endPoint x: 250, endPoint y: 3, distance: 347.5
click at [597, 17] on icon "dialog" at bounding box center [603, 18] width 13 height 13
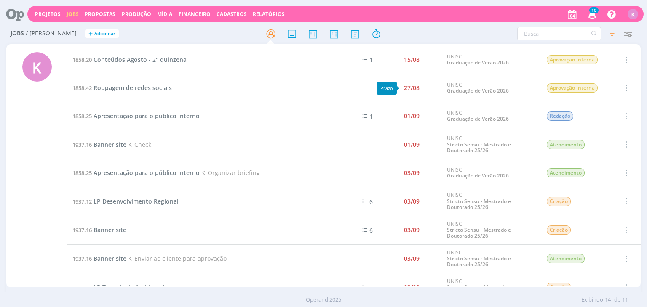
click at [407, 91] on div "27/08" at bounding box center [412, 88] width 16 height 6
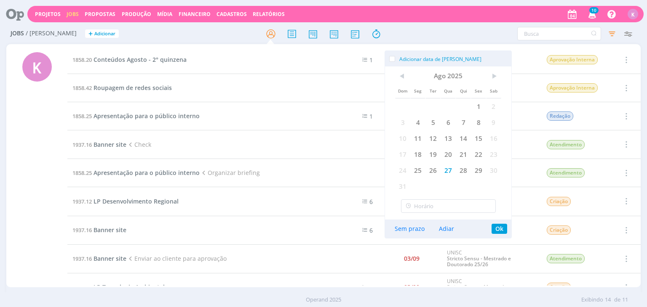
drag, startPoint x: 310, startPoint y: 78, endPoint x: 285, endPoint y: 88, distance: 26.3
click at [306, 79] on td "1858.42 Roupagem de redes sociais" at bounding box center [198, 88] width 263 height 28
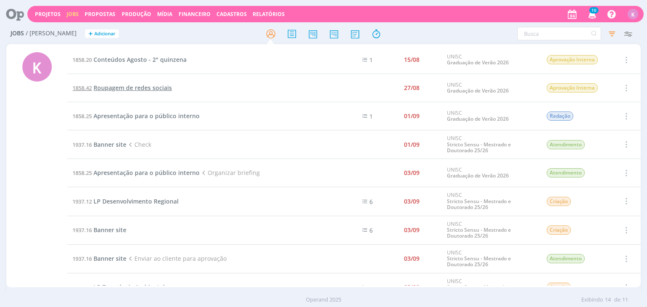
click at [149, 90] on span "Roupagem de redes sociais" at bounding box center [132, 88] width 78 height 8
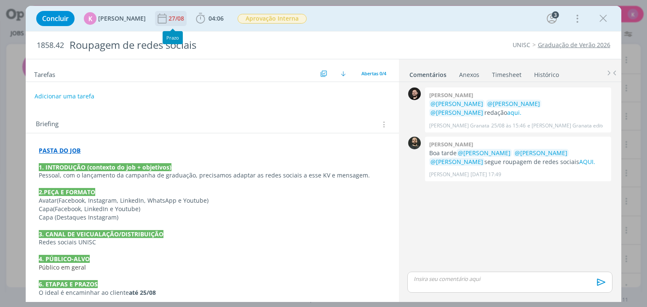
click at [173, 17] on div "27/08" at bounding box center [176, 19] width 17 height 6
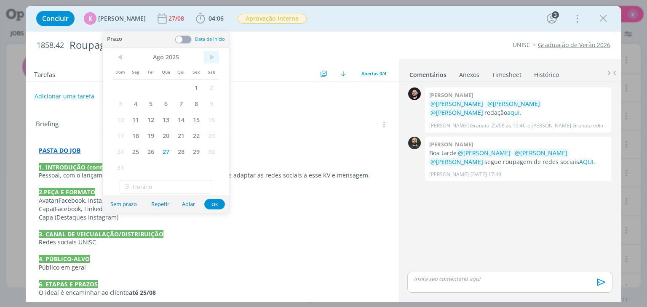
click at [211, 53] on span ">" at bounding box center [211, 57] width 15 height 13
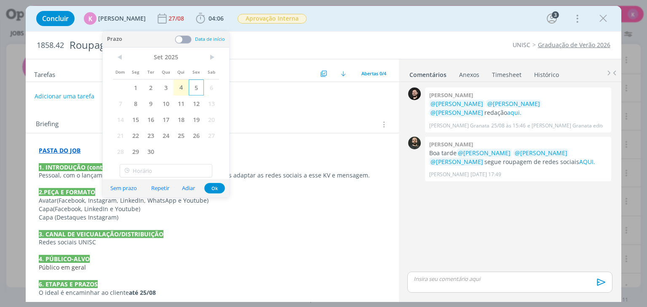
click at [191, 90] on span "5" at bounding box center [196, 88] width 15 height 16
click at [213, 184] on button "Ok" at bounding box center [214, 188] width 21 height 11
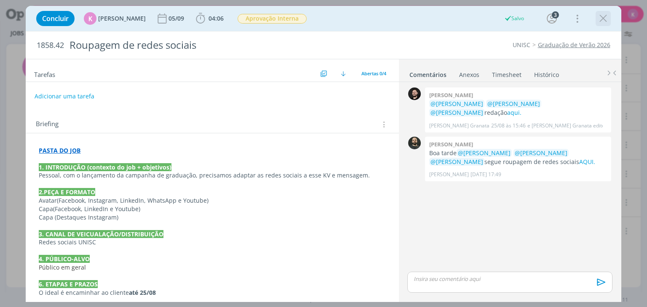
click at [607, 19] on icon "dialog" at bounding box center [603, 18] width 13 height 13
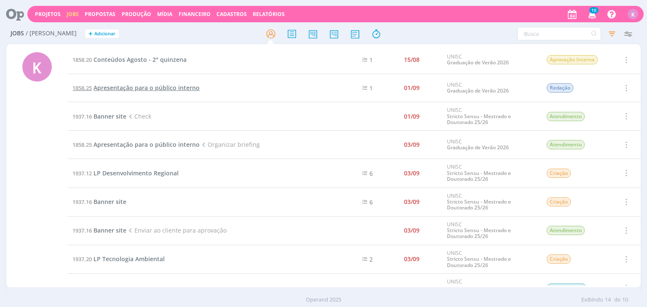
click at [130, 84] on span "Apresentação para o público interno" at bounding box center [146, 88] width 106 height 8
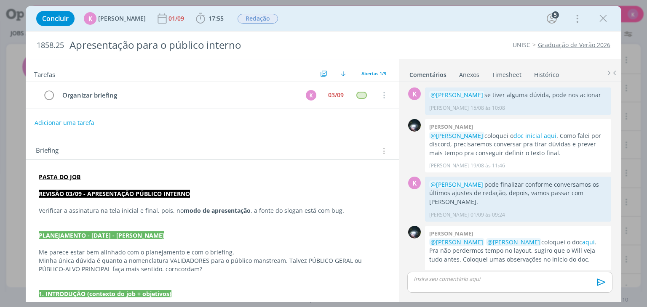
scroll to position [267, 0]
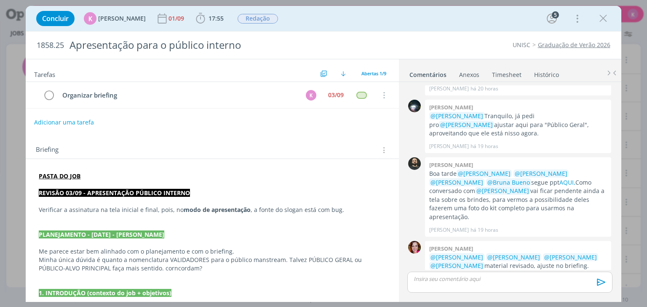
click at [80, 119] on button "Adicionar uma tarefa" at bounding box center [64, 122] width 60 height 14
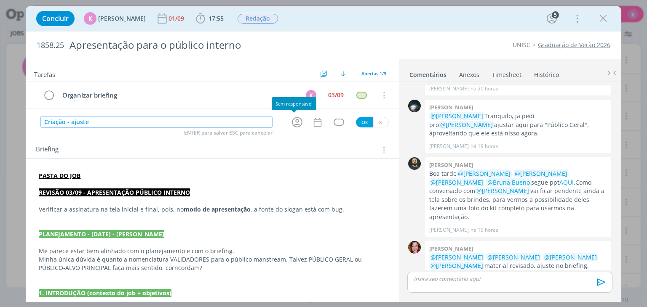
click at [293, 123] on icon "dialog" at bounding box center [296, 122] width 13 height 13
type input "Criação - ajuste"
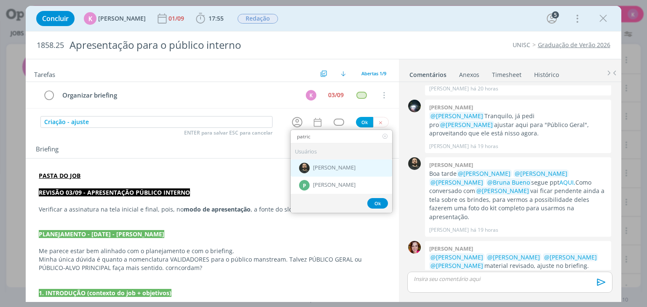
type input "patric"
click at [323, 170] on div "[PERSON_NAME]" at bounding box center [340, 168] width 101 height 17
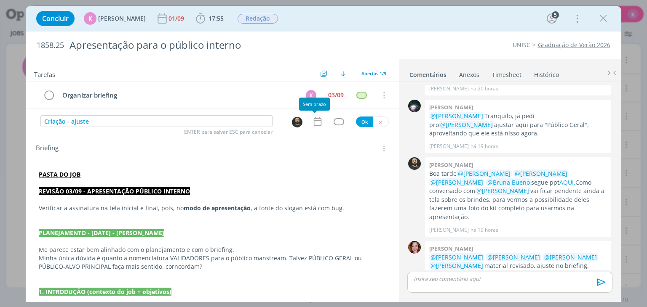
click at [314, 123] on icon "dialog" at bounding box center [317, 121] width 11 height 11
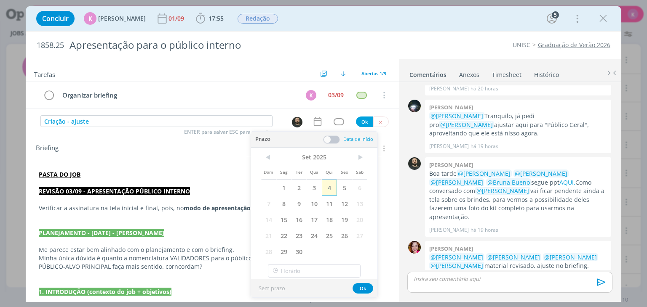
click at [328, 188] on span "4" at bounding box center [329, 188] width 15 height 16
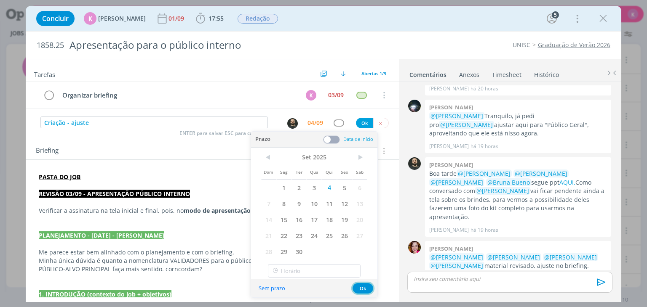
click at [363, 285] on button "Ok" at bounding box center [362, 288] width 21 height 11
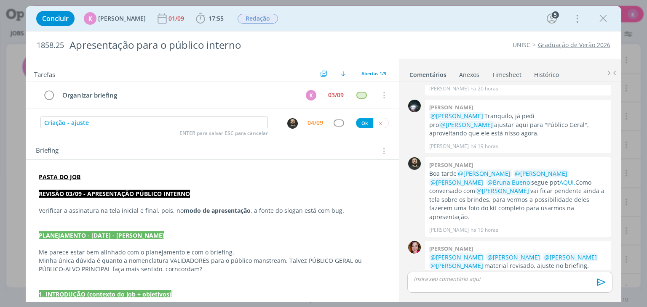
click at [316, 123] on div "04/09" at bounding box center [315, 123] width 16 height 6
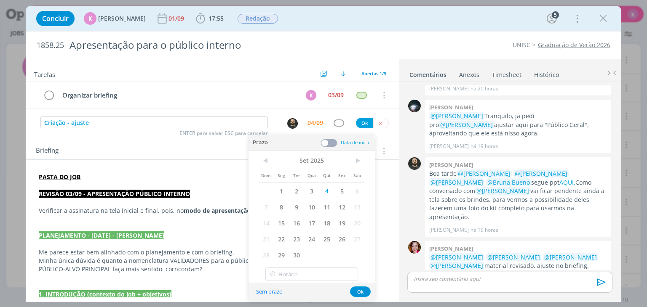
click at [332, 144] on span at bounding box center [328, 143] width 17 height 8
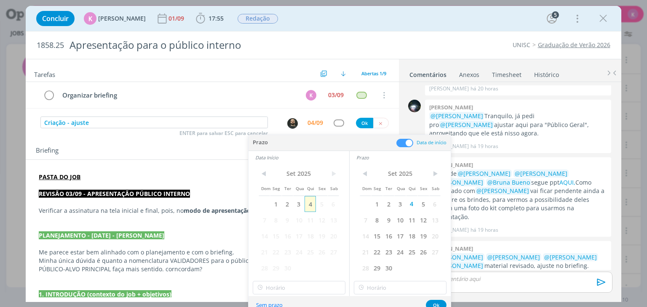
click at [311, 207] on span "4" at bounding box center [309, 204] width 11 height 16
click at [293, 288] on input "12:00" at bounding box center [299, 287] width 93 height 13
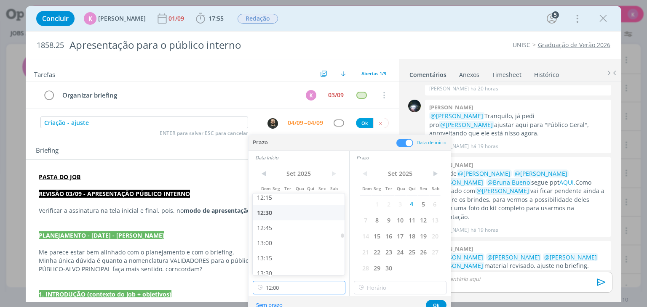
scroll to position [748, 0]
click at [285, 245] on div "13:00" at bounding box center [300, 241] width 94 height 15
type input "13:00"
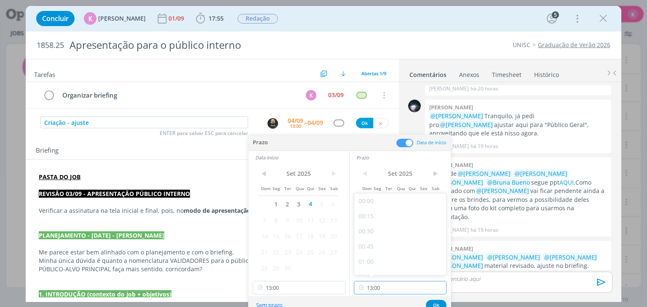
click at [381, 292] on input "13:00" at bounding box center [400, 287] width 93 height 13
click at [392, 243] on div "14:00" at bounding box center [401, 241] width 94 height 15
type input "14:00"
click at [432, 302] on button "Ok" at bounding box center [436, 305] width 21 height 11
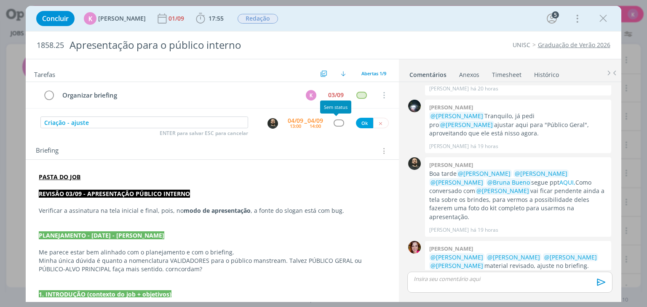
click at [337, 125] on div "dialog" at bounding box center [338, 123] width 11 height 7
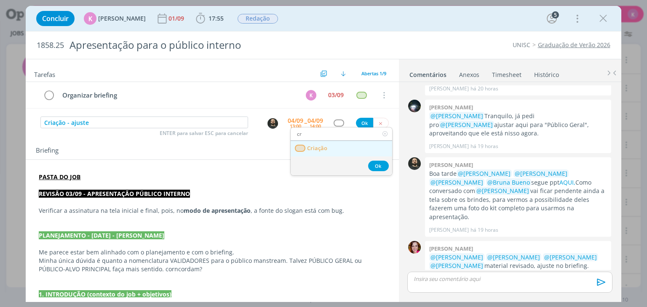
type input "cr"
click at [322, 152] on link "Criação" at bounding box center [340, 149] width 101 height 16
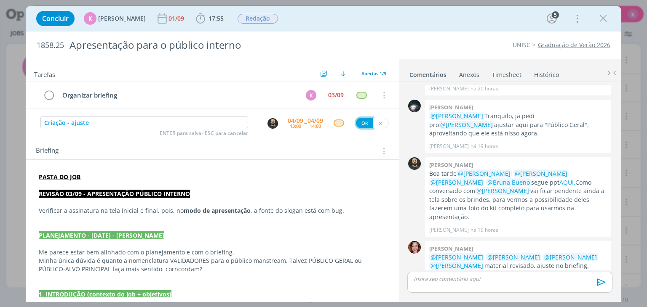
click at [356, 123] on button "Ok" at bounding box center [364, 123] width 17 height 11
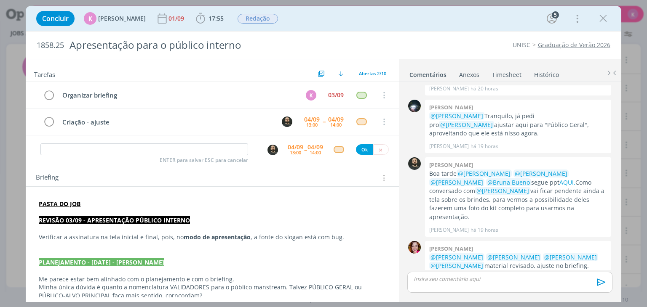
click at [509, 69] on link "Timesheet" at bounding box center [506, 73] width 30 height 12
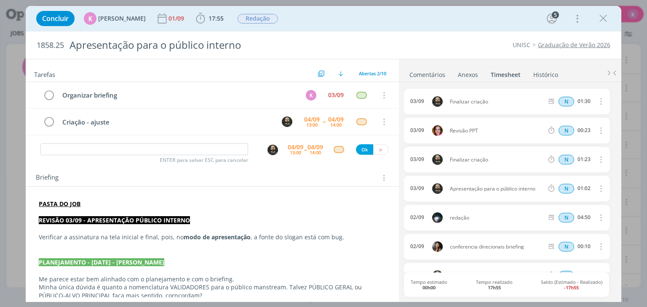
click at [548, 71] on link "Histórico" at bounding box center [546, 73] width 26 height 12
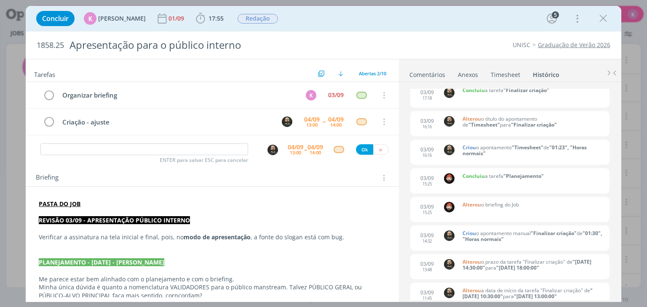
scroll to position [0, 0]
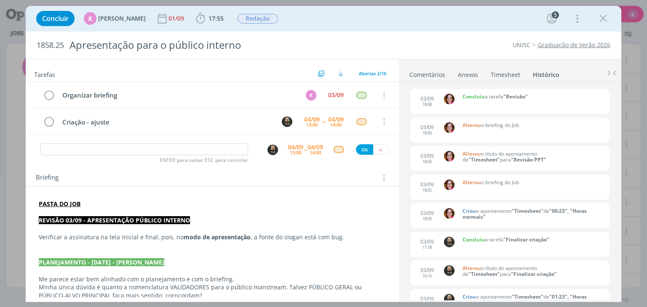
drag, startPoint x: 404, startPoint y: 289, endPoint x: 397, endPoint y: 288, distance: 7.3
click at [168, 13] on div "01/09" at bounding box center [176, 18] width 17 height 15
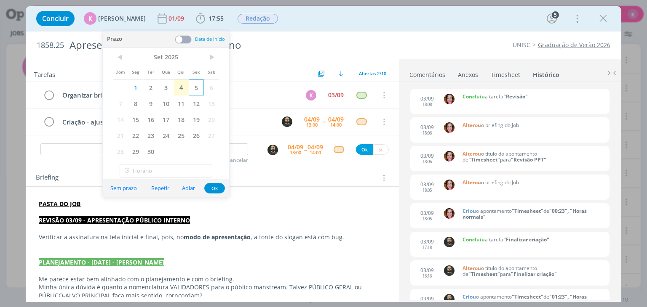
click at [200, 86] on span "5" at bounding box center [196, 88] width 15 height 16
click at [216, 186] on button "Ok" at bounding box center [214, 188] width 21 height 11
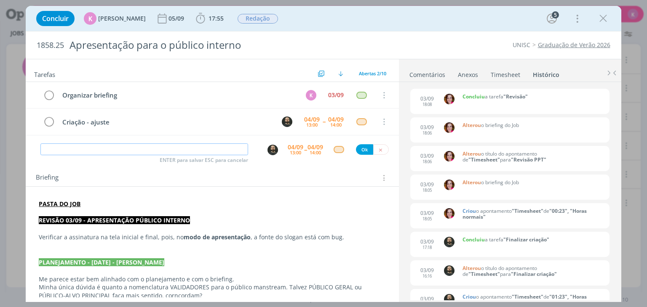
click at [199, 146] on input "dialog" at bounding box center [144, 150] width 208 height 12
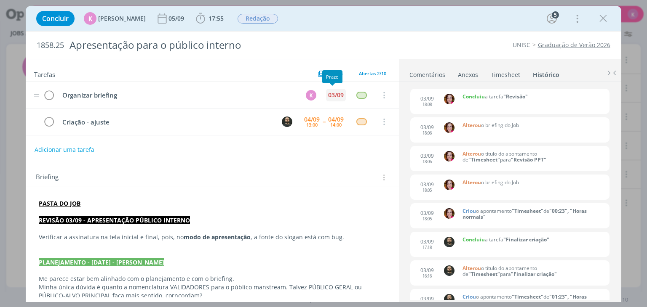
click at [328, 93] on div "03/09" at bounding box center [336, 95] width 16 height 6
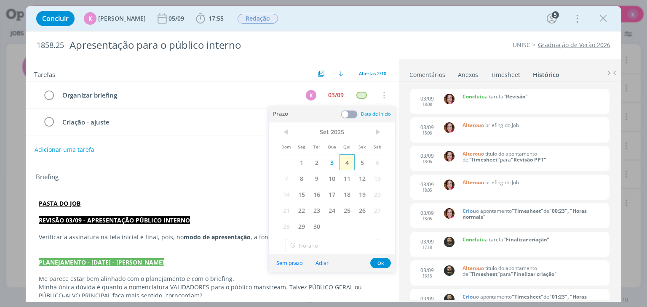
click at [343, 162] on span "4" at bounding box center [346, 162] width 15 height 16
click at [382, 261] on button "Ok" at bounding box center [380, 263] width 21 height 11
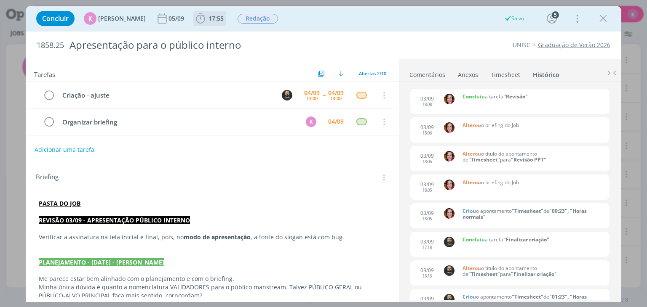
click at [208, 18] on span "17:55" at bounding box center [215, 18] width 15 height 8
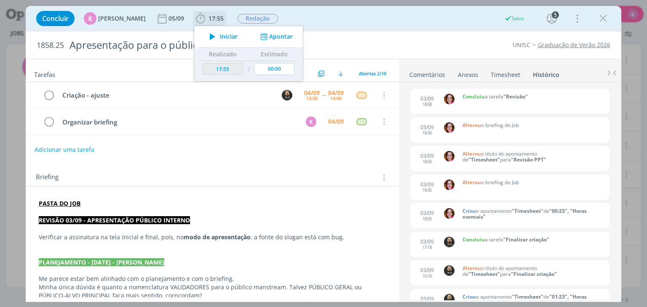
drag, startPoint x: 267, startPoint y: 43, endPoint x: 276, endPoint y: 31, distance: 15.0
click at [271, 36] on div "Iniciar Apontar" at bounding box center [248, 36] width 109 height 21
click at [276, 31] on div "Iniciar Apontar" at bounding box center [248, 36] width 109 height 21
click at [281, 37] on button "Apontar" at bounding box center [275, 36] width 35 height 9
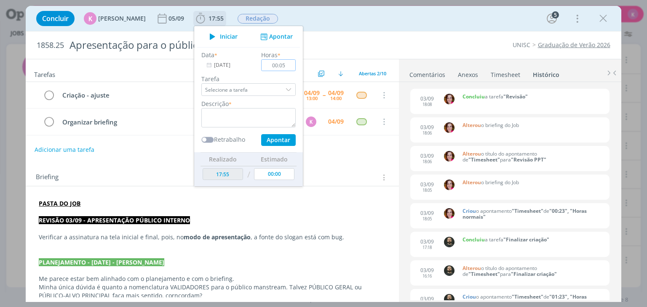
type input "00:05"
click at [261, 115] on textarea "dialog" at bounding box center [248, 117] width 94 height 19
type textarea "Pauta de ajuste"
click at [270, 137] on button "Apontar" at bounding box center [278, 140] width 35 height 12
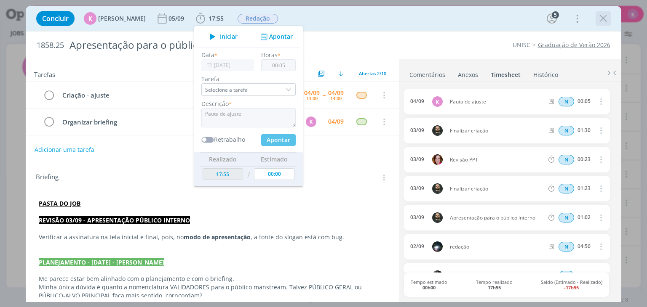
type input "18:00"
type input "00:00"
click at [602, 19] on icon "dialog" at bounding box center [603, 18] width 13 height 13
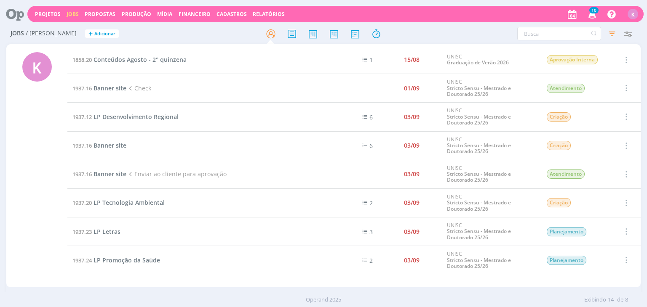
click at [110, 87] on span "Banner site" at bounding box center [109, 88] width 33 height 8
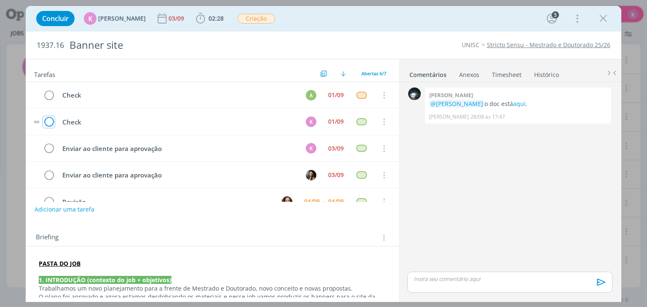
click at [50, 121] on icon "dialog" at bounding box center [49, 122] width 12 height 13
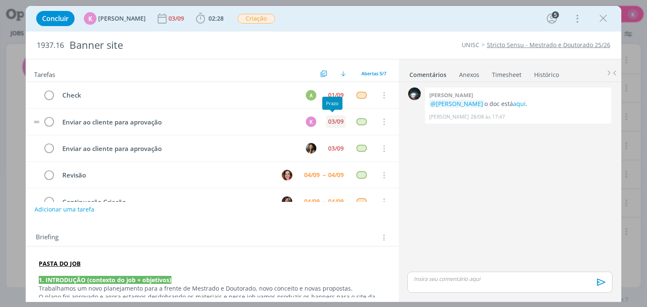
click at [332, 120] on div "03/09" at bounding box center [336, 122] width 16 height 6
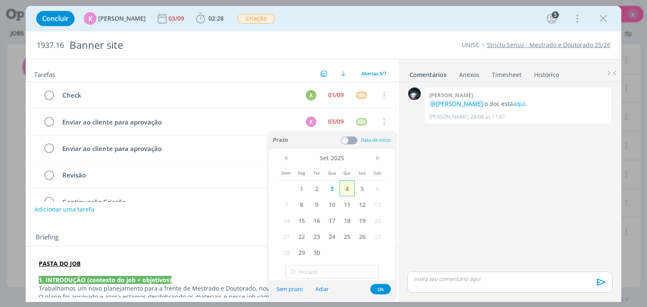
click at [348, 191] on span "4" at bounding box center [346, 189] width 15 height 16
click at [383, 287] on button "Ok" at bounding box center [380, 289] width 21 height 11
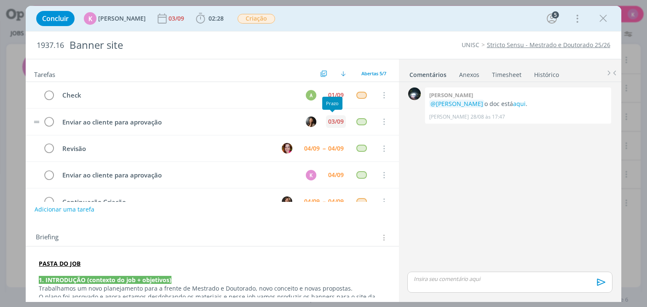
click at [328, 119] on div "03/09" at bounding box center [336, 122] width 16 height 6
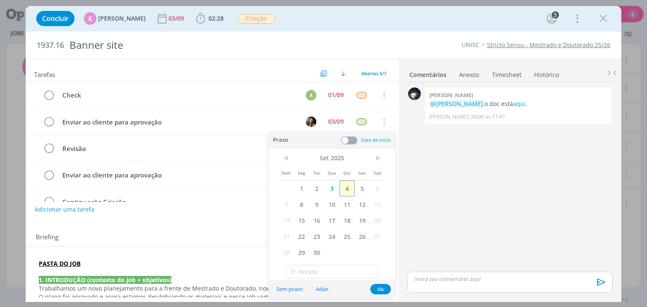
click at [344, 189] on span "4" at bounding box center [346, 189] width 15 height 16
click at [380, 287] on button "Ok" at bounding box center [380, 289] width 21 height 11
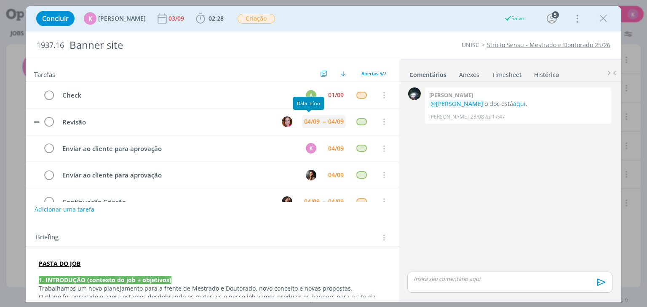
click at [315, 119] on div "04/09" at bounding box center [312, 122] width 16 height 6
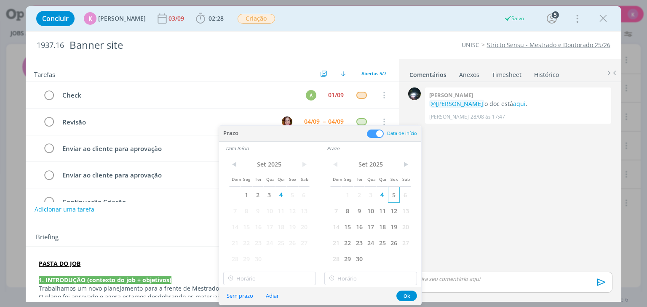
click at [394, 195] on span "5" at bounding box center [393, 195] width 11 height 16
click at [295, 194] on span "5" at bounding box center [291, 195] width 11 height 16
click at [352, 16] on div "Concluir K [PERSON_NAME] [DATE] 02:28 Iniciar Apontar Data * [DATE] Horas * 00:…" at bounding box center [323, 18] width 582 height 20
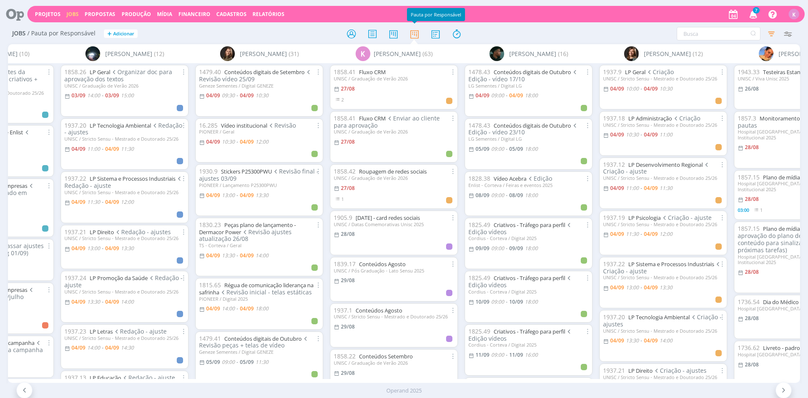
scroll to position [0, 925]
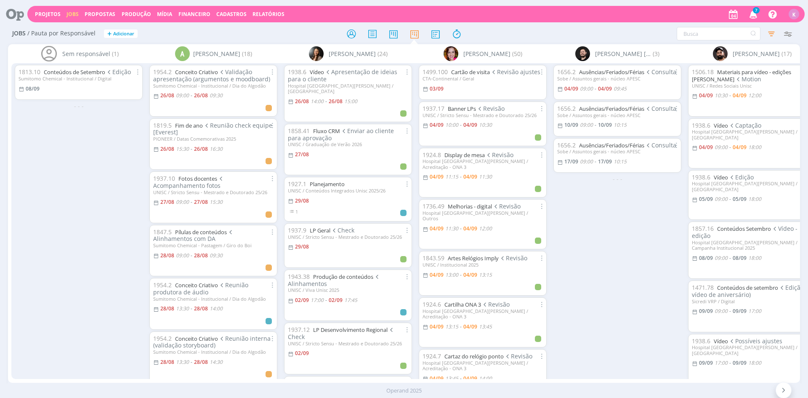
click at [532, 397] on div "Operand 2025" at bounding box center [404, 390] width 808 height 15
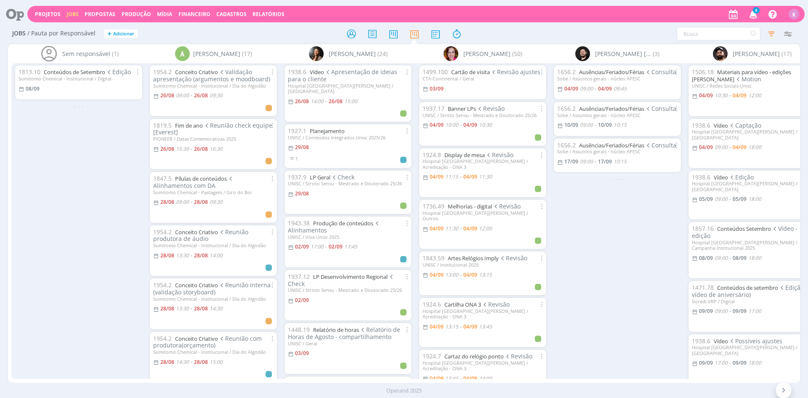
drag, startPoint x: 179, startPoint y: 377, endPoint x: 195, endPoint y: 378, distance: 15.6
click at [195, 378] on div "Sem responsável (1) 1813.10 Conteúdos de Setembro Edição Sumitomo Chemical - In…" at bounding box center [404, 213] width 792 height 338
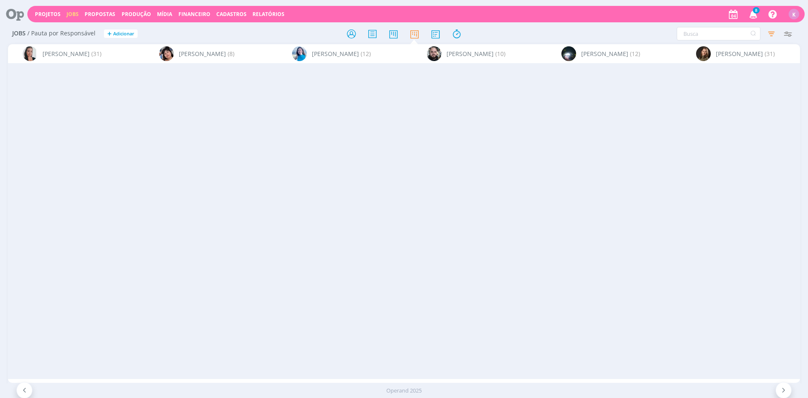
scroll to position [0, 1935]
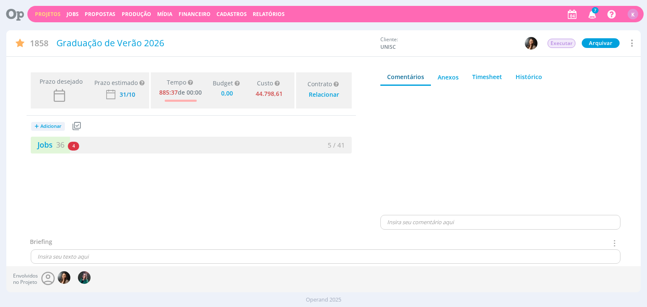
type input "0,00"
click at [47, 148] on link "Jobs 36" at bounding box center [48, 145] width 34 height 10
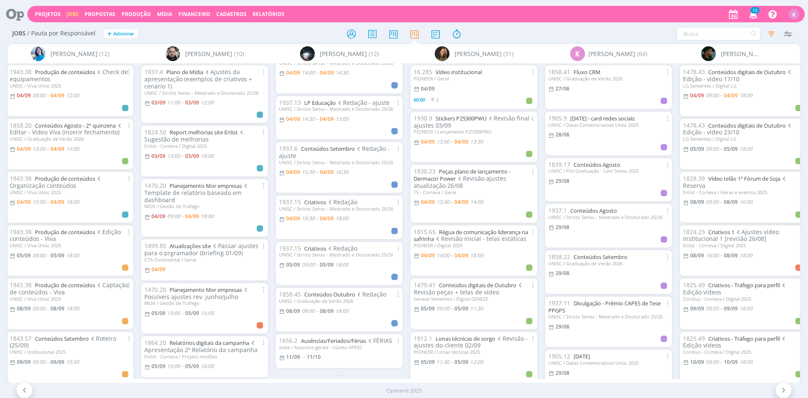
scroll to position [280, 0]
click at [319, 245] on link "Criativos" at bounding box center [315, 249] width 22 height 8
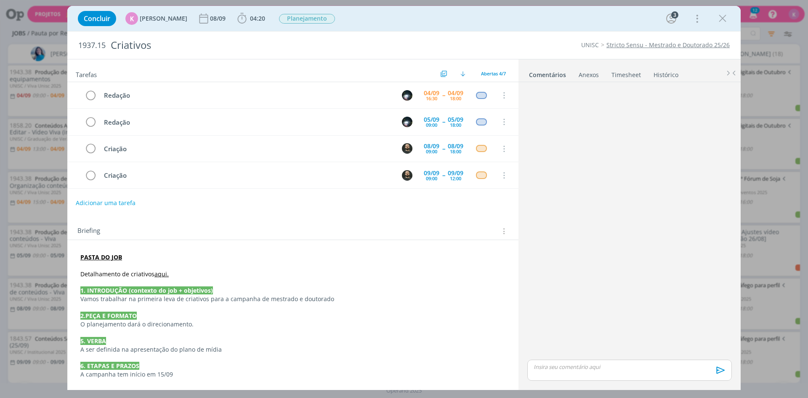
scroll to position [266, 0]
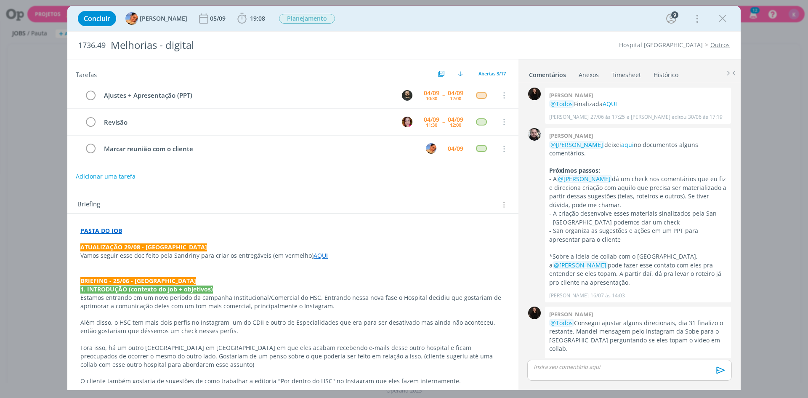
scroll to position [398, 0]
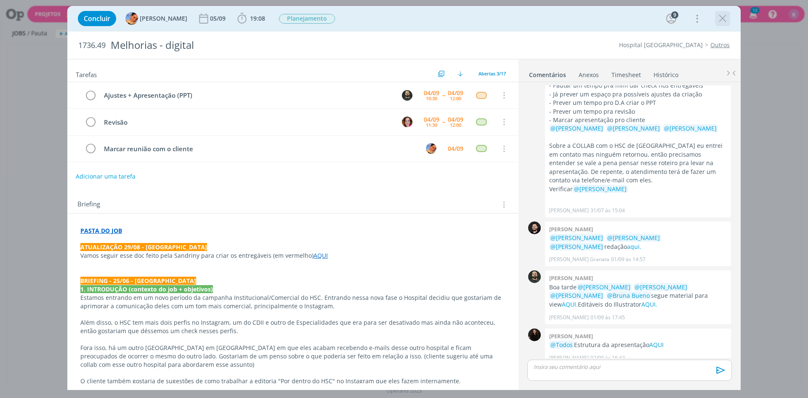
click at [722, 20] on icon "dialog" at bounding box center [722, 18] width 13 height 13
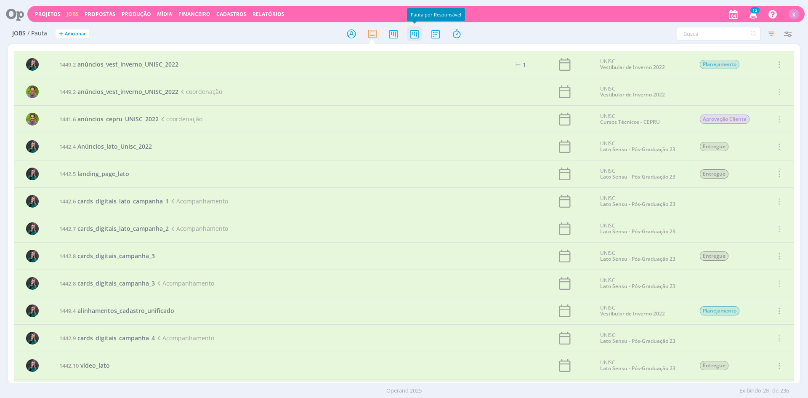
click at [414, 35] on icon at bounding box center [414, 34] width 15 height 16
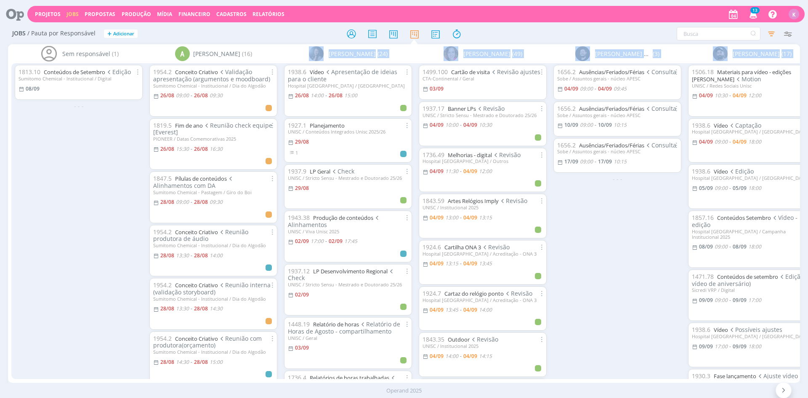
drag, startPoint x: 183, startPoint y: 377, endPoint x: 255, endPoint y: 385, distance: 72.0
click at [255, 385] on div "Projetos Jobs Propostas Produção [GEOGRAPHIC_DATA] Financeiro Cadastros Relatór…" at bounding box center [404, 199] width 808 height 398
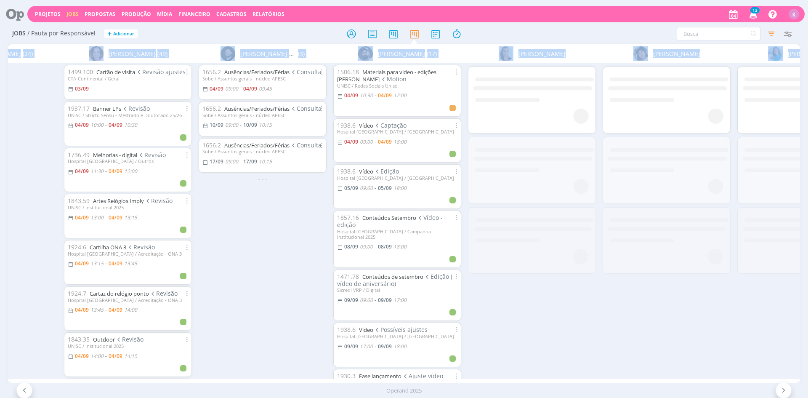
scroll to position [0, 506]
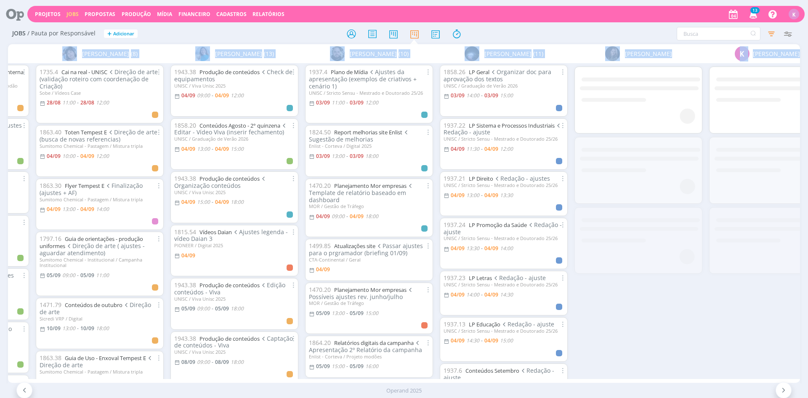
click at [487, 337] on span "04/09" at bounding box center [492, 340] width 14 height 7
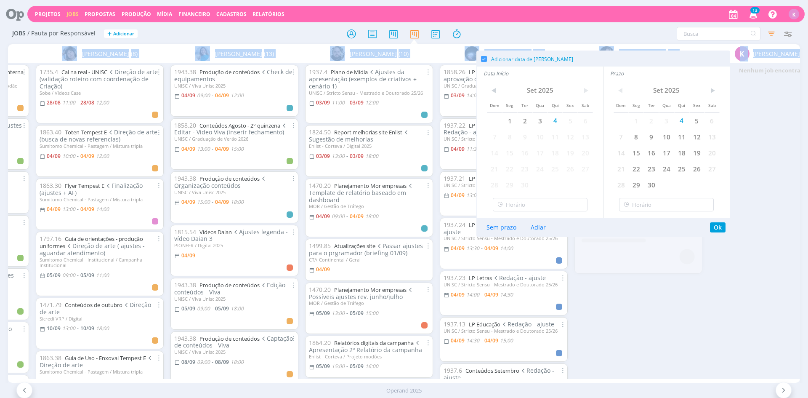
type input "15:00"
type input "14:30"
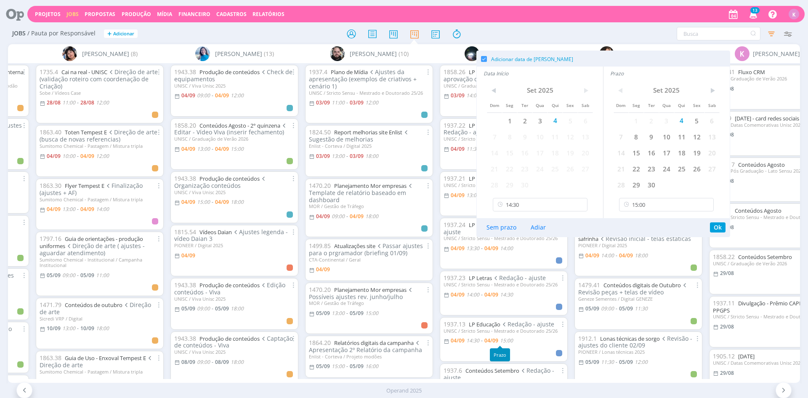
click at [627, 326] on div "1479.41 Conteúdos digitais de Outubro Revisão peças + telas de vídeo Geneze Sem…" at bounding box center [639, 304] width 128 height 52
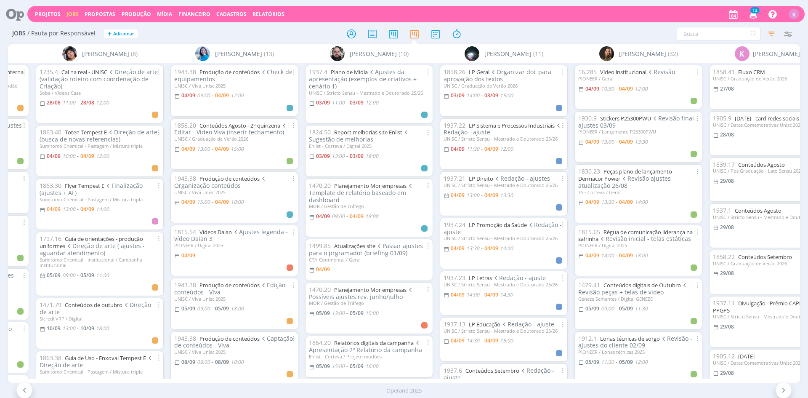
click at [566, 31] on div "Filtrar Filtrar [GEOGRAPHIC_DATA] Tipo Jobs e Tarefas Data Personalizado [DATE]…" at bounding box center [669, 33] width 256 height 13
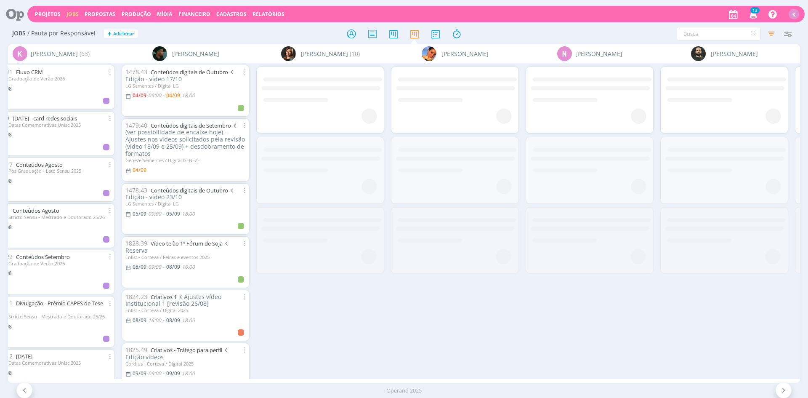
scroll to position [0, 1684]
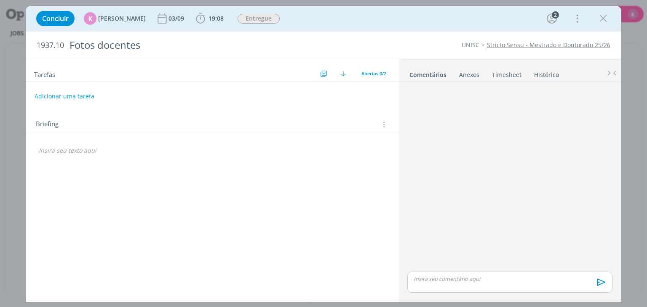
click at [506, 73] on link "Timesheet" at bounding box center [506, 73] width 30 height 12
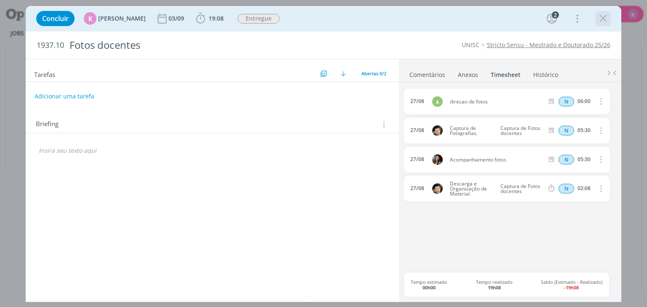
click at [603, 18] on icon "dialog" at bounding box center [603, 18] width 13 height 13
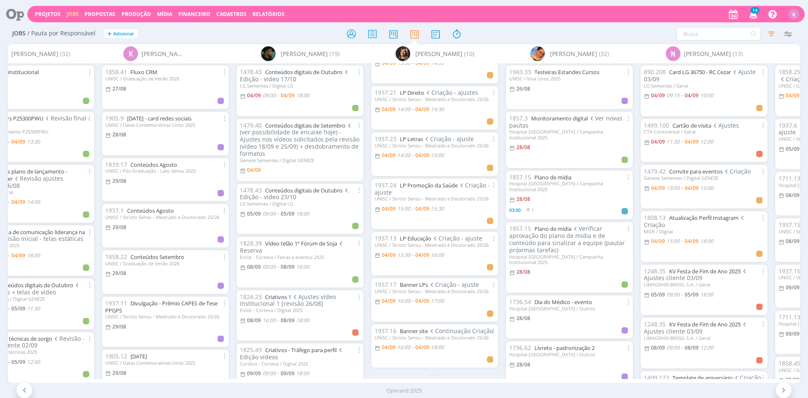
scroll to position [197, 0]
click at [403, 344] on span "16:00" at bounding box center [403, 347] width 13 height 7
type input "18:00"
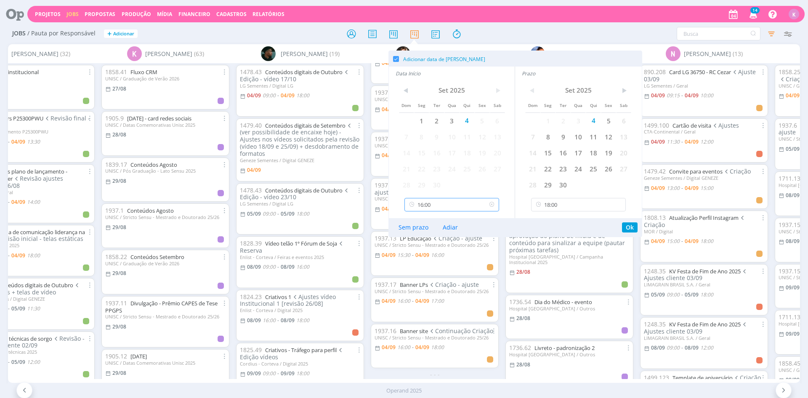
click at [438, 211] on input "16:00" at bounding box center [452, 204] width 95 height 13
click at [436, 266] on div "17:00" at bounding box center [453, 264] width 96 height 15
type input "17:00"
click at [630, 229] on button "Ok" at bounding box center [630, 227] width 16 height 10
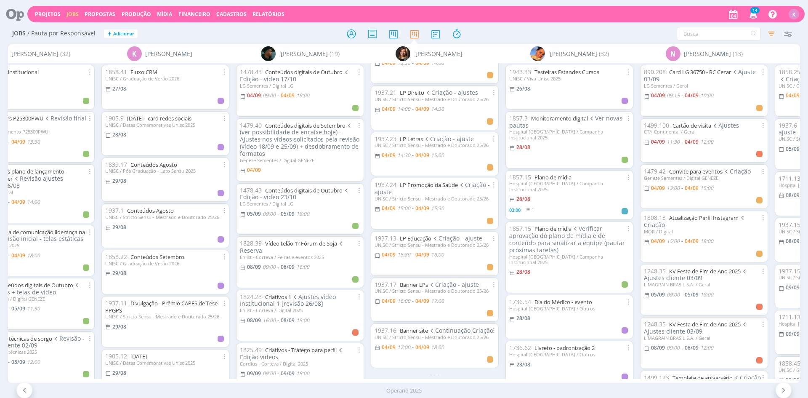
scroll to position [144, 0]
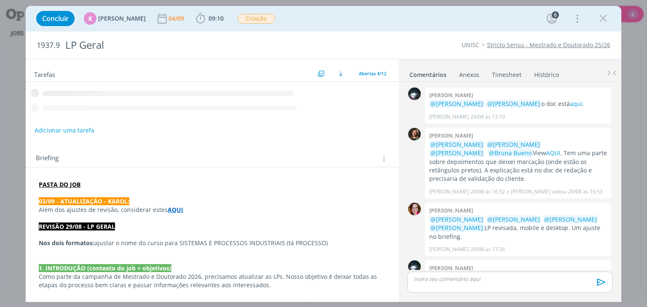
scroll to position [77, 0]
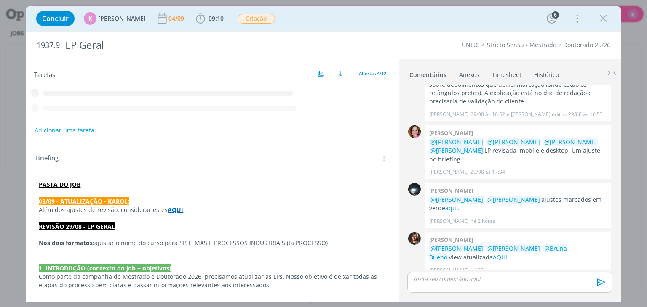
click at [500, 75] on link "Timesheet" at bounding box center [506, 73] width 30 height 12
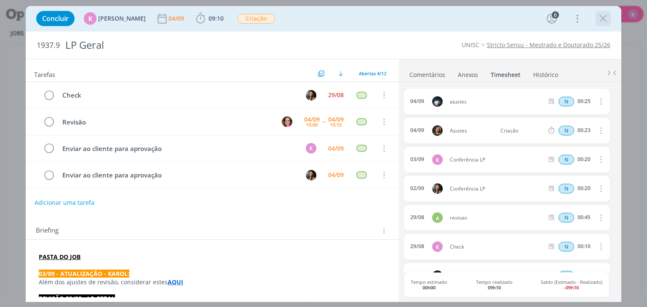
click at [600, 16] on icon "dialog" at bounding box center [603, 18] width 13 height 13
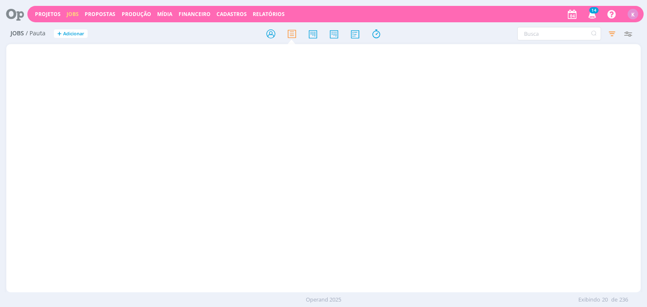
click at [455, 306] on div "Operand 2025 Exibindo 20 de 236" at bounding box center [323, 300] width 647 height 15
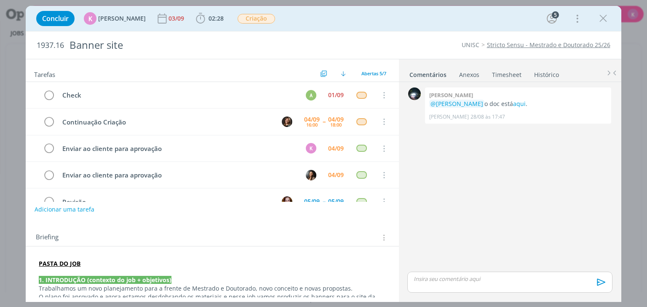
click at [510, 75] on link "Timesheet" at bounding box center [506, 73] width 30 height 12
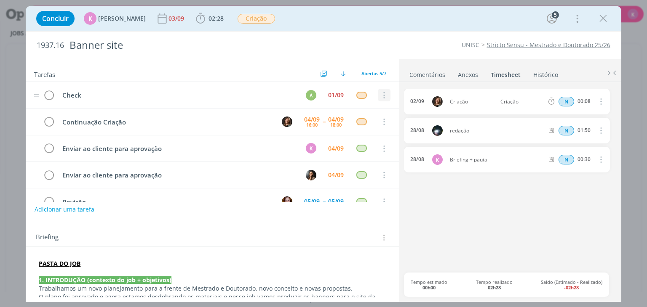
click at [379, 95] on icon "dialog" at bounding box center [383, 96] width 9 height 8
click at [365, 110] on link "Cancelar" at bounding box center [356, 109] width 67 height 13
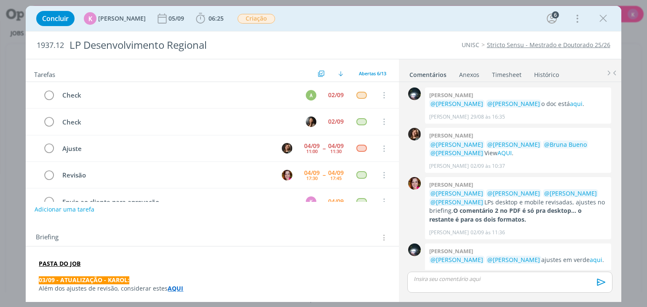
scroll to position [11, 0]
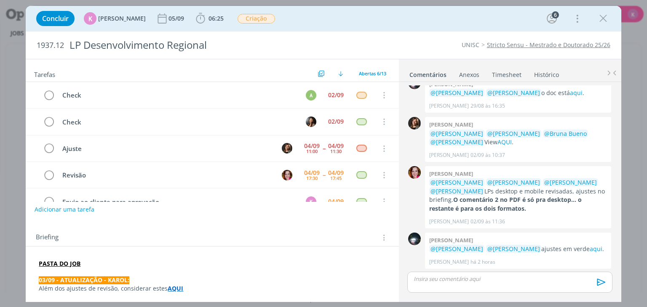
click at [510, 76] on link "Timesheet" at bounding box center [506, 73] width 30 height 12
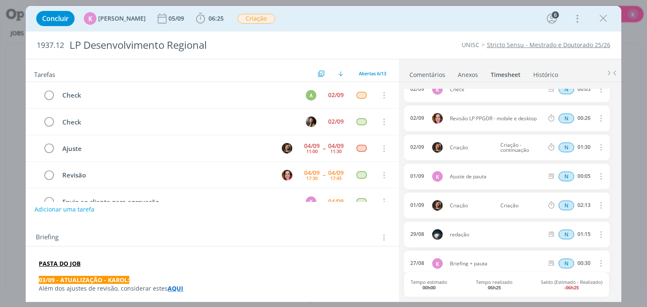
scroll to position [48, 0]
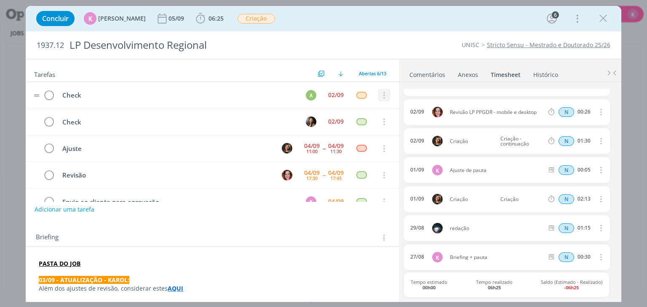
click at [378, 90] on button "dialog" at bounding box center [384, 95] width 13 height 13
click at [374, 109] on link "Cancelar" at bounding box center [356, 109] width 67 height 13
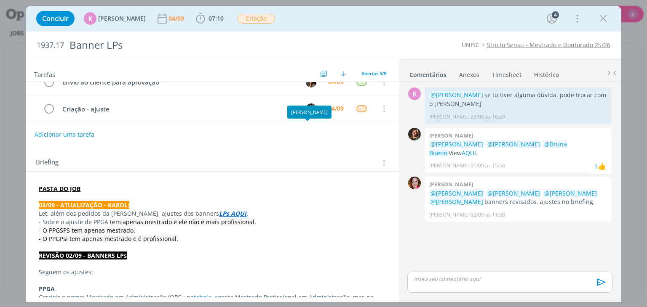
scroll to position [84, 0]
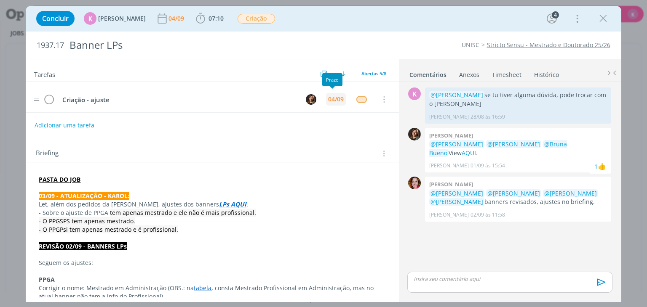
click at [328, 96] on div "04/09" at bounding box center [336, 99] width 16 height 6
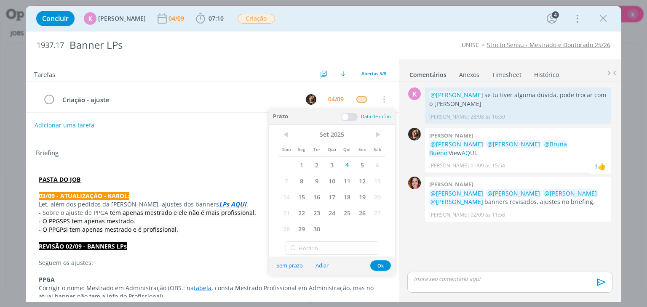
click at [349, 115] on span at bounding box center [349, 117] width 17 height 8
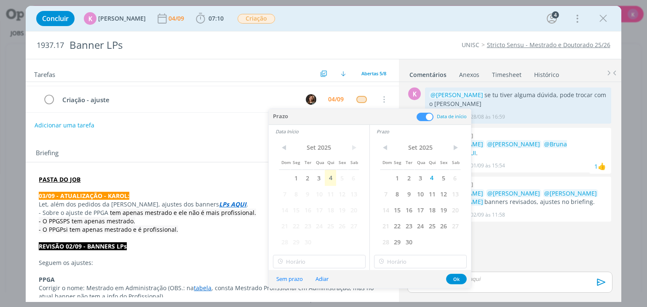
click at [423, 36] on div "1937.17 Banner LPs UNISC Stricto Sensu - Mestrado e Doutorado 25/26" at bounding box center [323, 45] width 595 height 27
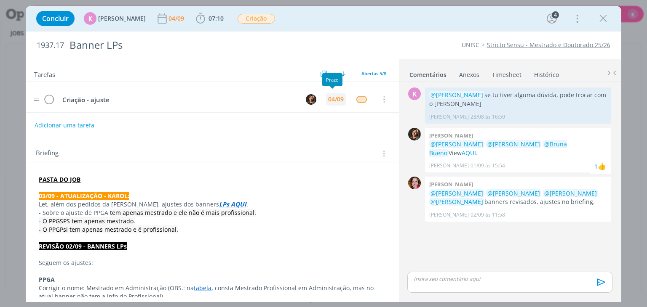
click at [328, 97] on div "04/09" at bounding box center [336, 99] width 16 height 6
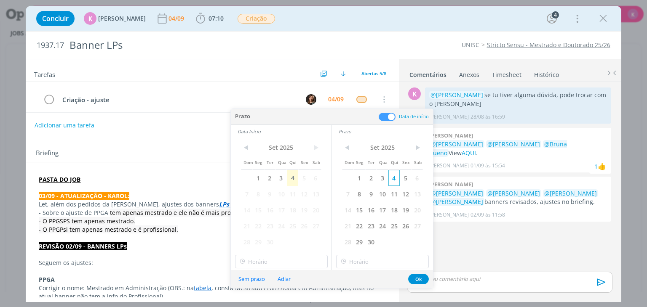
click at [399, 177] on span "4" at bounding box center [393, 178] width 11 height 16
click at [286, 176] on span "3" at bounding box center [280, 178] width 11 height 16
click at [292, 178] on span "4" at bounding box center [292, 178] width 11 height 16
click at [255, 260] on input "12:00" at bounding box center [281, 261] width 93 height 13
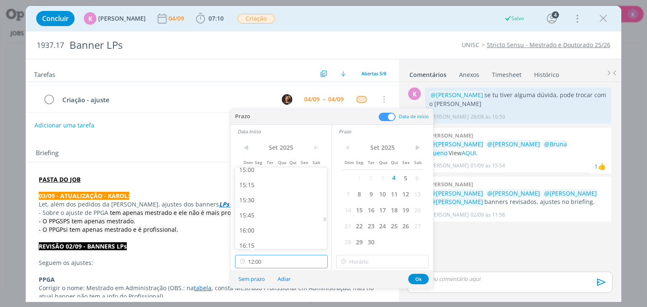
scroll to position [916, 0]
click at [273, 228] on div "16:00" at bounding box center [282, 228] width 94 height 15
type input "16:00"
click at [369, 256] on input "16:00" at bounding box center [382, 261] width 93 height 13
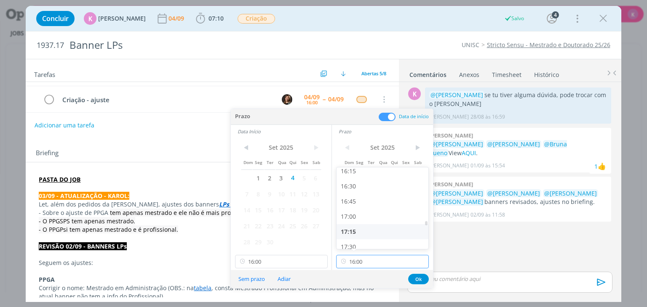
scroll to position [990, 0]
click at [362, 214] on div "17:00" at bounding box center [383, 215] width 94 height 15
type input "17:00"
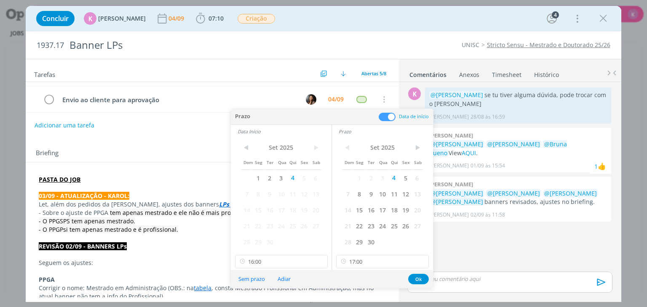
scroll to position [110, 0]
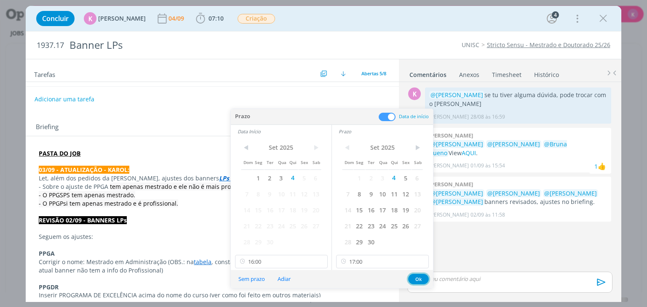
click at [418, 277] on button "Ok" at bounding box center [418, 279] width 21 height 11
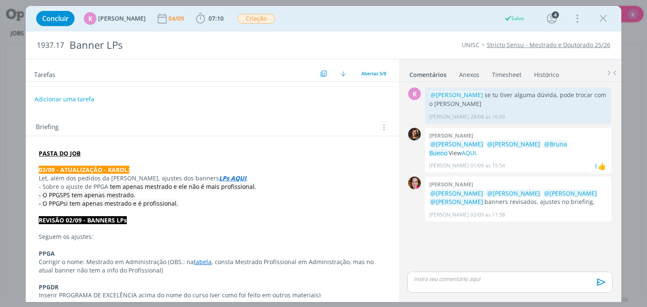
scroll to position [0, 0]
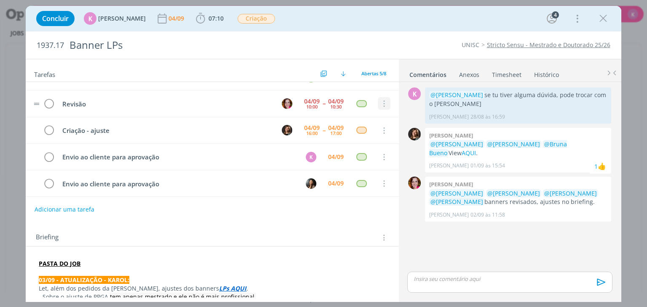
click at [381, 101] on icon "dialog" at bounding box center [383, 104] width 9 height 8
click at [356, 116] on link "Cancelar" at bounding box center [356, 118] width 67 height 13
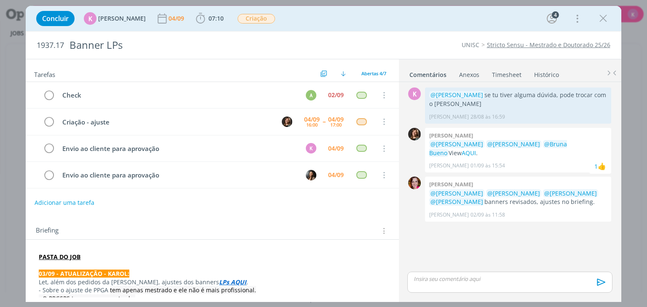
click at [290, 220] on div "Briefing Briefings Predefinidos Versões do Briefing Ver Briefing do Projeto" at bounding box center [212, 228] width 373 height 23
click at [373, 284] on p "Let, além dos pedidos da Bruna, ajustes dos banners LPs AQUI ." at bounding box center [212, 282] width 346 height 8
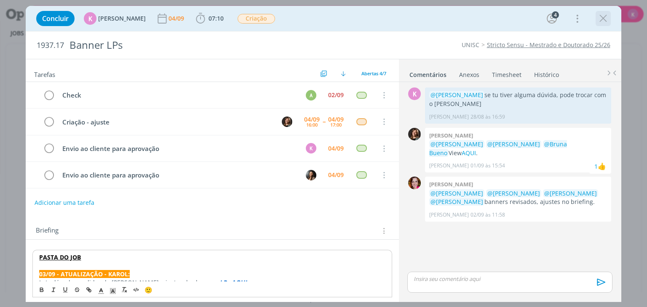
click at [608, 14] on icon "dialog" at bounding box center [603, 18] width 13 height 13
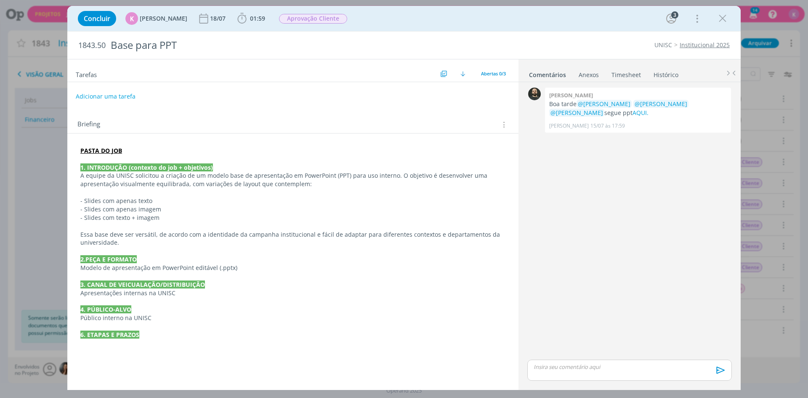
scroll to position [7, 0]
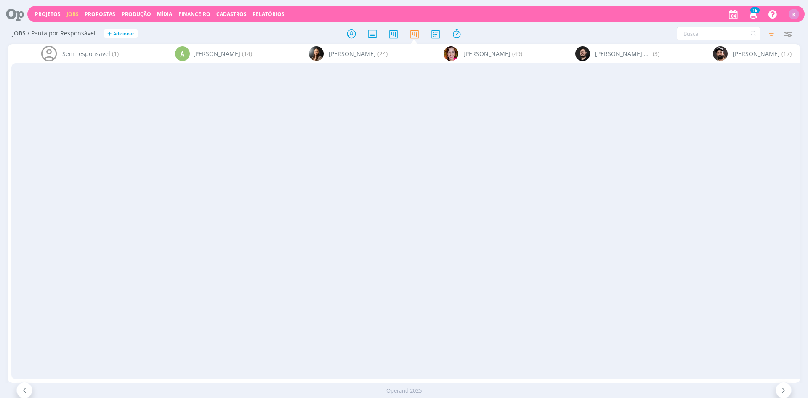
scroll to position [144, 0]
